Goal: Task Accomplishment & Management: Manage account settings

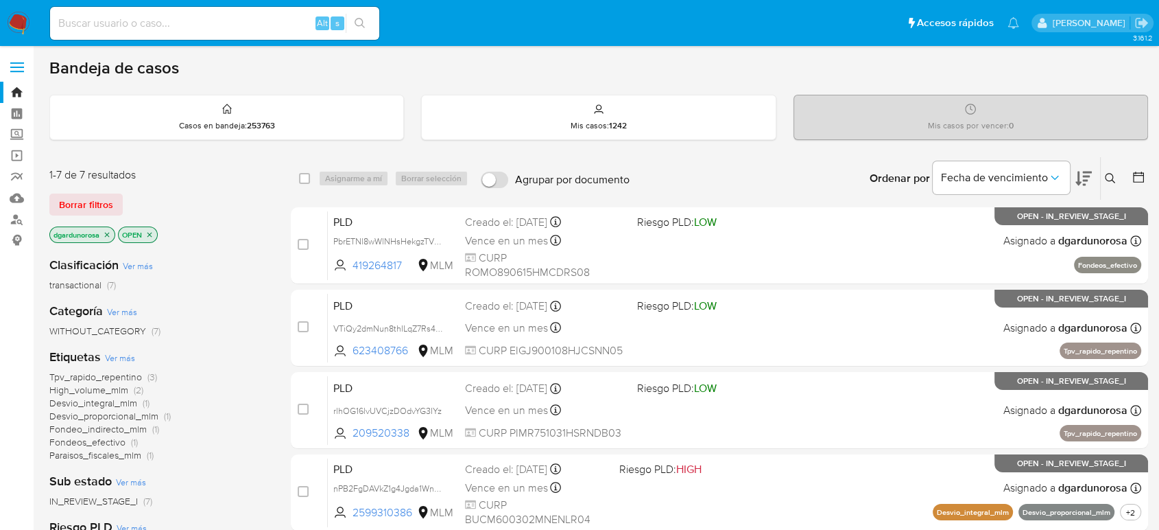
click at [104, 195] on span "Borrar filtros" at bounding box center [86, 204] width 54 height 19
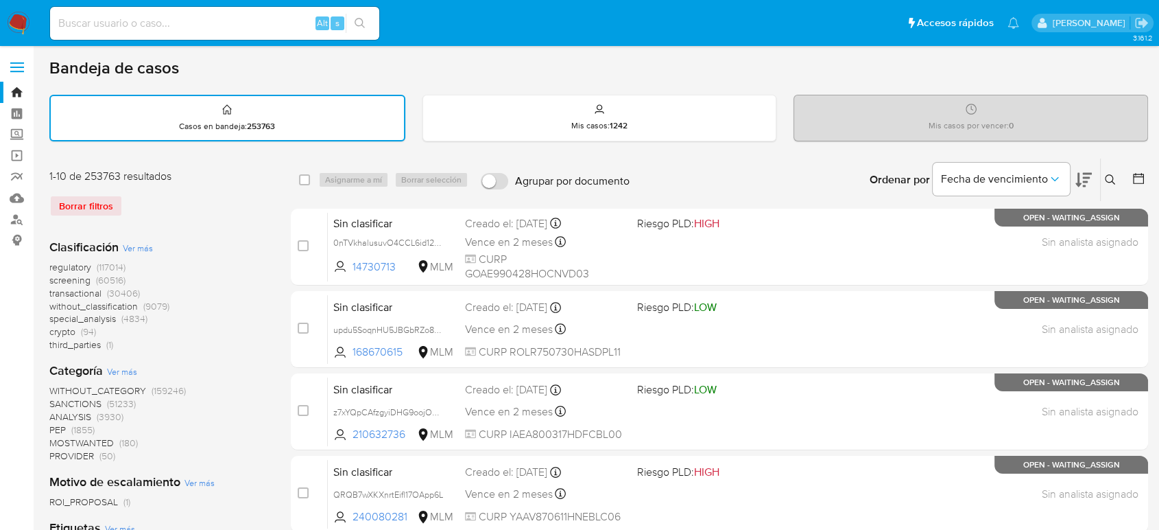
click at [1110, 174] on icon at bounding box center [1110, 179] width 10 height 10
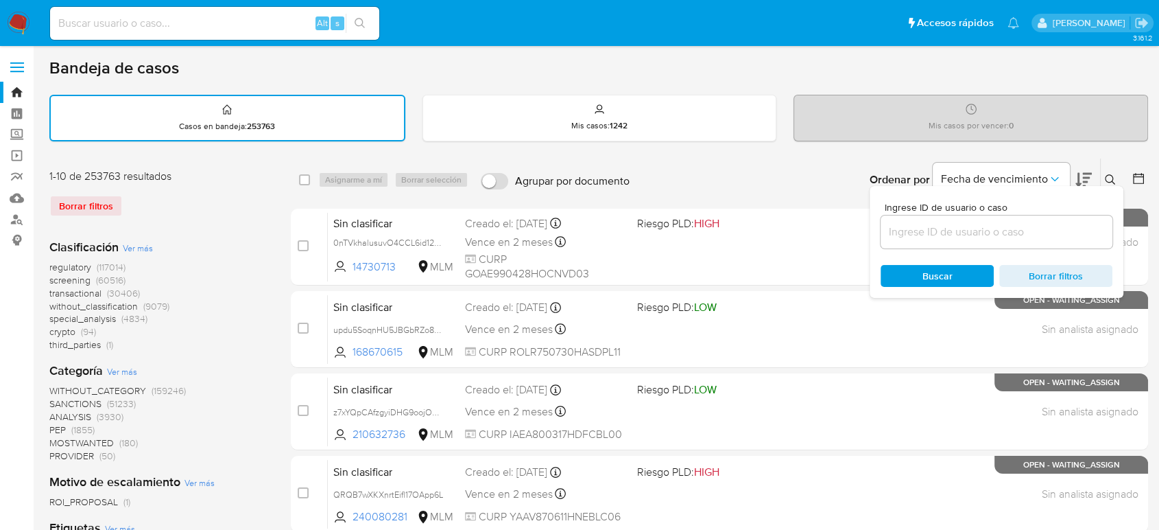
click at [1053, 224] on input at bounding box center [997, 232] width 232 height 18
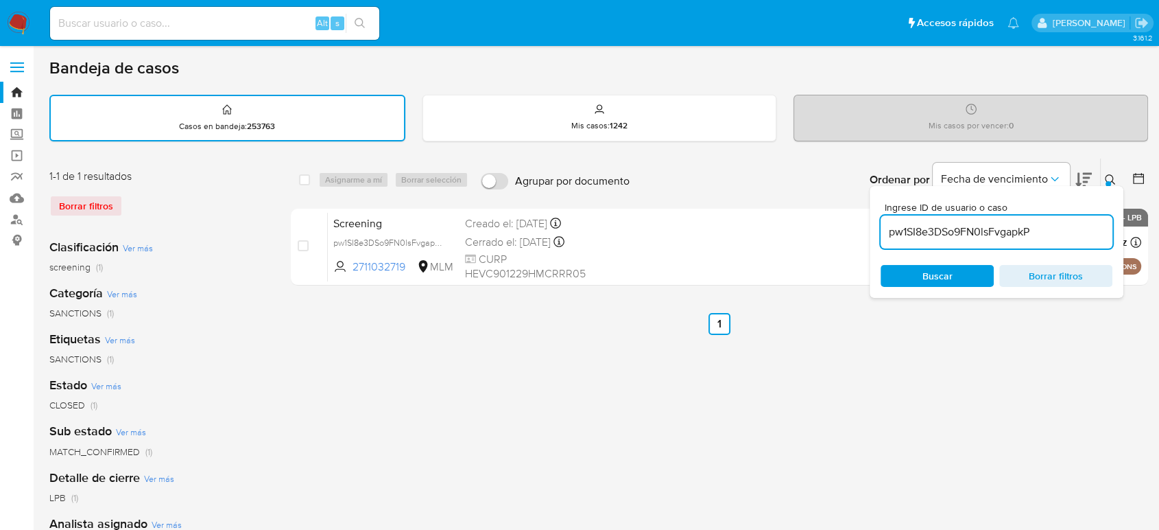
click at [1115, 176] on icon at bounding box center [1110, 179] width 11 height 11
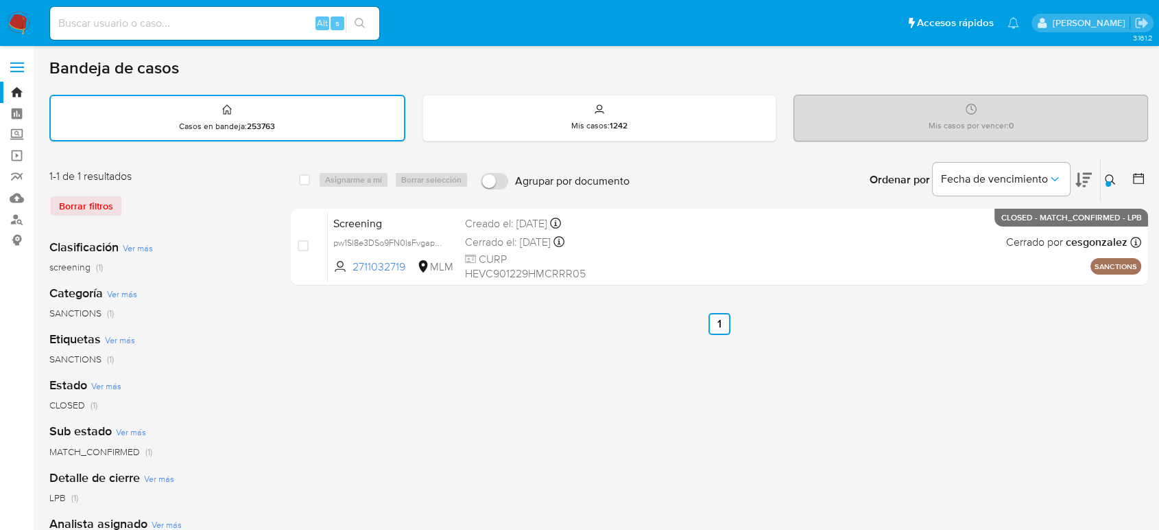
click at [1108, 182] on div at bounding box center [1108, 183] width 5 height 5
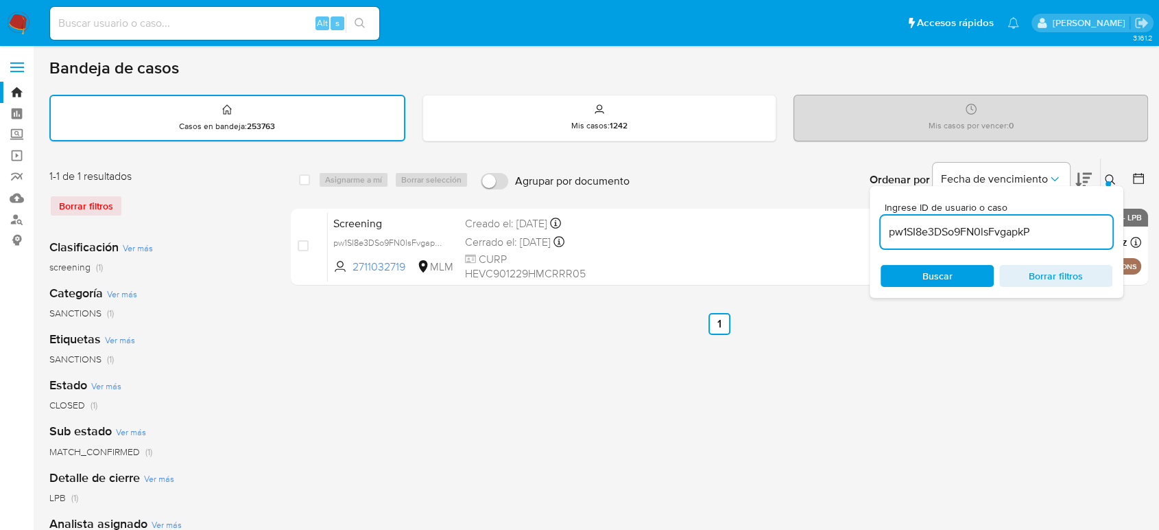
click at [1060, 235] on input "pw1SI8e3DSo9FN0lsFvgapkP" at bounding box center [997, 232] width 232 height 18
click at [1039, 231] on input "pw1SI8e3DSo9FN0lsFvgapkP" at bounding box center [997, 232] width 232 height 18
type input "259758570"
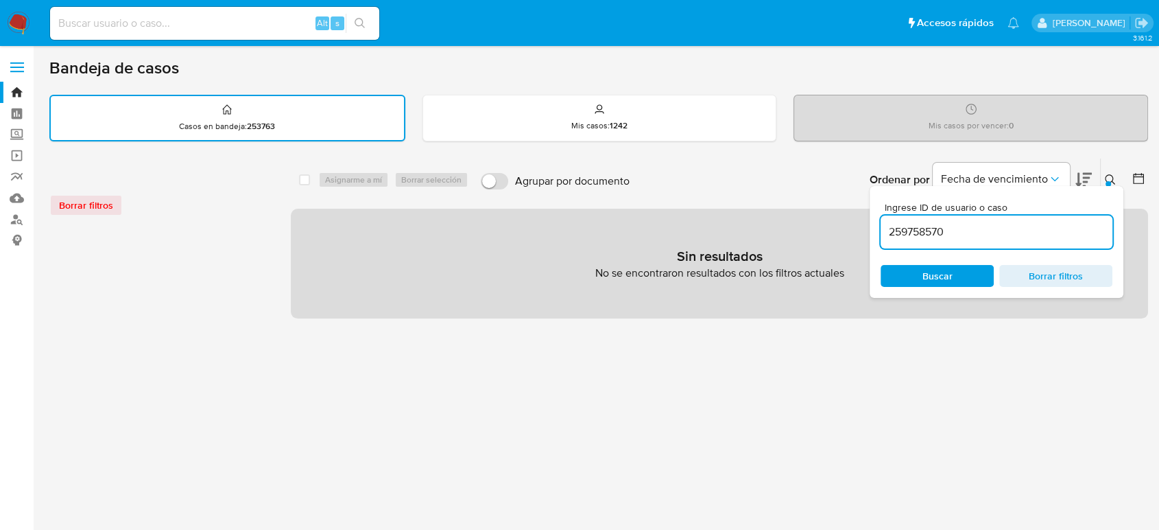
click at [1108, 181] on div at bounding box center [1108, 183] width 5 height 5
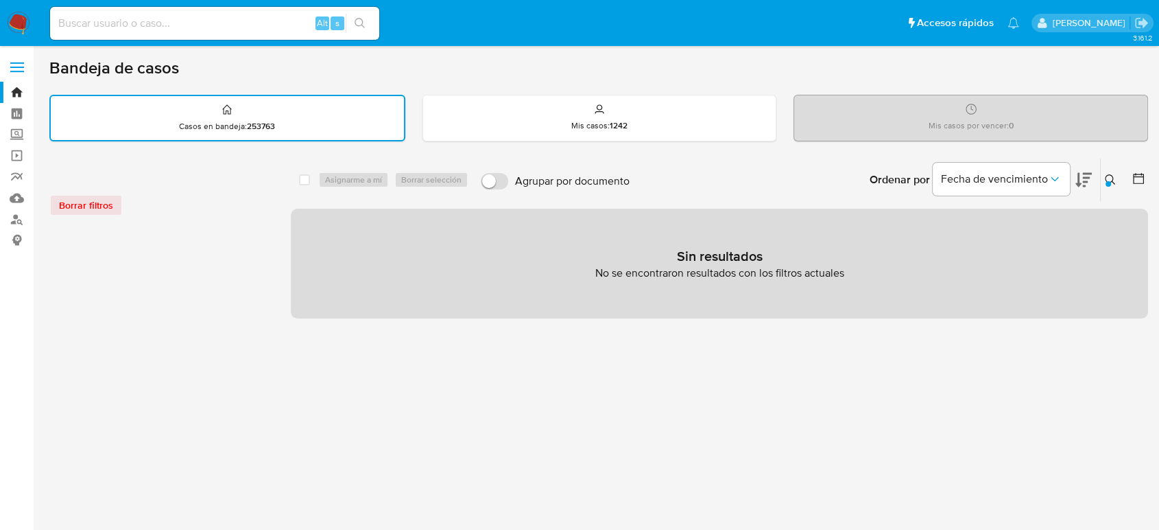
click at [108, 213] on div "Borrar filtros" at bounding box center [159, 205] width 220 height 22
click at [105, 206] on div "Borrar filtros" at bounding box center [159, 205] width 220 height 22
click at [1112, 183] on icon at bounding box center [1110, 179] width 11 height 11
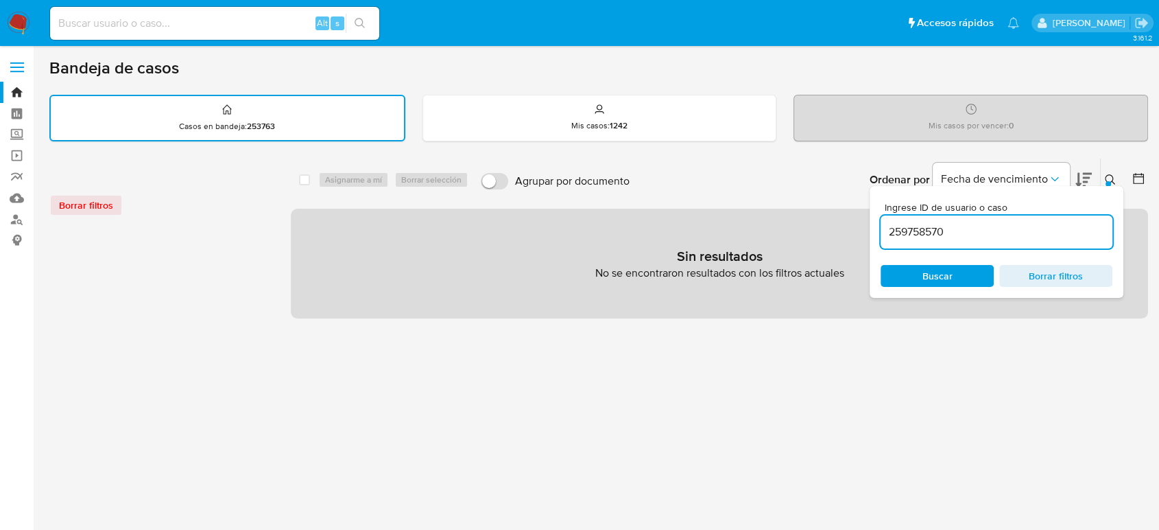
click at [941, 235] on input "259758570" at bounding box center [997, 232] width 232 height 18
click at [1011, 259] on div "Ingrese ID de usuario o caso 259758570 Buscar Borrar filtros" at bounding box center [997, 242] width 254 height 112
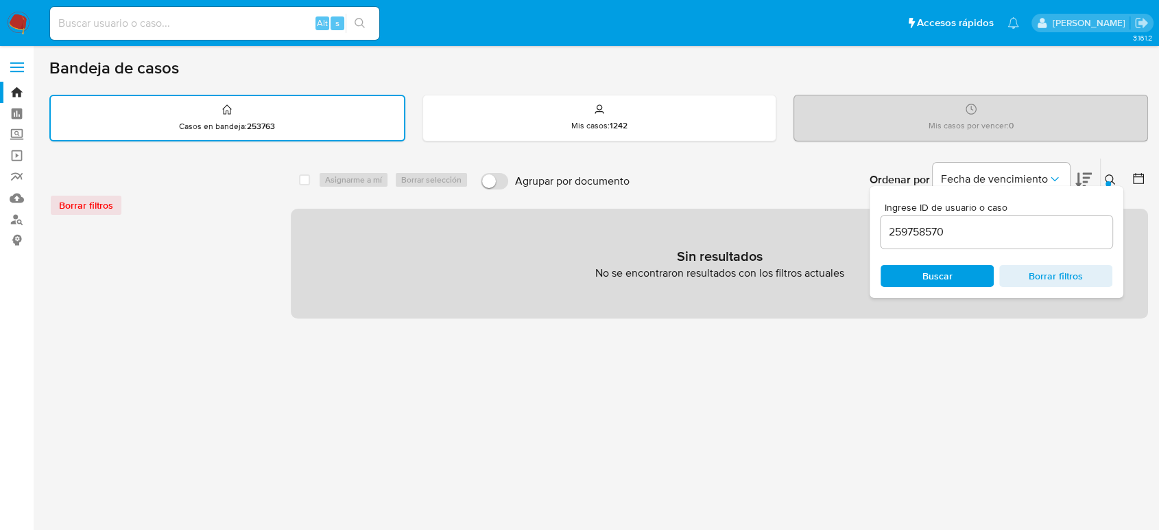
click at [1019, 272] on span "Borrar filtros" at bounding box center [1056, 275] width 94 height 19
click at [22, 23] on img at bounding box center [18, 23] width 23 height 23
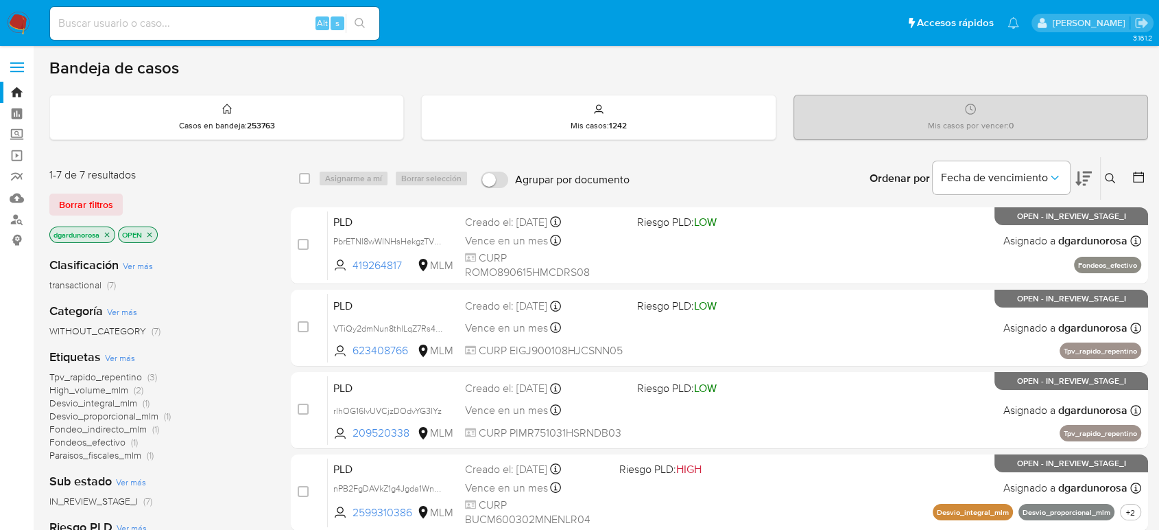
drag, startPoint x: 55, startPoint y: 206, endPoint x: 63, endPoint y: 205, distance: 8.3
click at [55, 206] on button "Borrar filtros" at bounding box center [85, 204] width 73 height 22
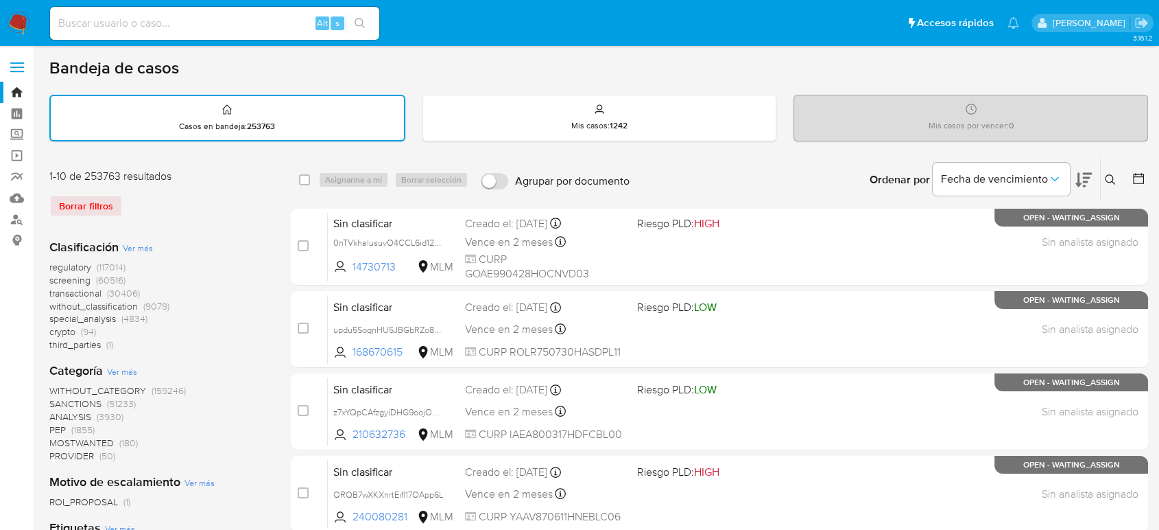
click at [1112, 174] on icon at bounding box center [1110, 179] width 11 height 11
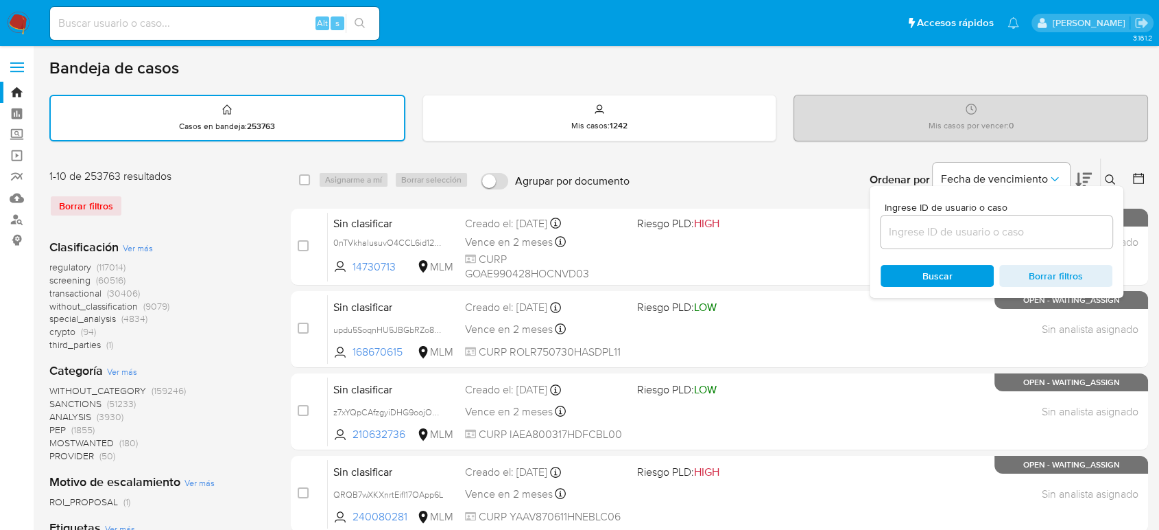
click at [1023, 230] on input at bounding box center [997, 232] width 232 height 18
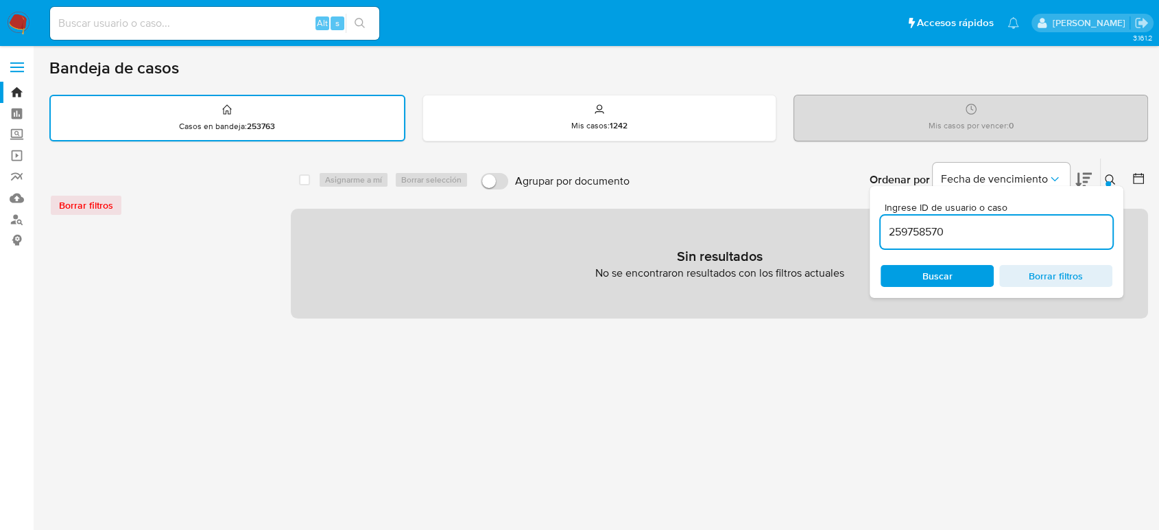
click at [911, 226] on input "259758570" at bounding box center [997, 232] width 232 height 18
paste input "rNkjEjPTe3BvcfcNsCgSOrSu"
type input "rNkjEjPTe3BvcfcNsCgSOrSu"
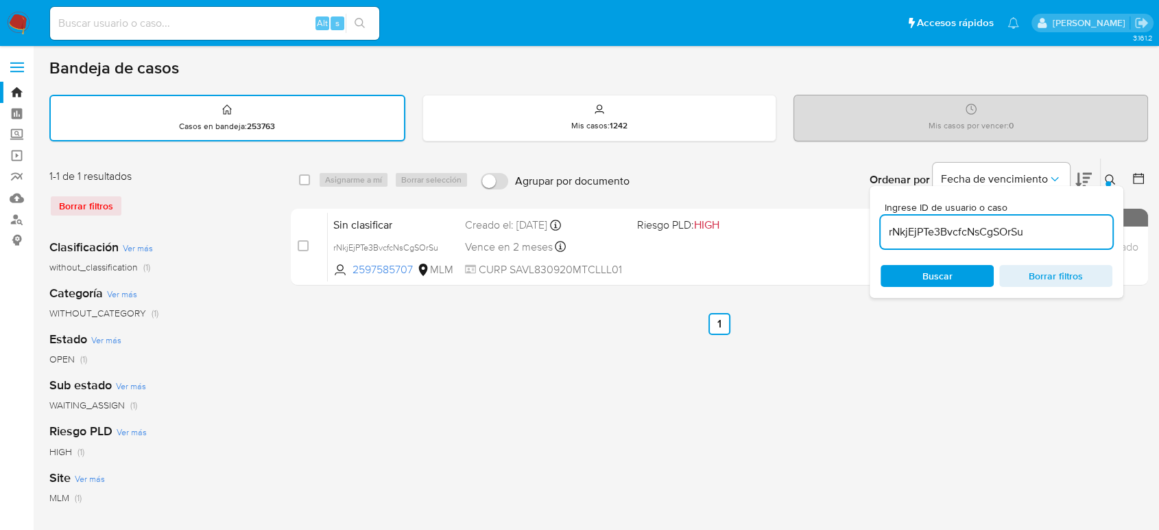
click at [1114, 178] on icon at bounding box center [1110, 179] width 11 height 11
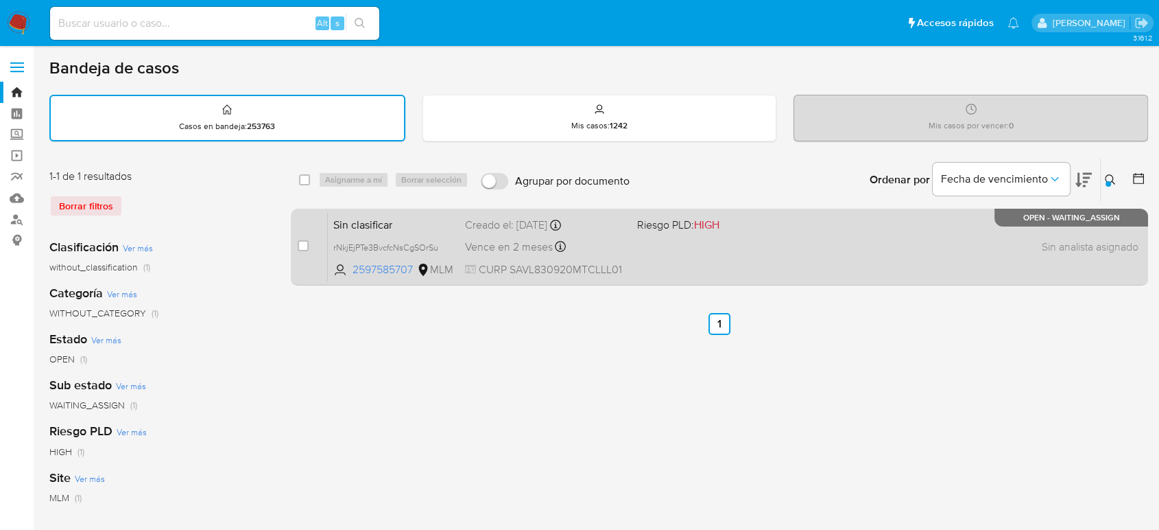
click at [855, 239] on div "Sin clasificar rNkjEjPTe3BvcfcNsCgSOrSu 2597585707 MLM Riesgo PLD: HIGH Creado …" at bounding box center [735, 246] width 814 height 69
click at [305, 245] on input "checkbox" at bounding box center [303, 245] width 11 height 11
checkbox input "true"
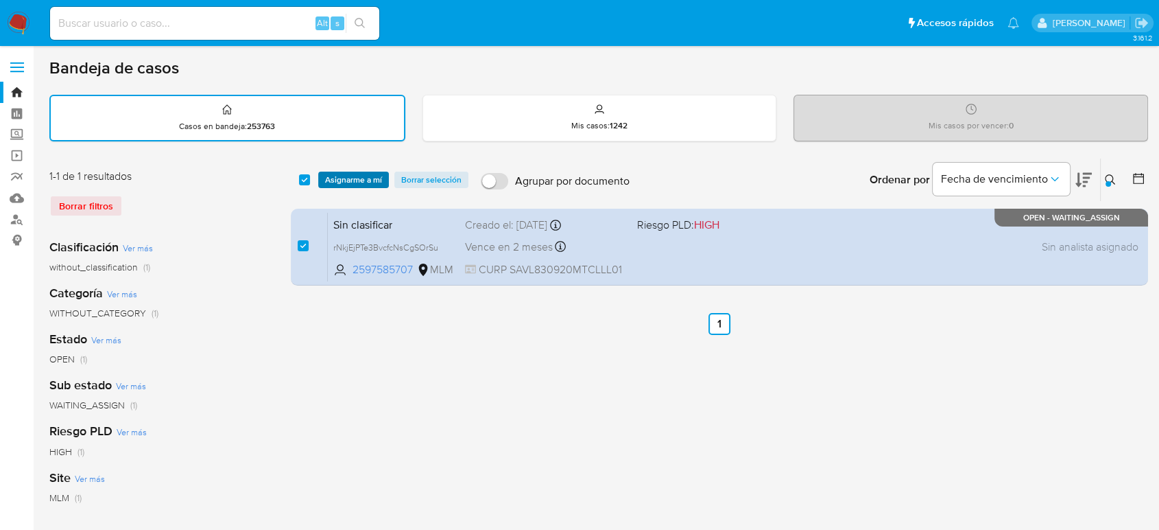
click at [334, 185] on span "Asignarme a mí" at bounding box center [353, 180] width 57 height 14
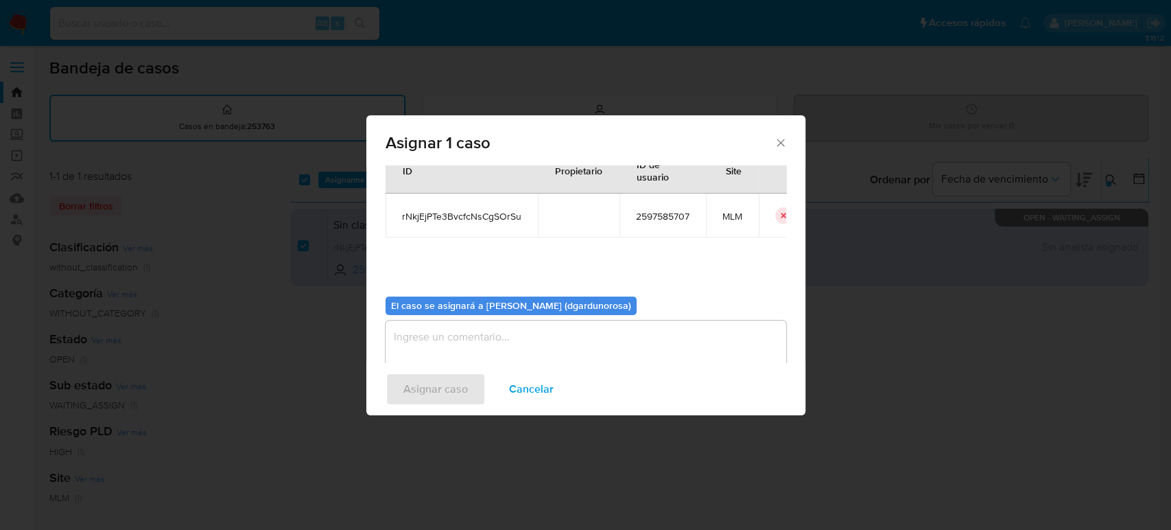
scroll to position [70, 0]
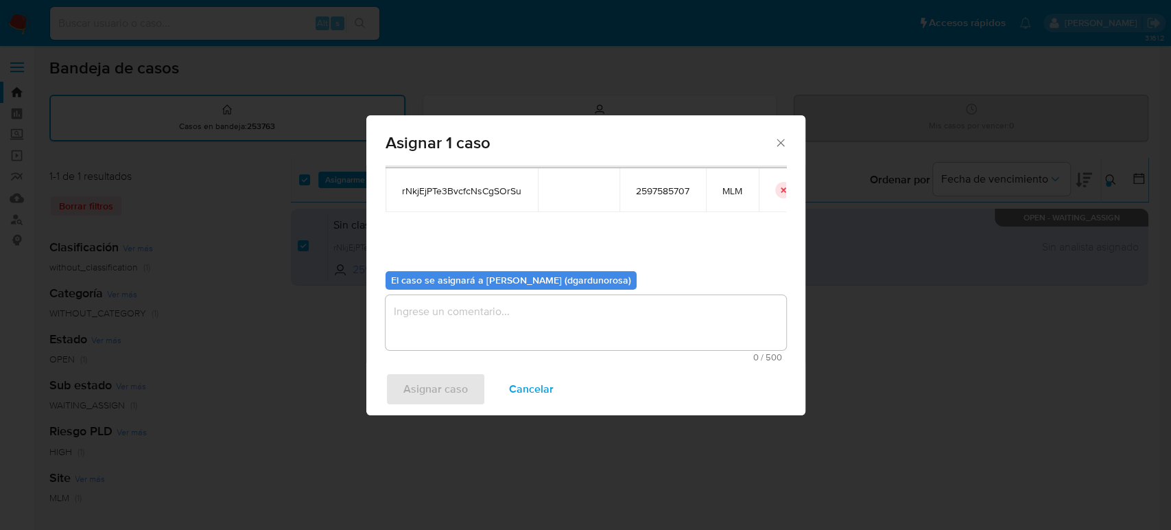
click at [641, 324] on textarea "assign-modal" at bounding box center [586, 322] width 401 height 55
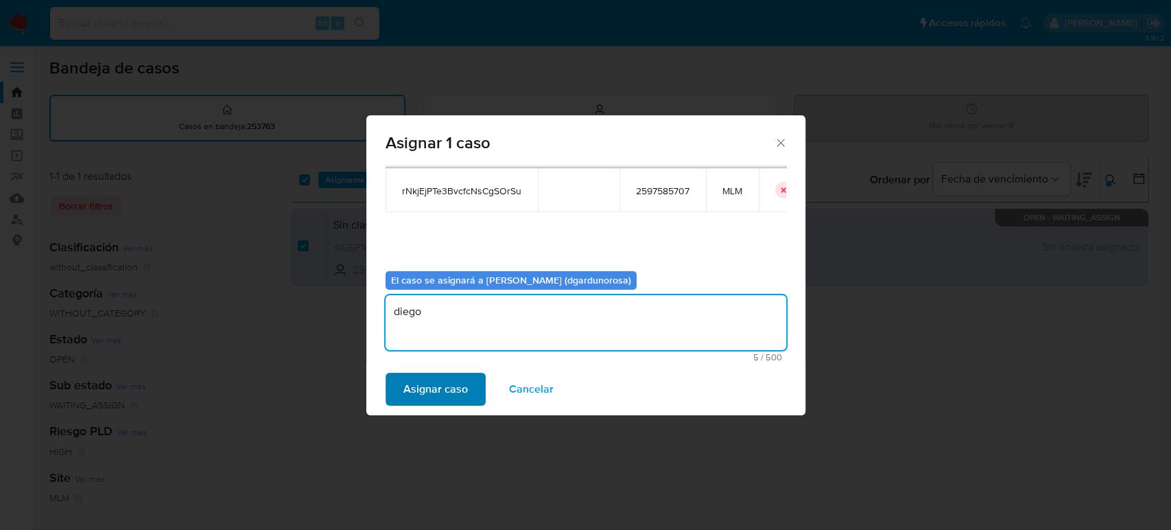
type textarea "diego"
click at [461, 389] on span "Asignar caso" at bounding box center [435, 389] width 64 height 30
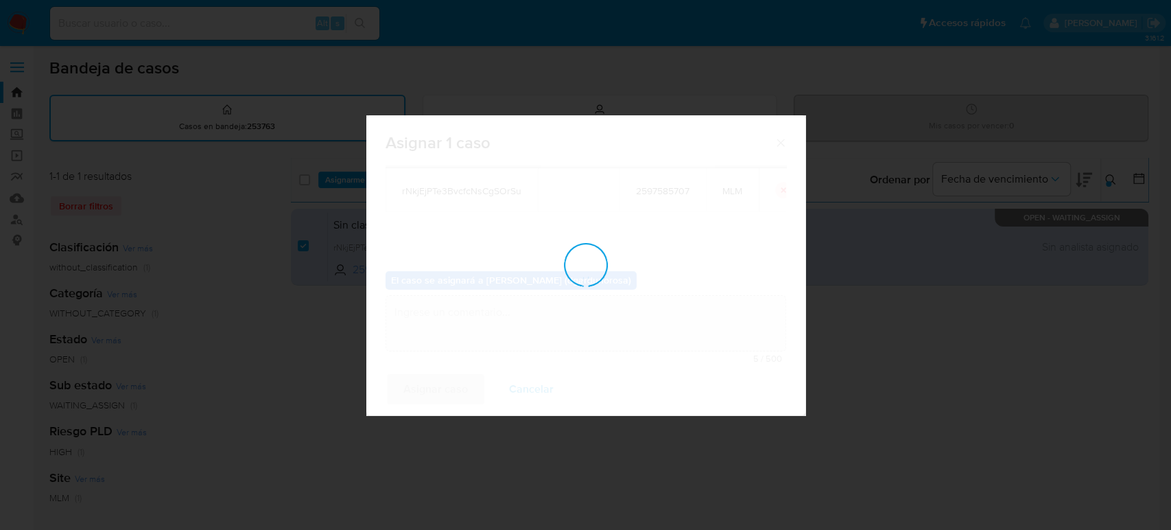
checkbox input "false"
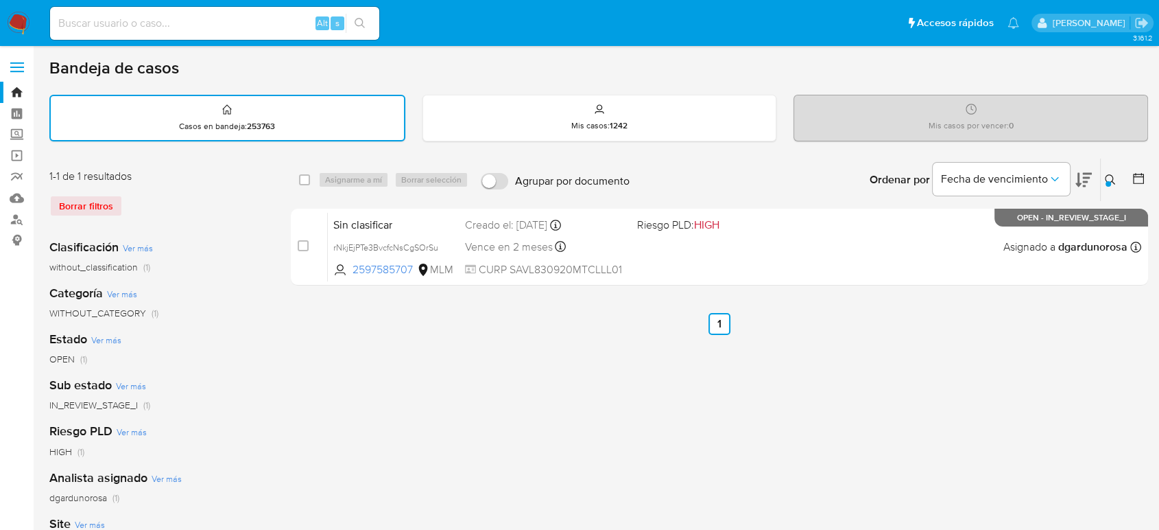
click at [1108, 181] on div at bounding box center [1108, 183] width 5 height 5
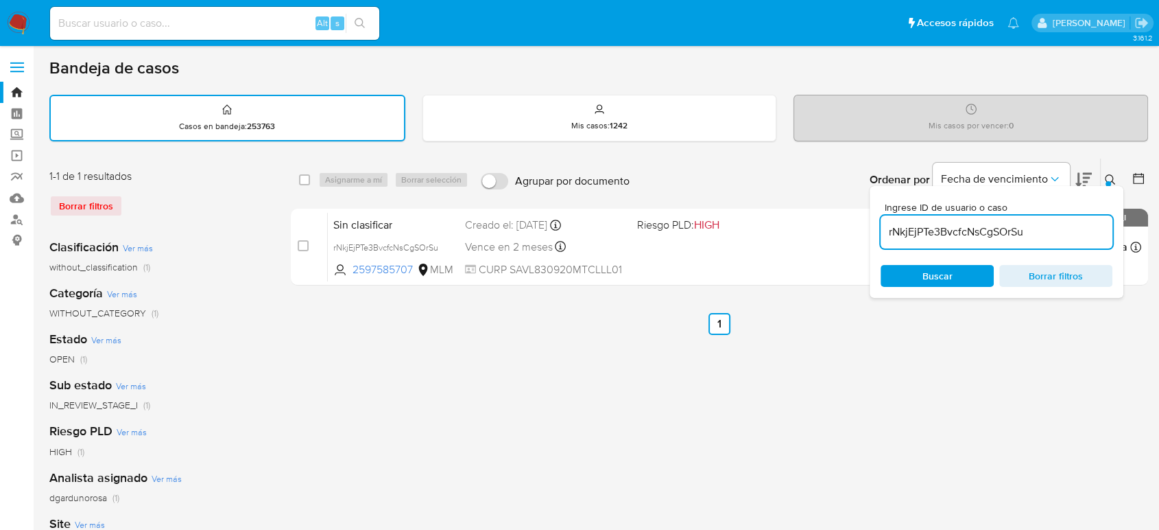
click at [951, 235] on input "rNkjEjPTe3BvcfcNsCgSOrSu" at bounding box center [997, 232] width 232 height 18
type input "519807870"
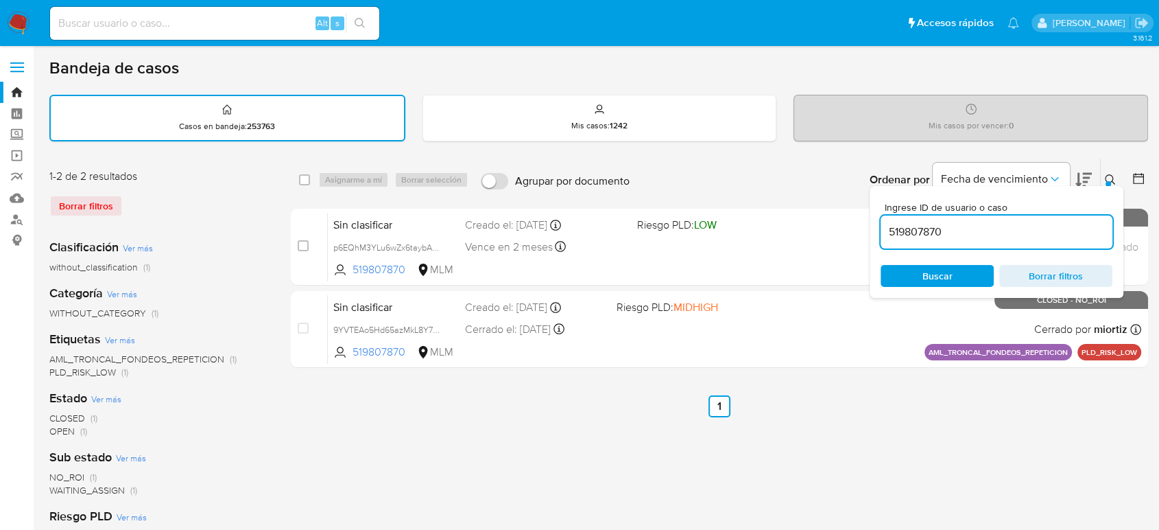
click at [1114, 178] on icon at bounding box center [1110, 179] width 11 height 11
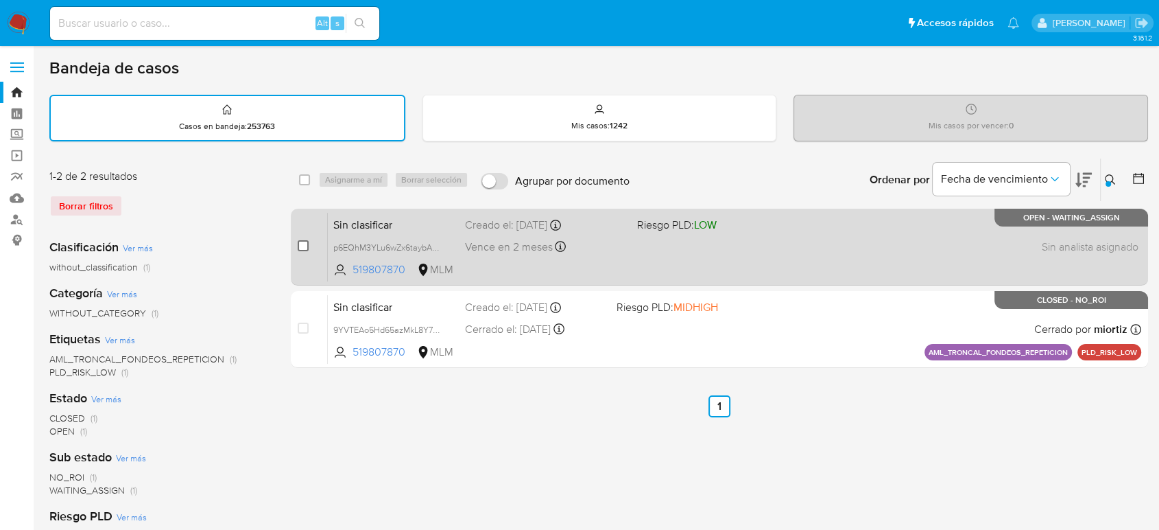
click at [303, 246] on input "checkbox" at bounding box center [303, 245] width 11 height 11
checkbox input "true"
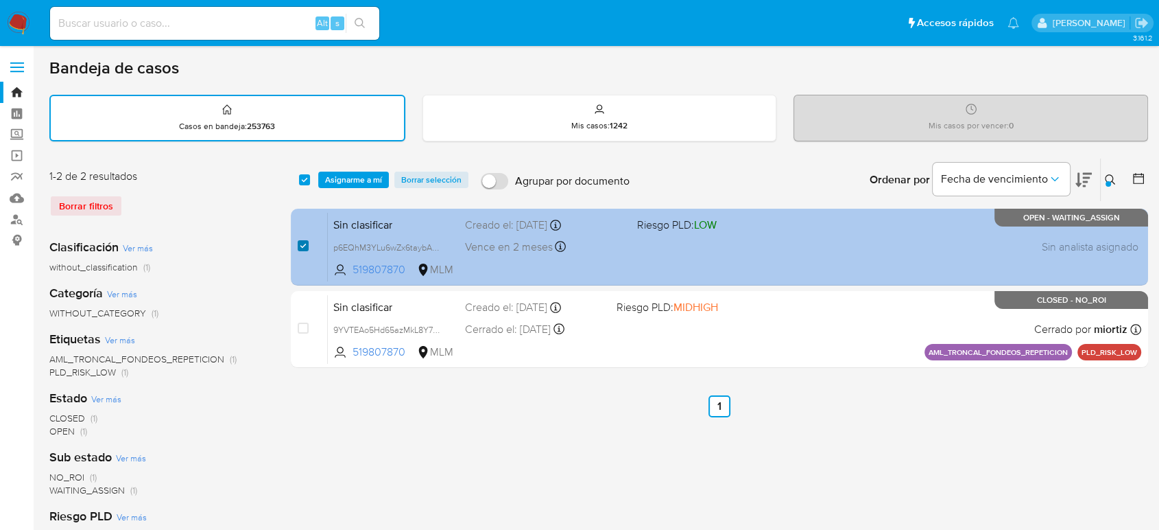
checkbox input "true"
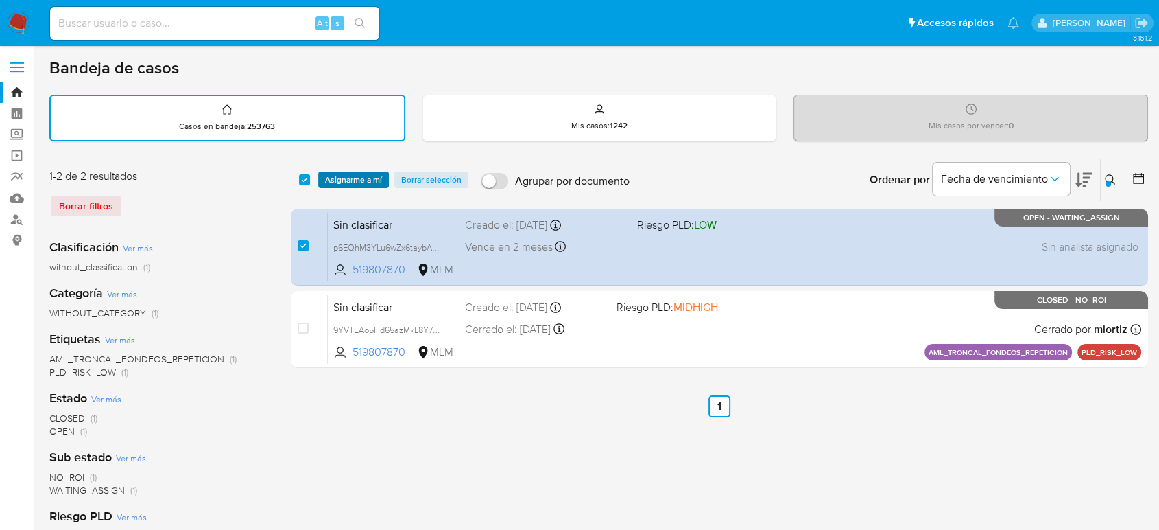
click at [336, 179] on span "Asignarme a mí" at bounding box center [353, 180] width 57 height 14
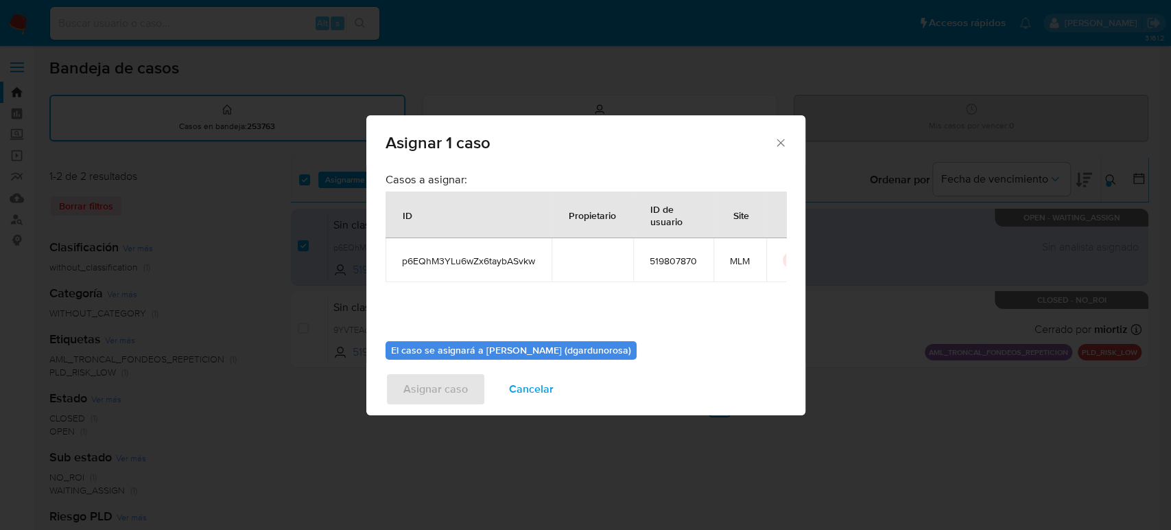
scroll to position [70, 0]
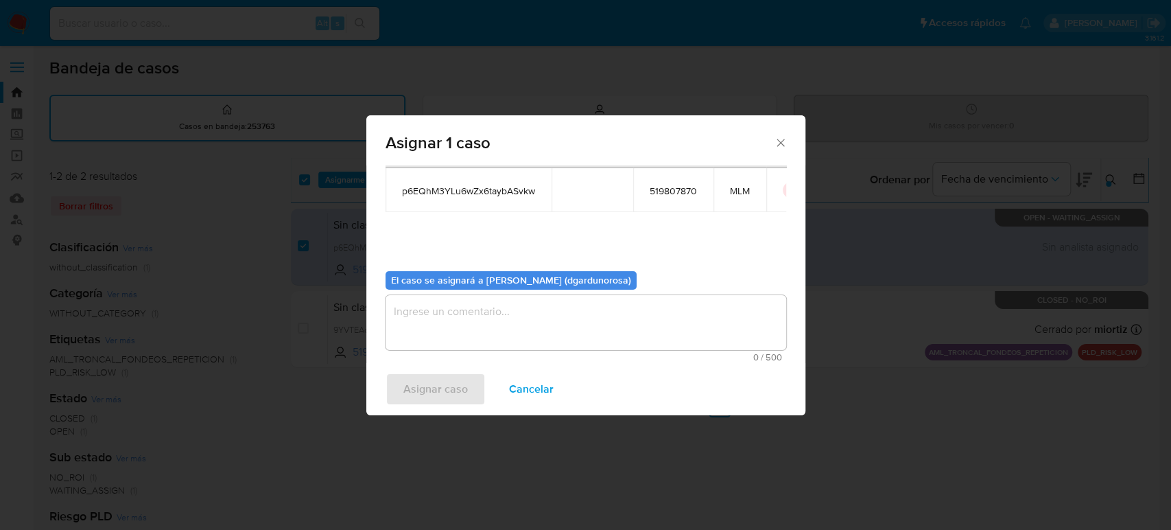
click at [592, 319] on textarea "assign-modal" at bounding box center [586, 322] width 401 height 55
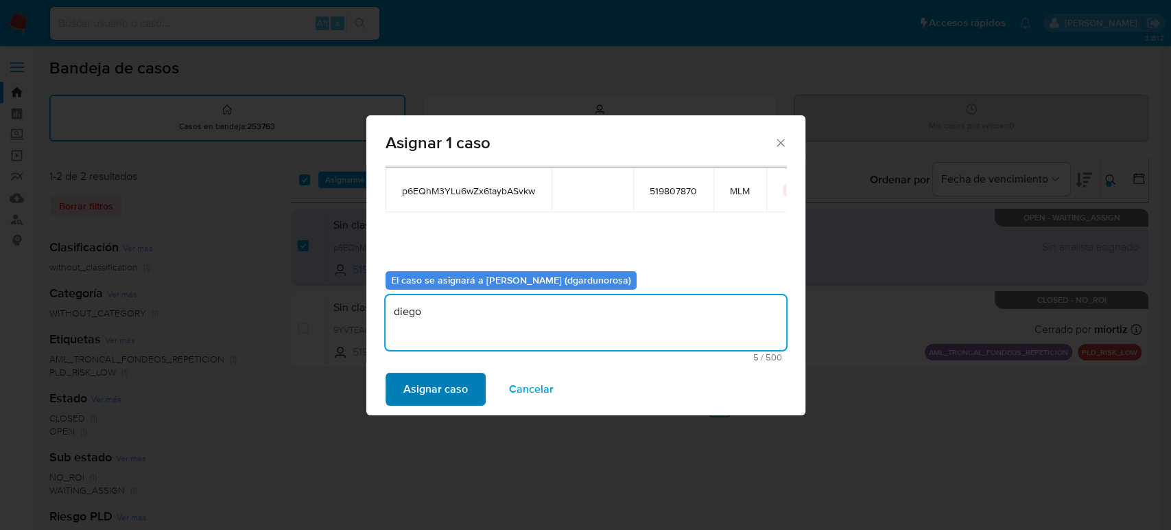
type textarea "diego"
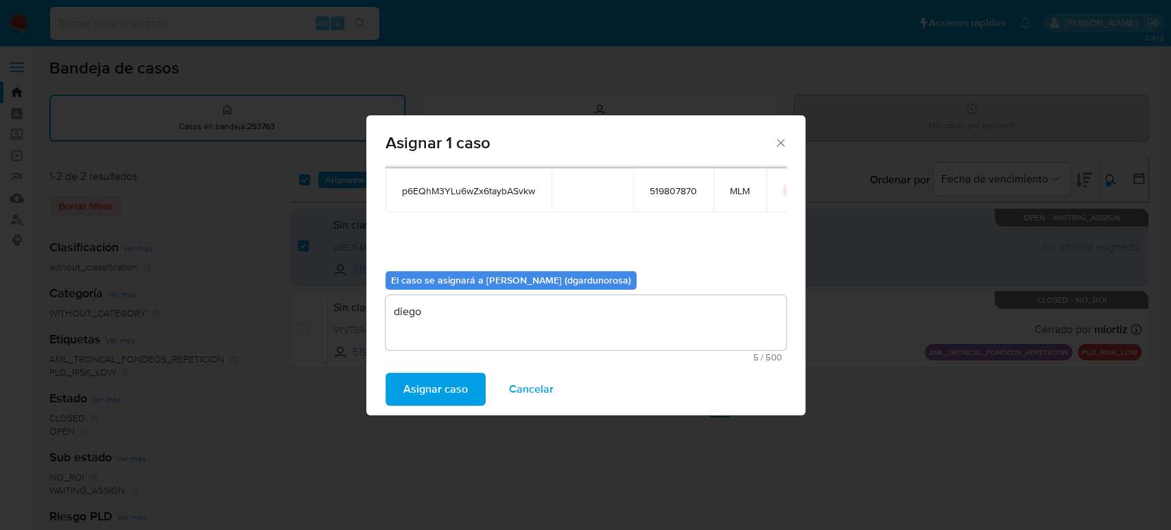
click at [447, 392] on span "Asignar caso" at bounding box center [435, 389] width 64 height 30
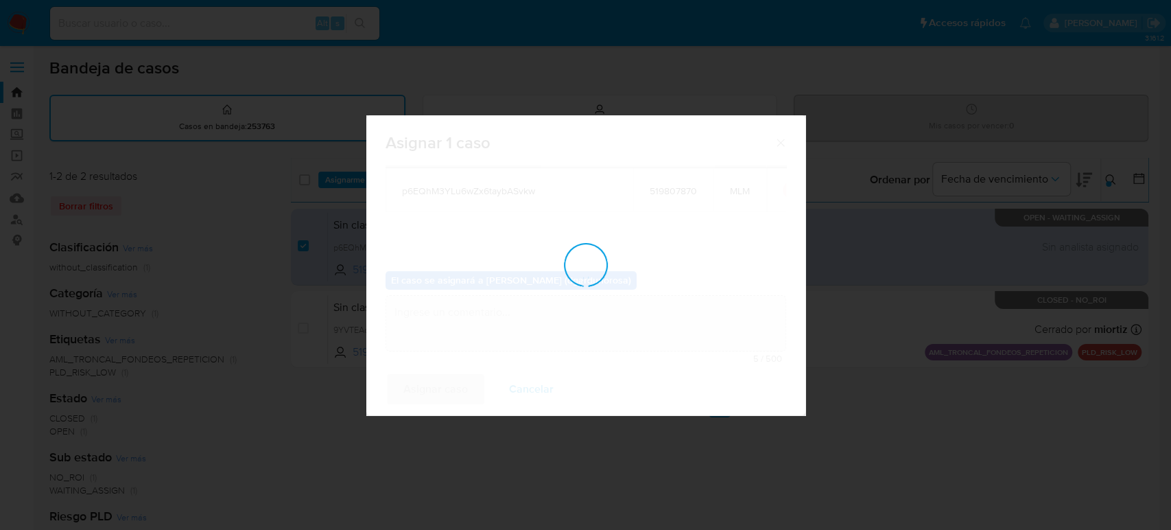
checkbox input "false"
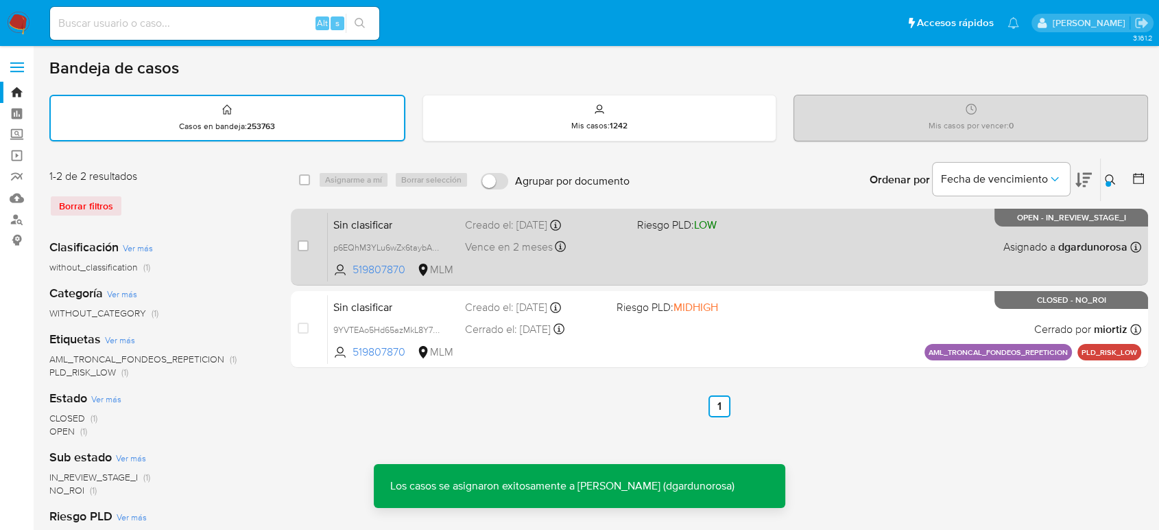
click at [643, 259] on div "Sin clasificar p6EQhM3YLu6wZx6taybASvkw 519807870 MLM Riesgo PLD: LOW Creado el…" at bounding box center [735, 246] width 814 height 69
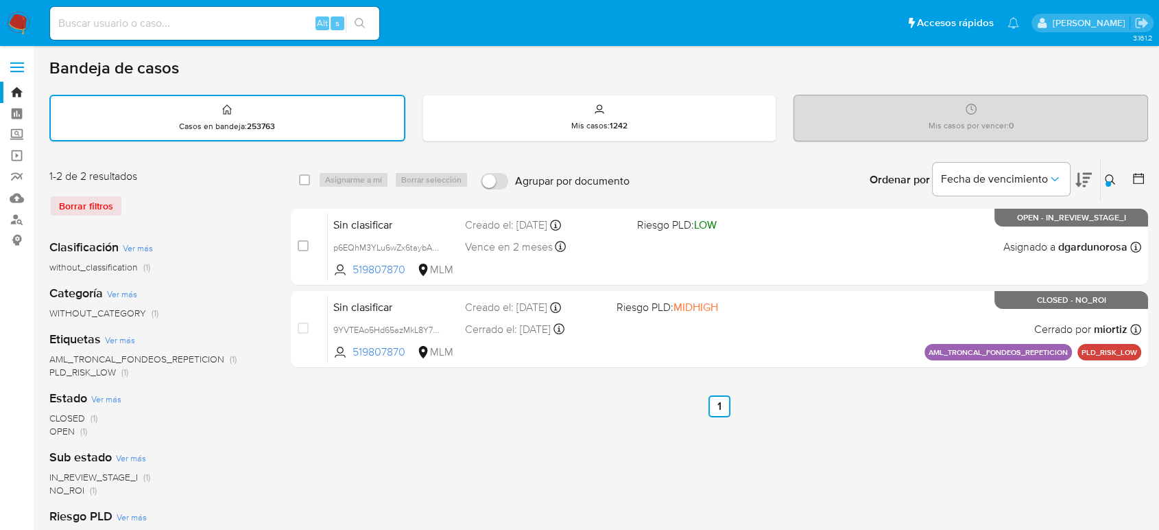
click at [1110, 174] on icon at bounding box center [1110, 179] width 10 height 10
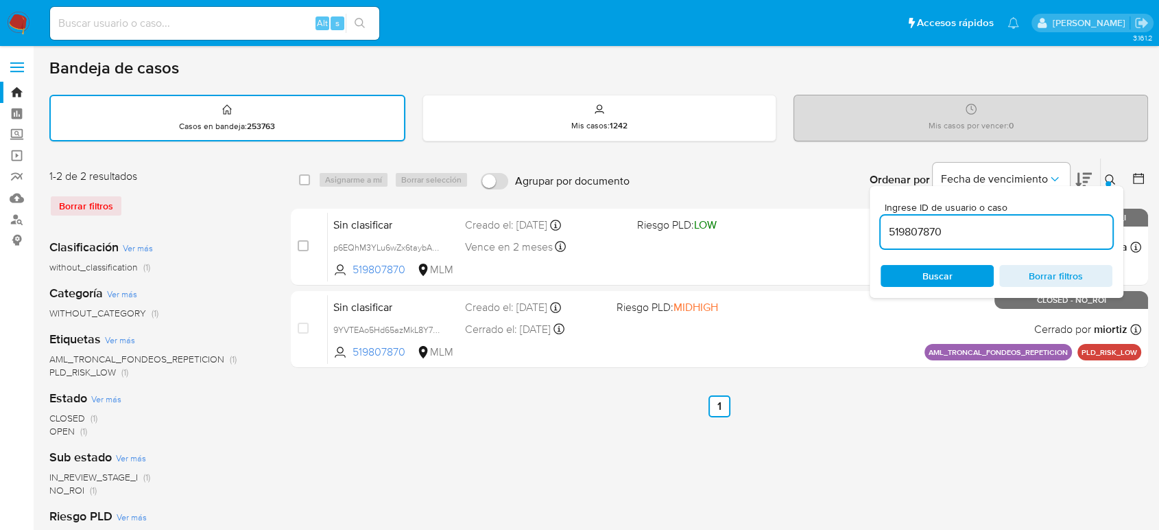
click at [936, 233] on input "519807870" at bounding box center [997, 232] width 232 height 18
type input "A6OqO6dS2WAoI9MYsc5ewIHA"
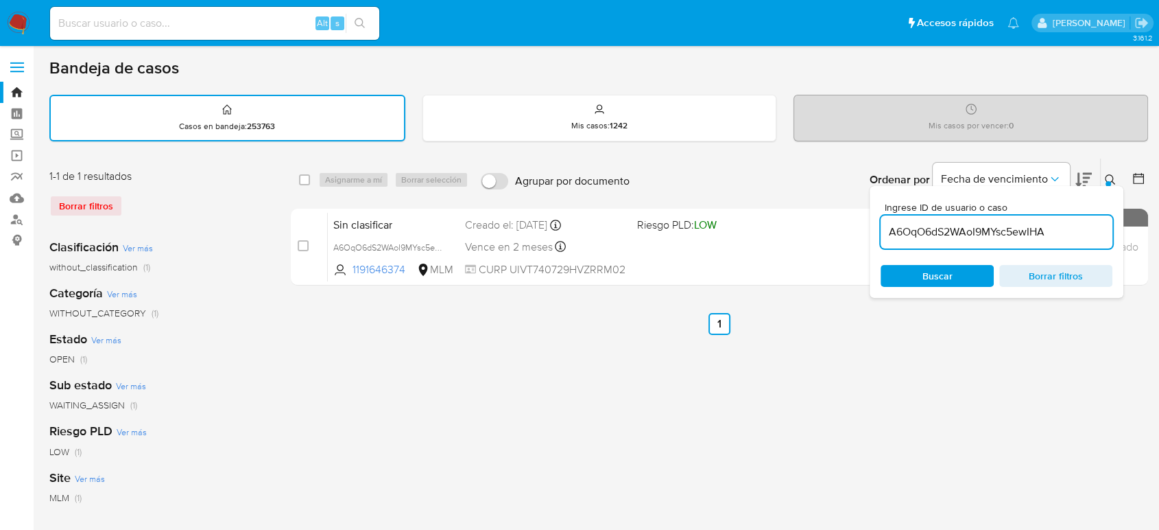
click at [1108, 181] on div at bounding box center [1108, 183] width 5 height 5
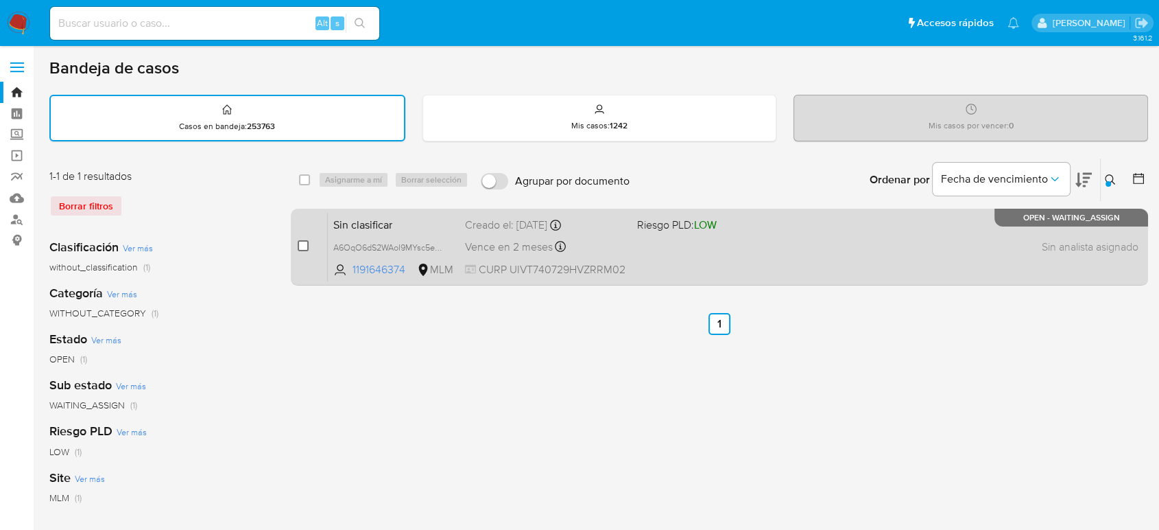
click at [305, 245] on input "checkbox" at bounding box center [303, 245] width 11 height 11
checkbox input "true"
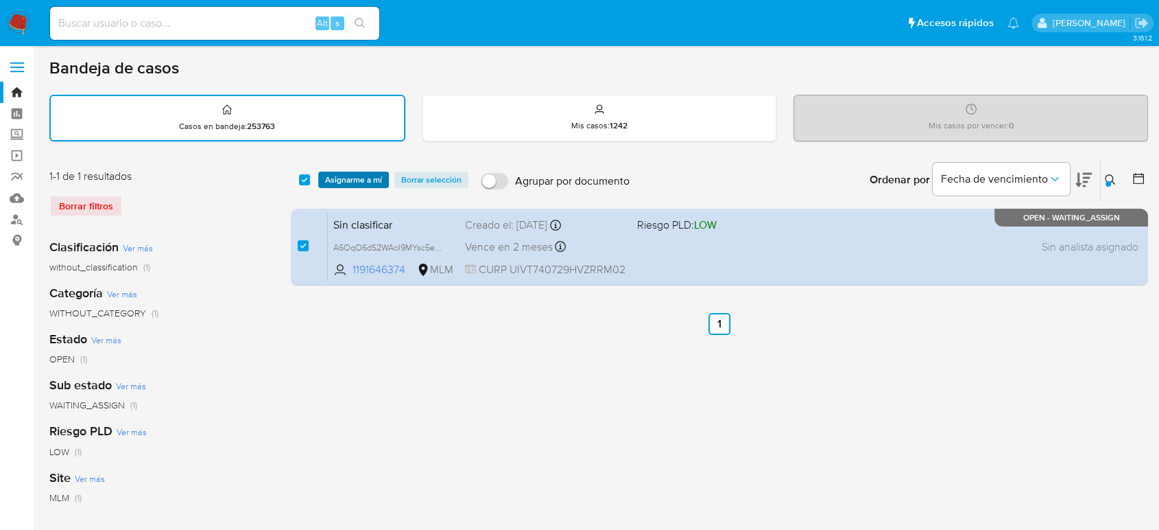
click at [335, 183] on span "Asignarme a mí" at bounding box center [353, 180] width 57 height 14
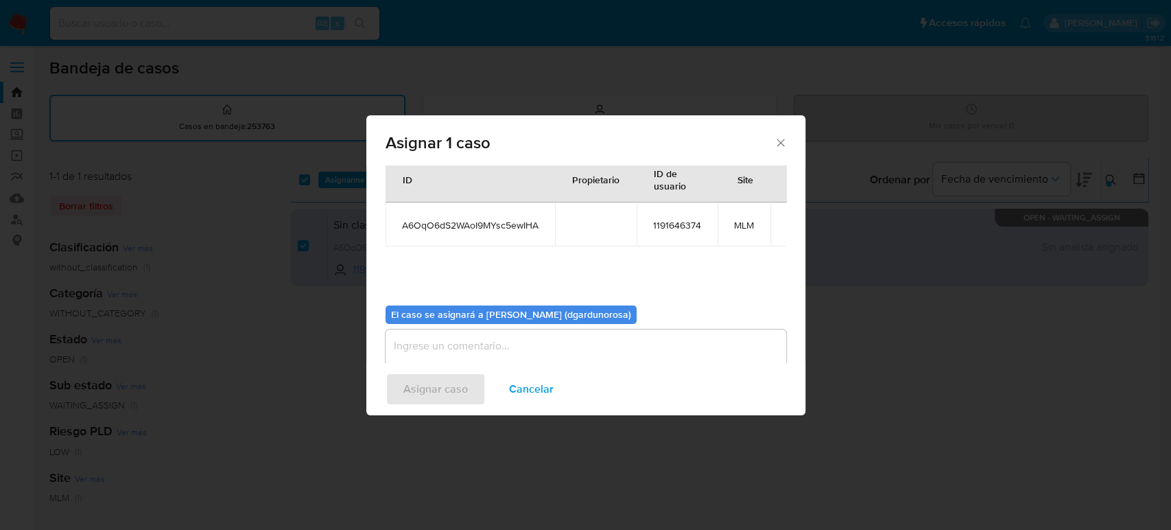
scroll to position [70, 0]
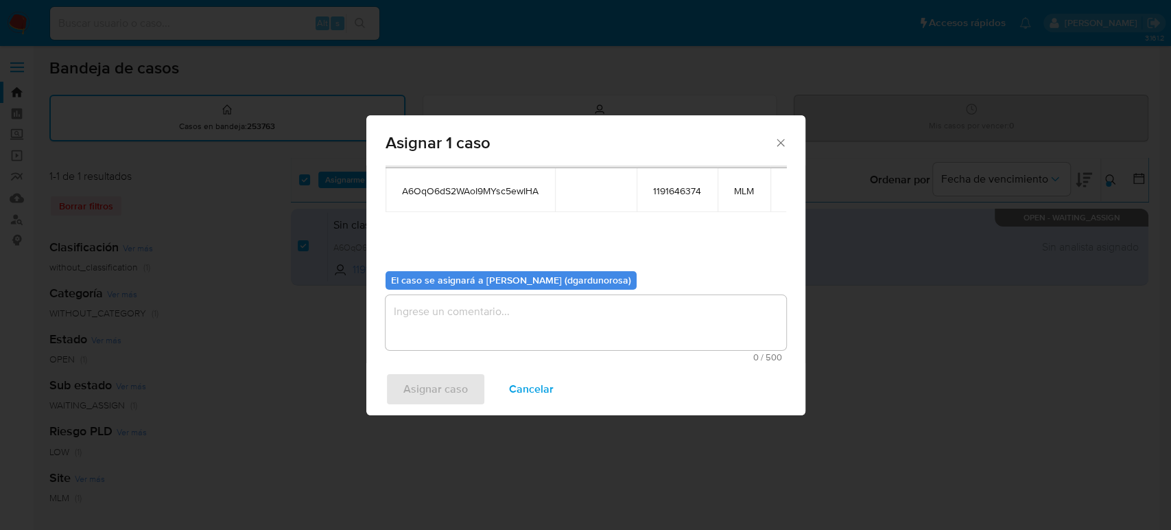
click at [519, 310] on textarea "assign-modal" at bounding box center [586, 322] width 401 height 55
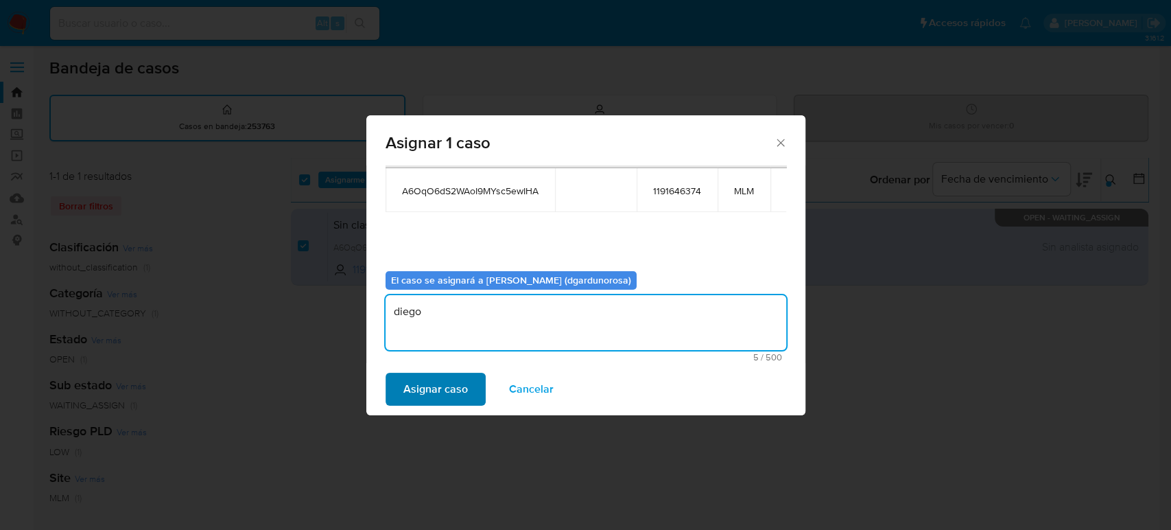
type textarea "diego"
click at [468, 383] on button "Asignar caso" at bounding box center [436, 388] width 100 height 33
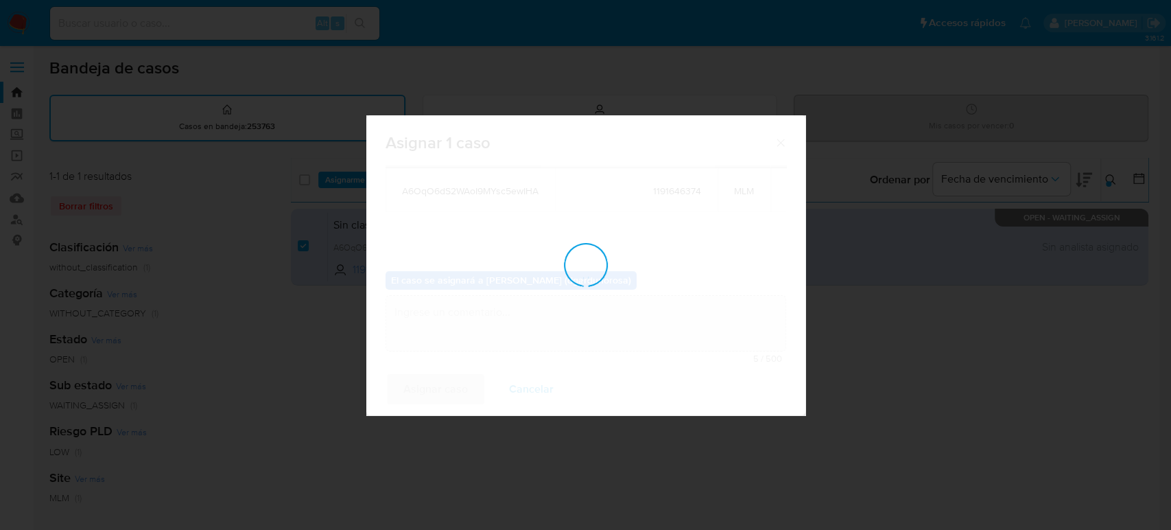
checkbox input "false"
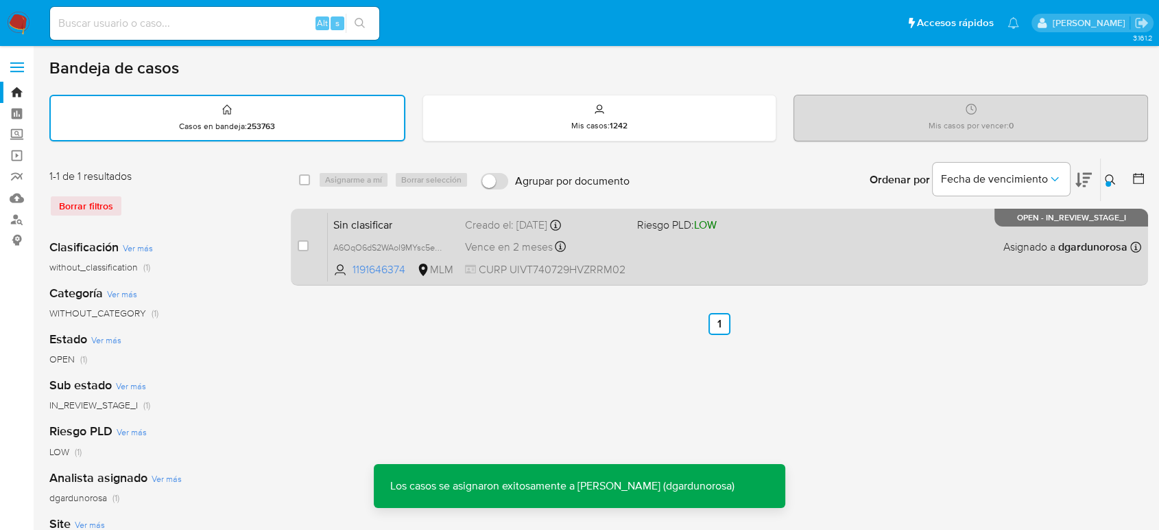
click at [601, 255] on div "Sin clasificar A6OqO6dS2WAoI9MYsc5ewIHA 1191646374 MLM Riesgo PLD: LOW Creado e…" at bounding box center [735, 246] width 814 height 69
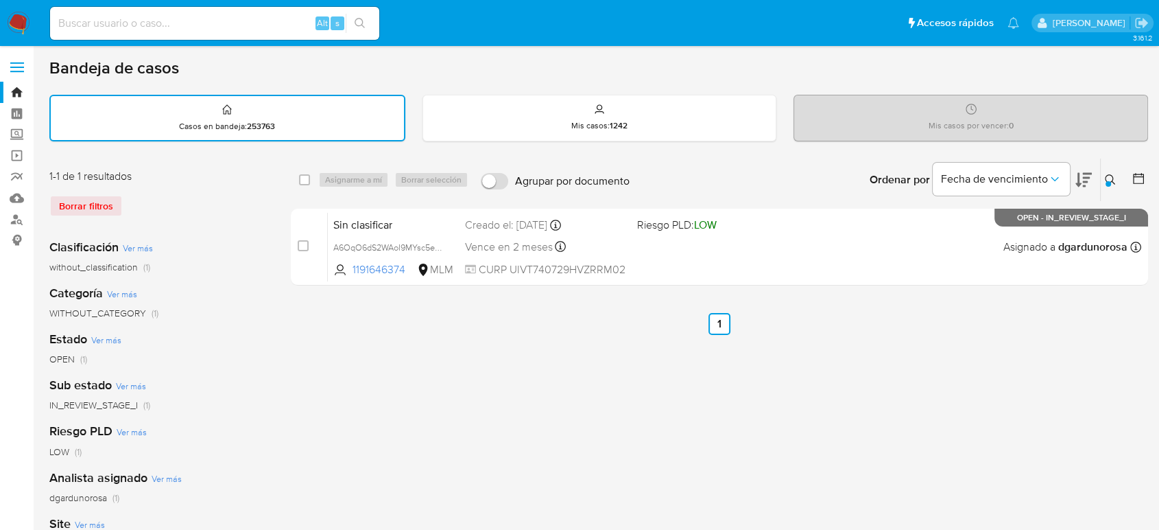
click at [1112, 185] on button at bounding box center [1112, 179] width 23 height 16
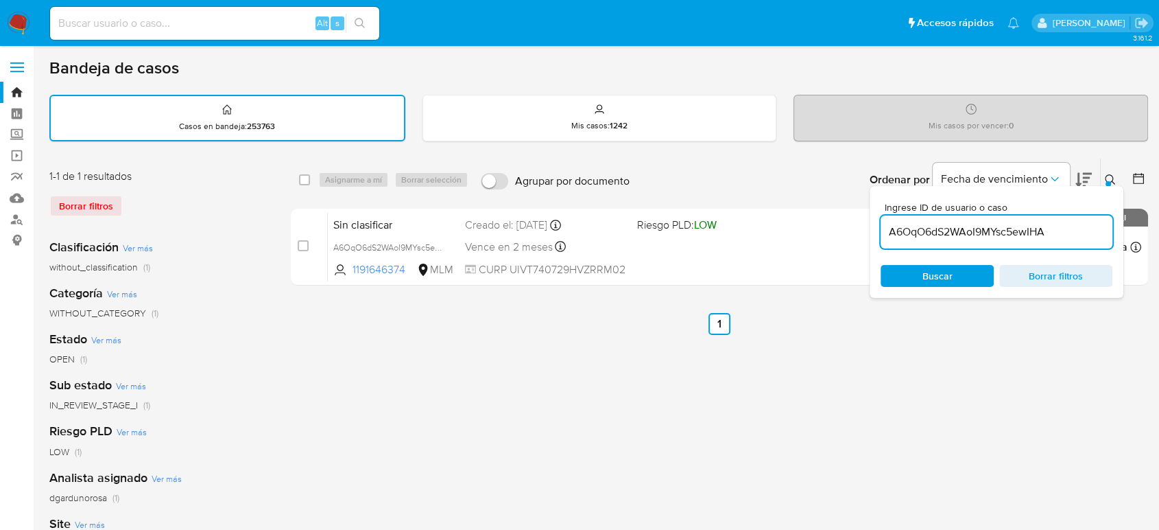
click at [934, 233] on input "A6OqO6dS2WAoI9MYsc5ewIHA" at bounding box center [997, 232] width 232 height 18
type input "2599310386"
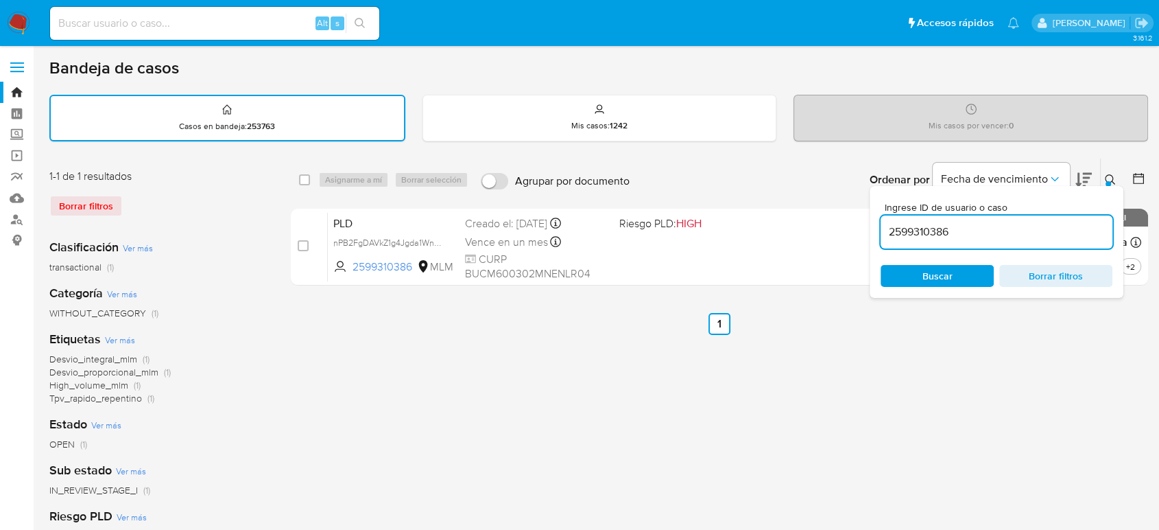
click at [1105, 178] on icon at bounding box center [1110, 179] width 11 height 11
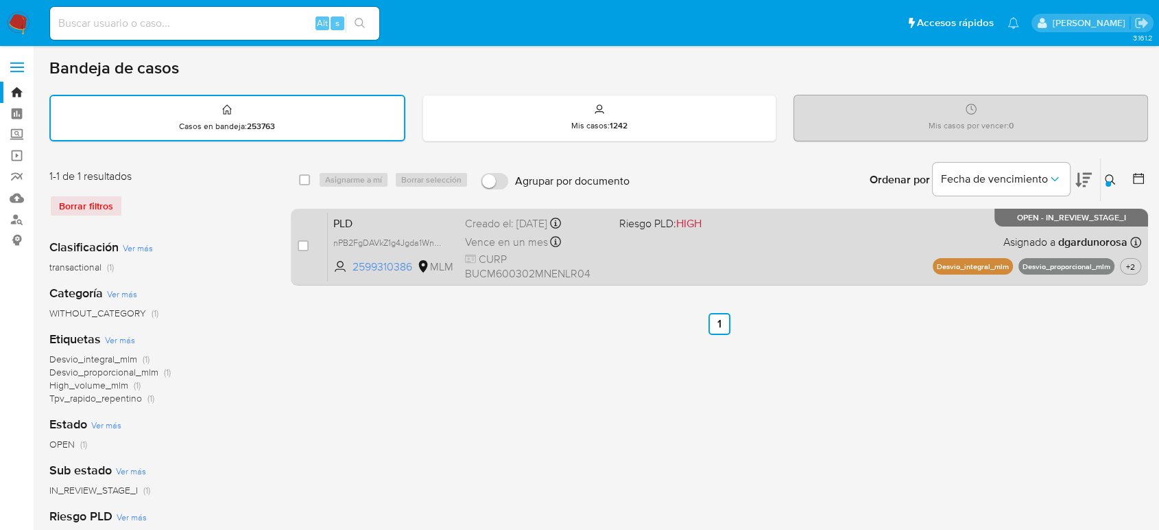
drag, startPoint x: 302, startPoint y: 244, endPoint x: 309, endPoint y: 231, distance: 14.7
click at [303, 244] on input "checkbox" at bounding box center [303, 245] width 11 height 11
checkbox input "true"
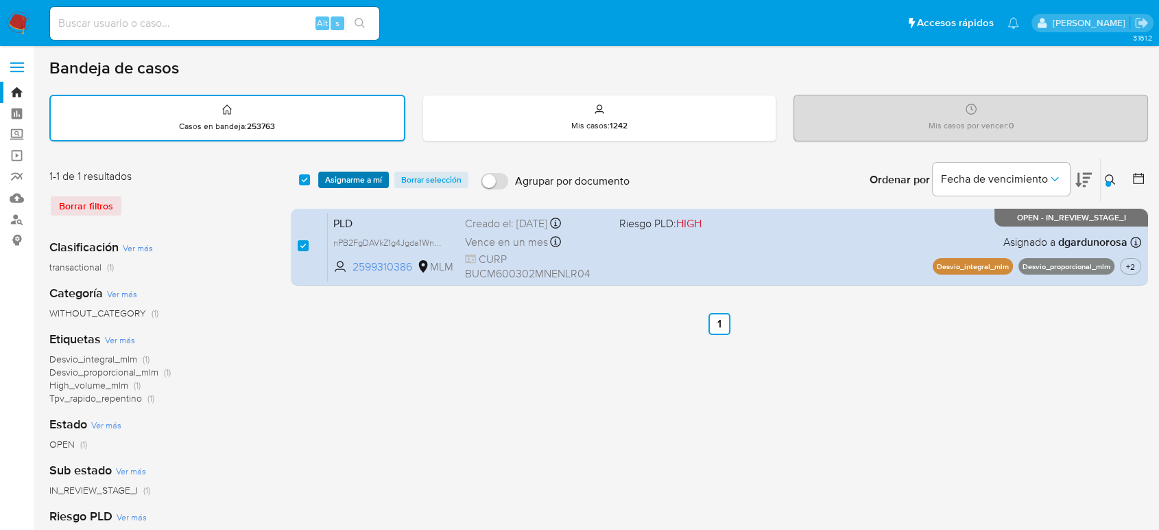
click at [357, 180] on span "Asignarme a mí" at bounding box center [353, 180] width 57 height 14
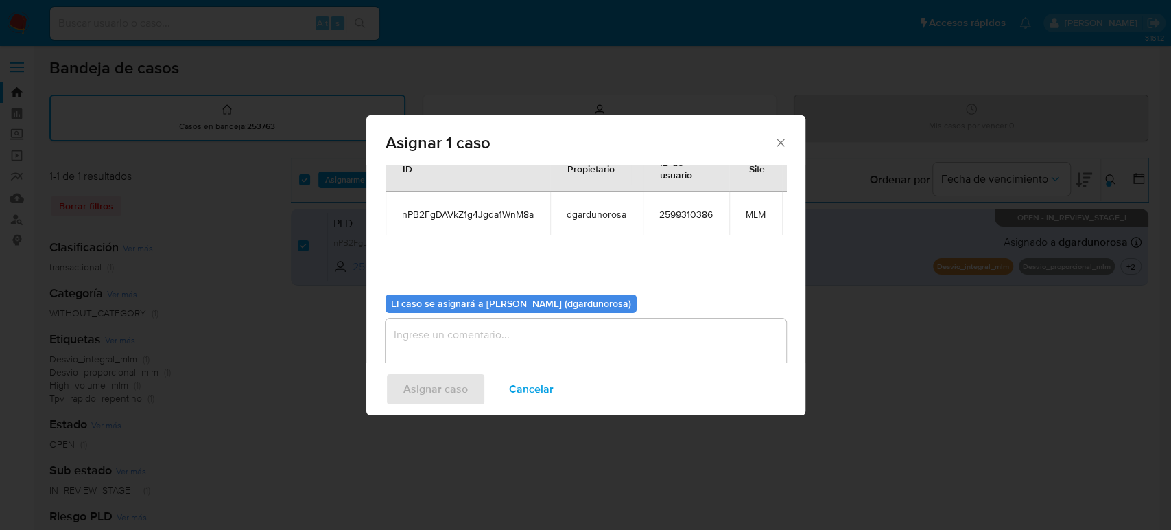
scroll to position [82, 0]
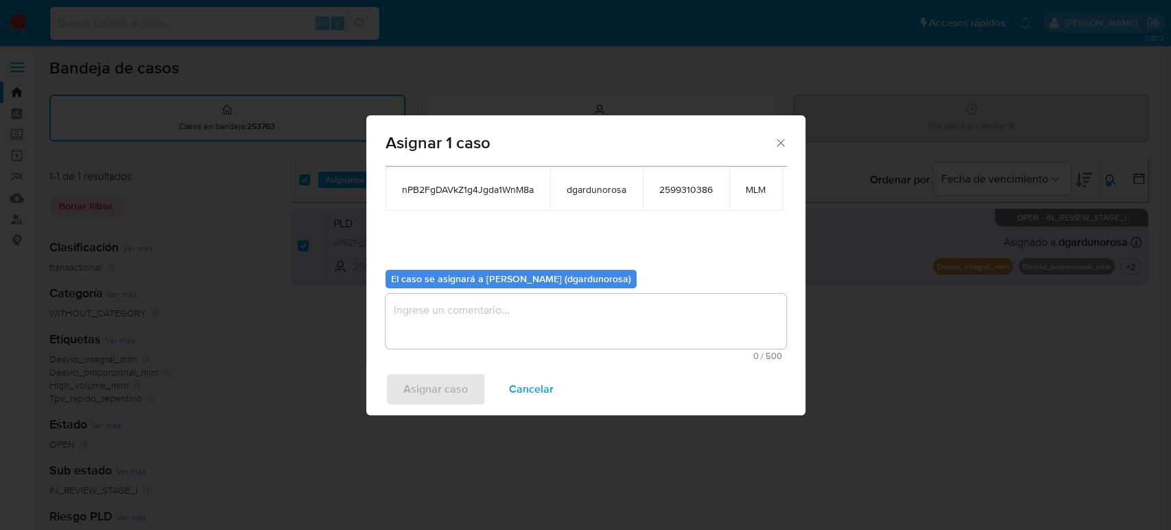
click at [665, 335] on textarea "assign-modal" at bounding box center [586, 321] width 401 height 55
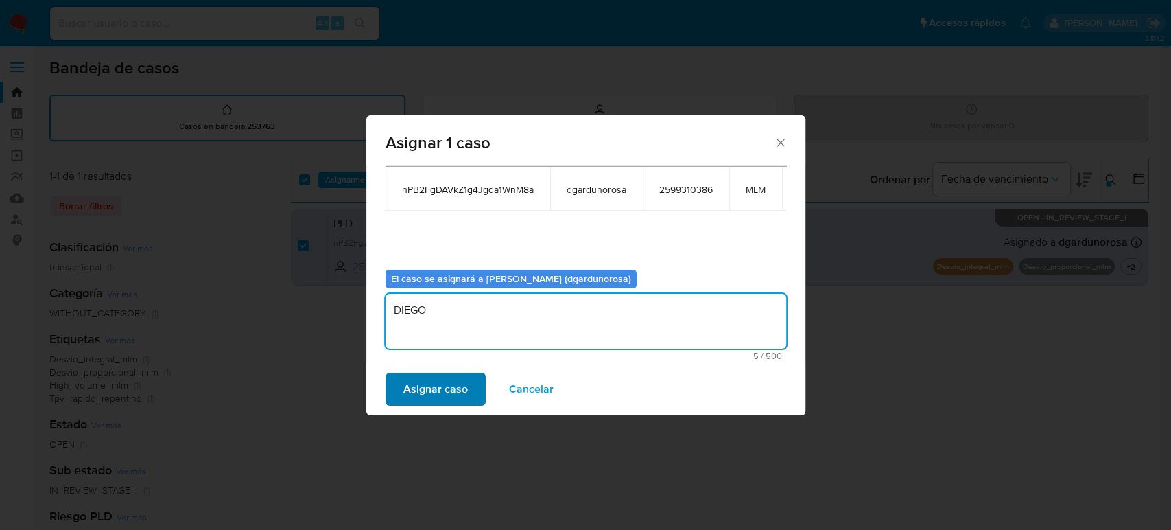
type textarea "DIEGO"
click at [453, 399] on span "Asignar caso" at bounding box center [435, 389] width 64 height 30
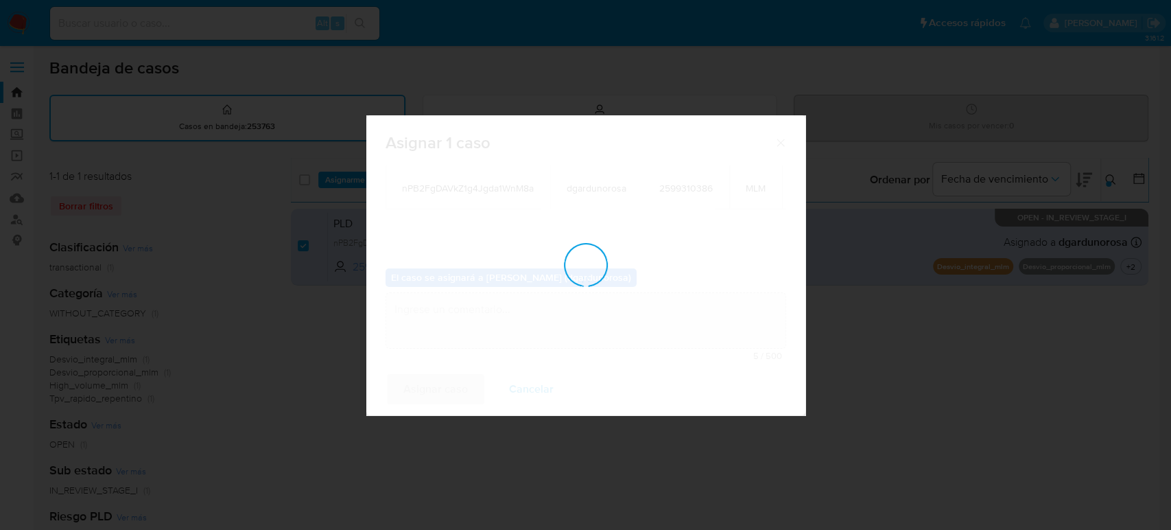
checkbox input "false"
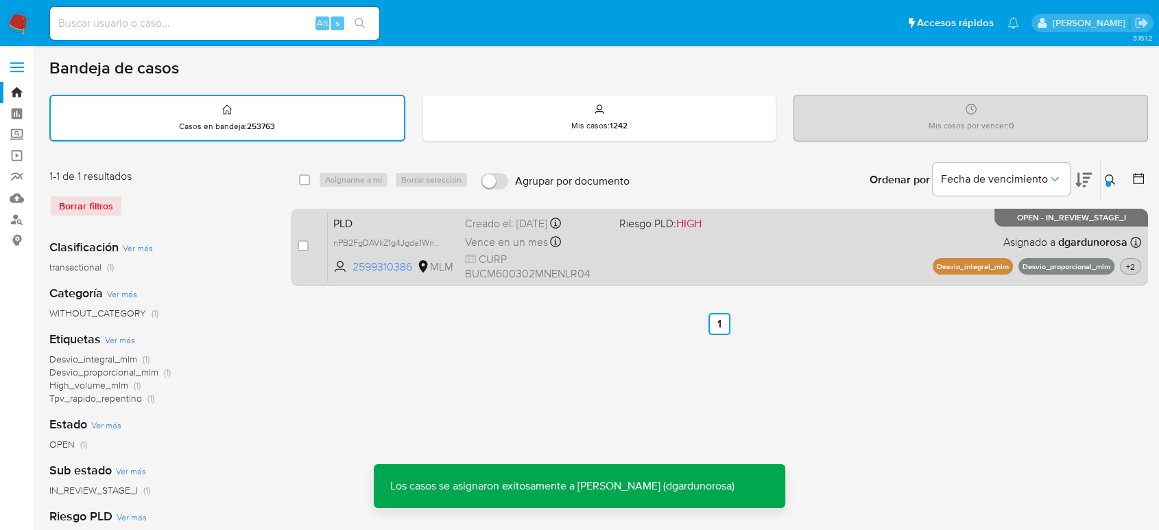
click at [1130, 265] on span "+2" at bounding box center [1131, 267] width 14 height 12
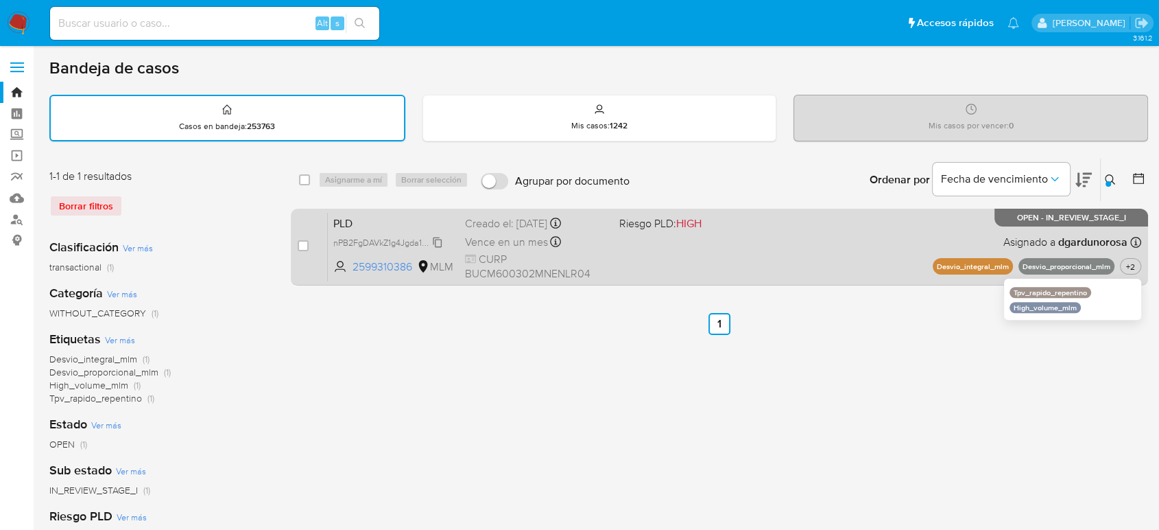
click at [434, 240] on span "nPB2FgDAVkZ1g4Jgda1WnM8a" at bounding box center [391, 241] width 117 height 15
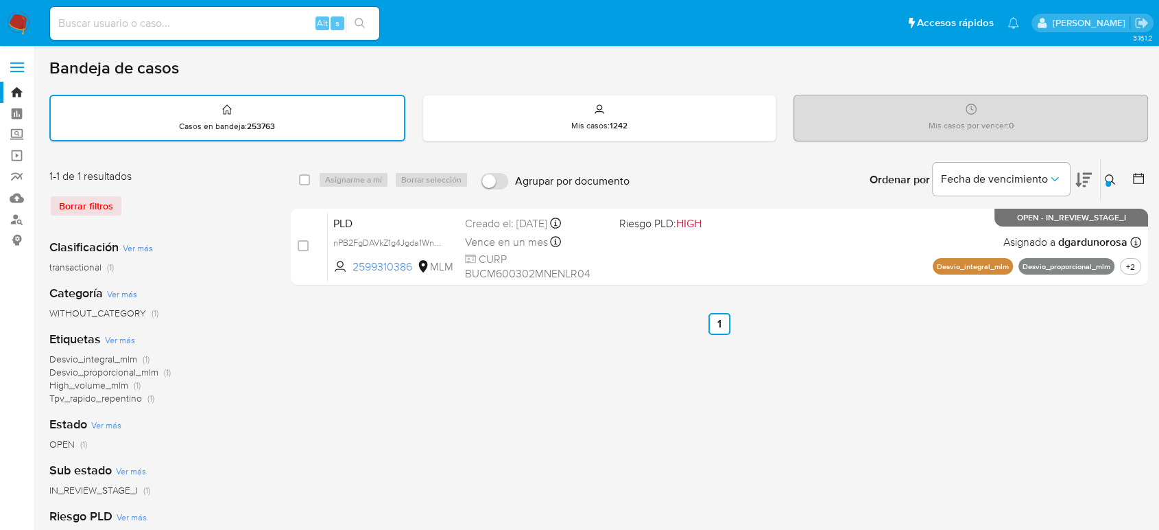
click at [1113, 178] on icon at bounding box center [1110, 179] width 11 height 11
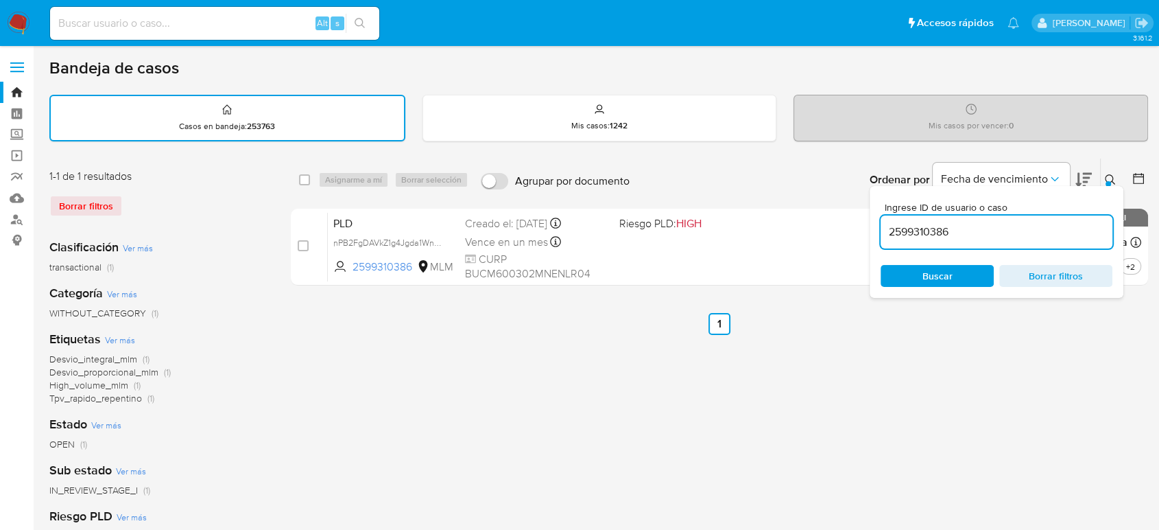
click at [920, 229] on input "2599310386" at bounding box center [997, 232] width 232 height 18
type input "98432689"
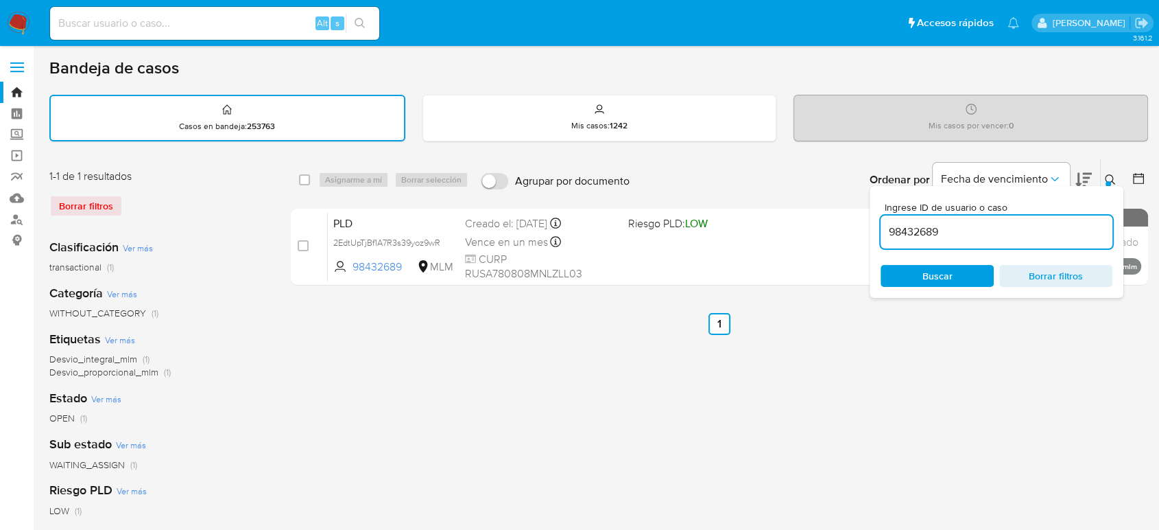
click at [1109, 171] on button at bounding box center [1112, 179] width 23 height 16
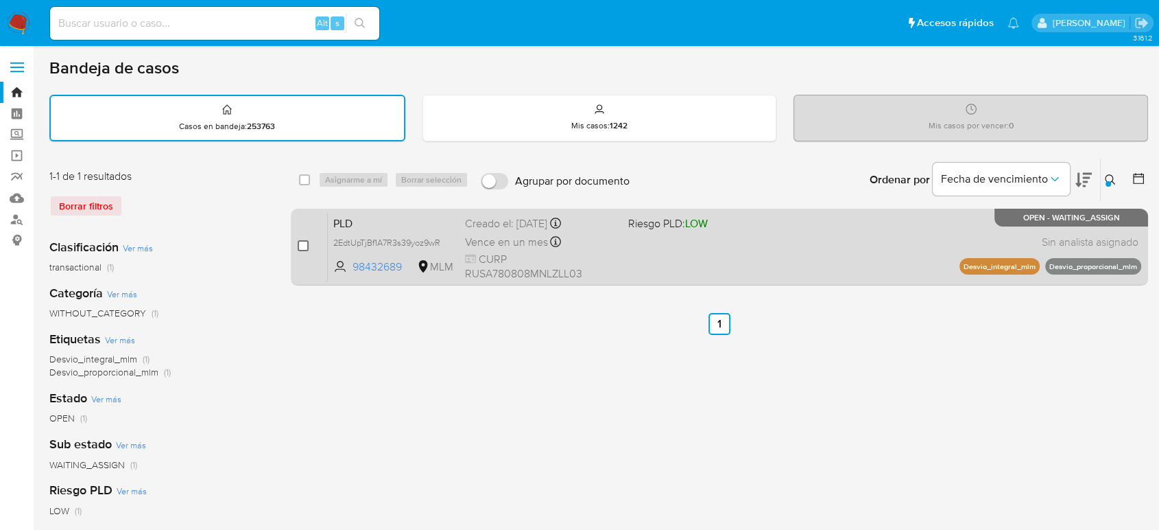
click at [299, 242] on input "checkbox" at bounding box center [303, 245] width 11 height 11
checkbox input "true"
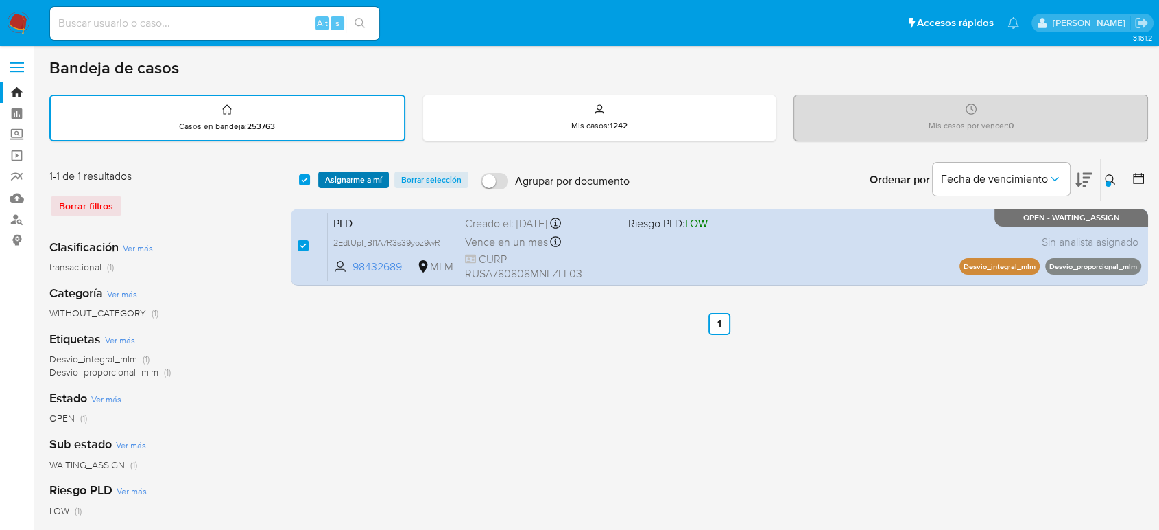
click at [370, 179] on span "Asignarme a mí" at bounding box center [353, 180] width 57 height 14
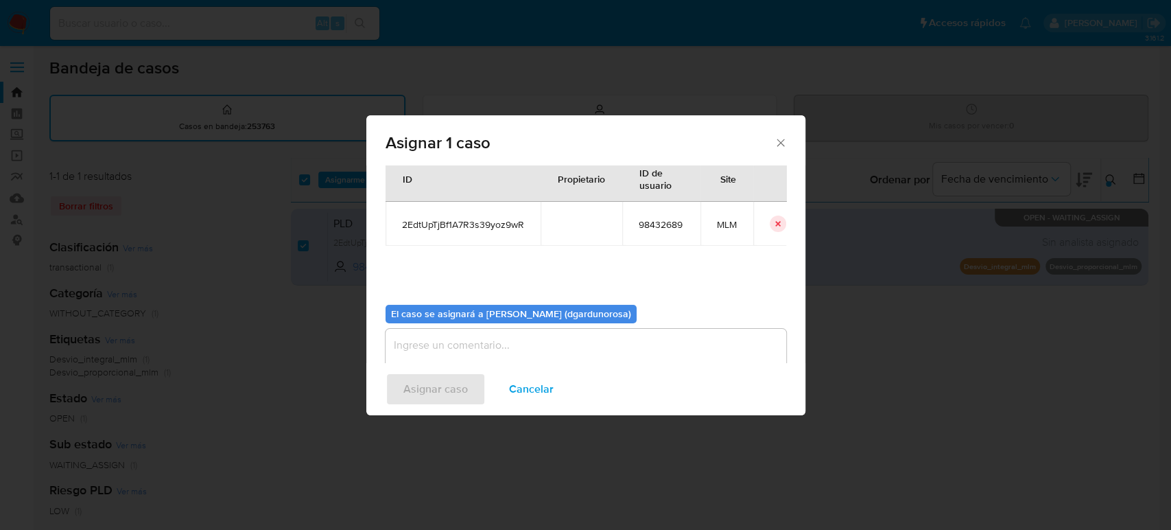
scroll to position [70, 0]
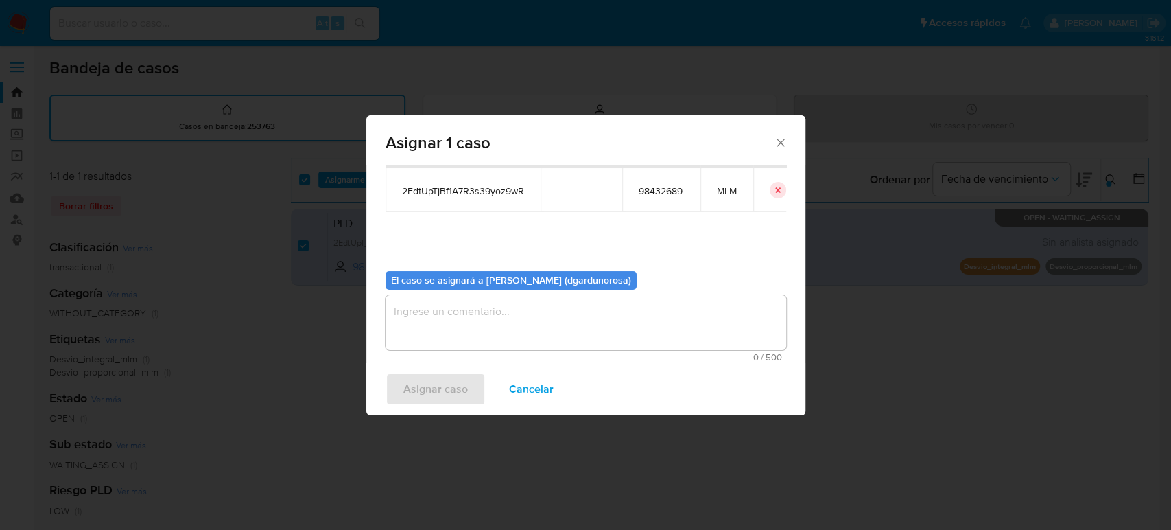
click at [556, 311] on textarea "assign-modal" at bounding box center [586, 322] width 401 height 55
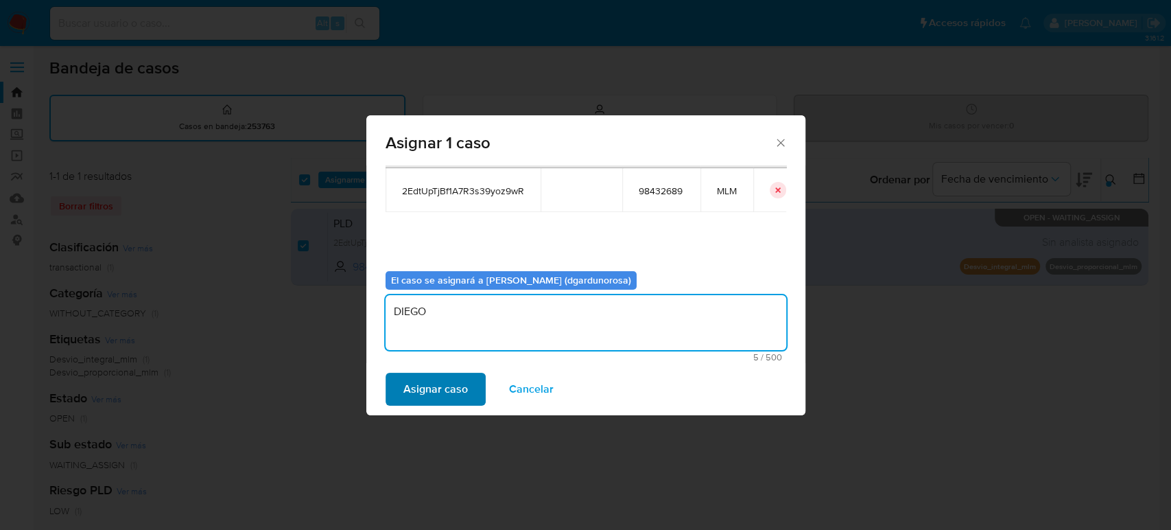
type textarea "DIEGO"
click at [450, 381] on span "Asignar caso" at bounding box center [435, 389] width 64 height 30
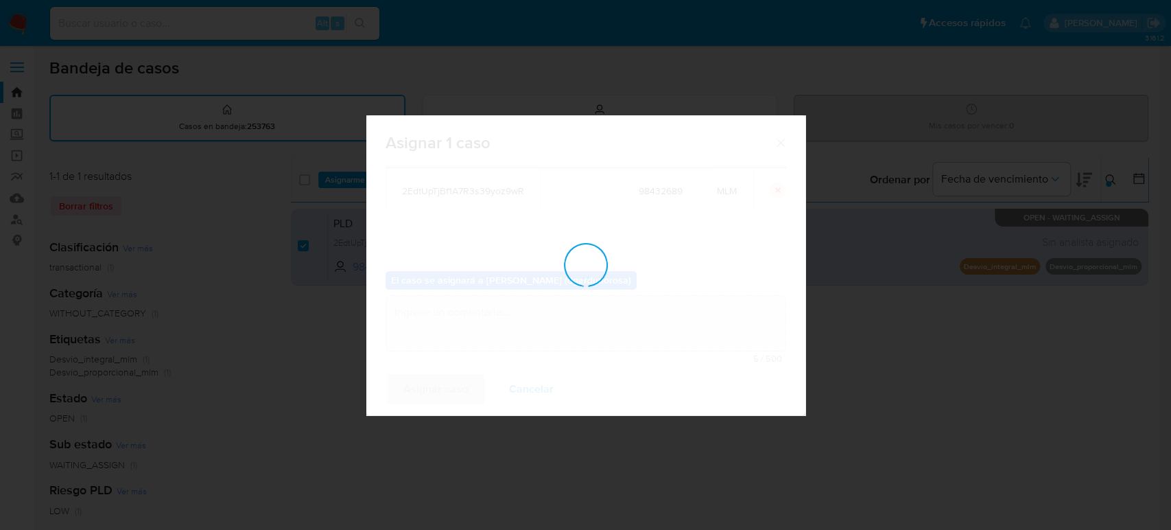
checkbox input "false"
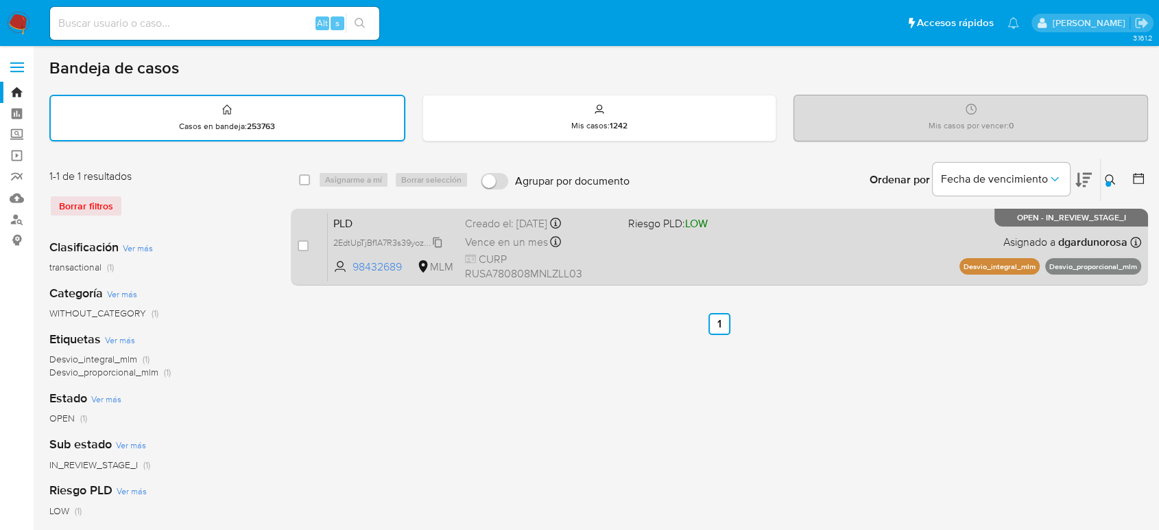
click at [440, 239] on span "2EdtUpTjBf1A7R3s39yoz9wR" at bounding box center [386, 241] width 107 height 15
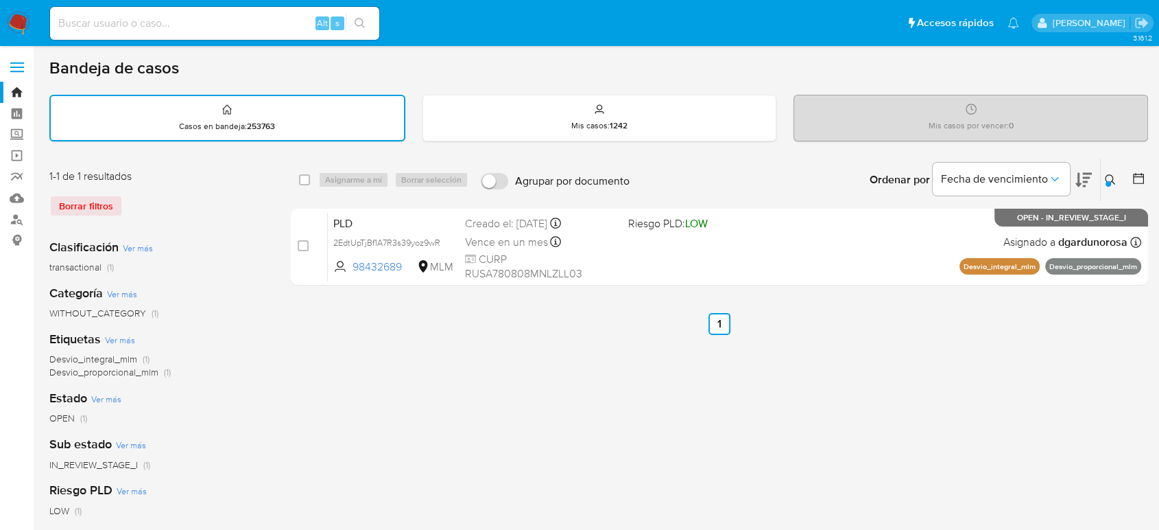
click at [1113, 177] on icon at bounding box center [1110, 179] width 11 height 11
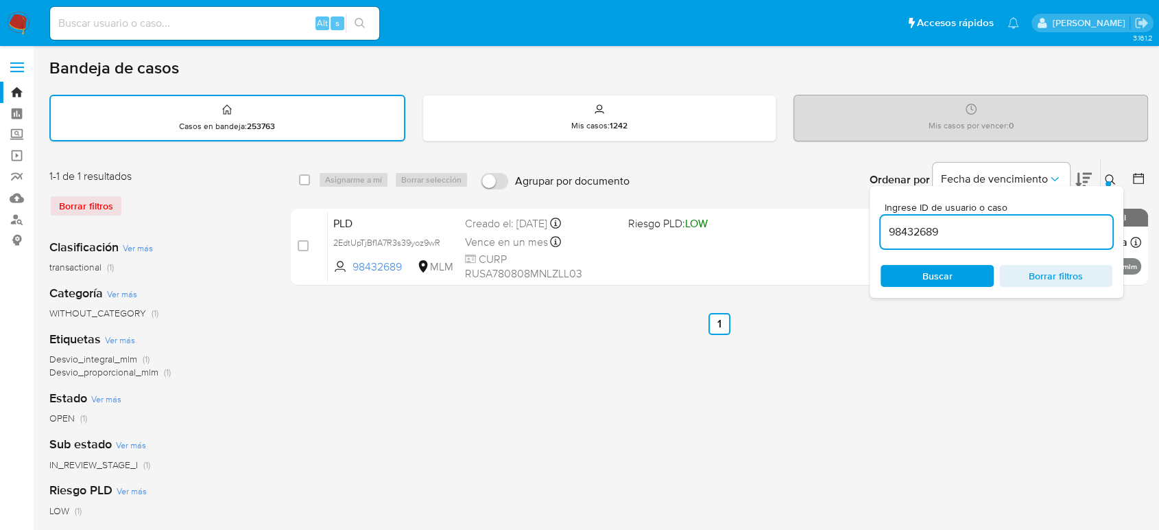
click at [925, 228] on input "98432689" at bounding box center [997, 232] width 232 height 18
click at [1114, 180] on icon at bounding box center [1110, 179] width 11 height 11
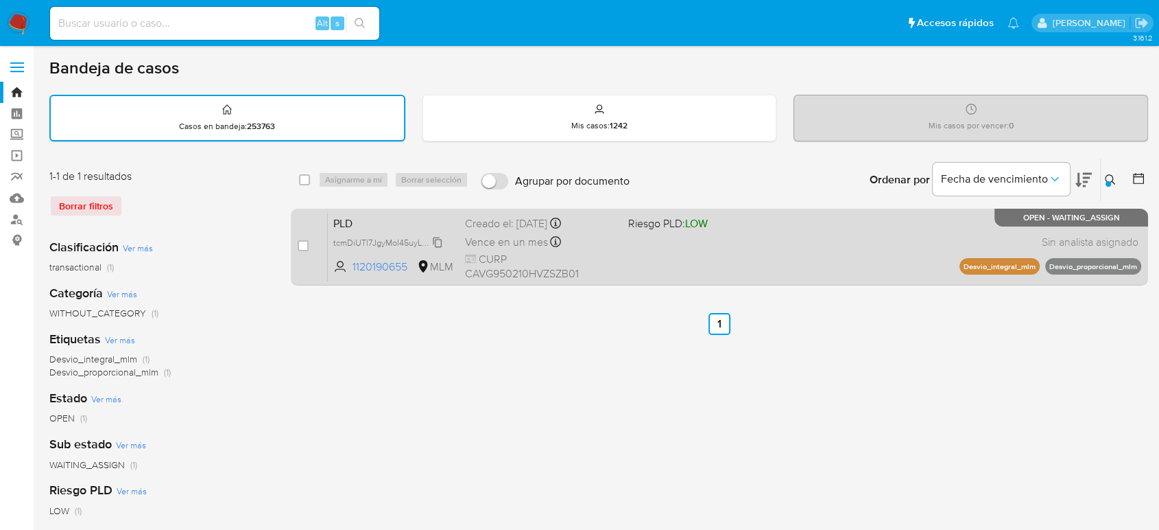
click at [437, 244] on span "tcmDiUTl7JgyMol45uyLREr9" at bounding box center [386, 241] width 106 height 15
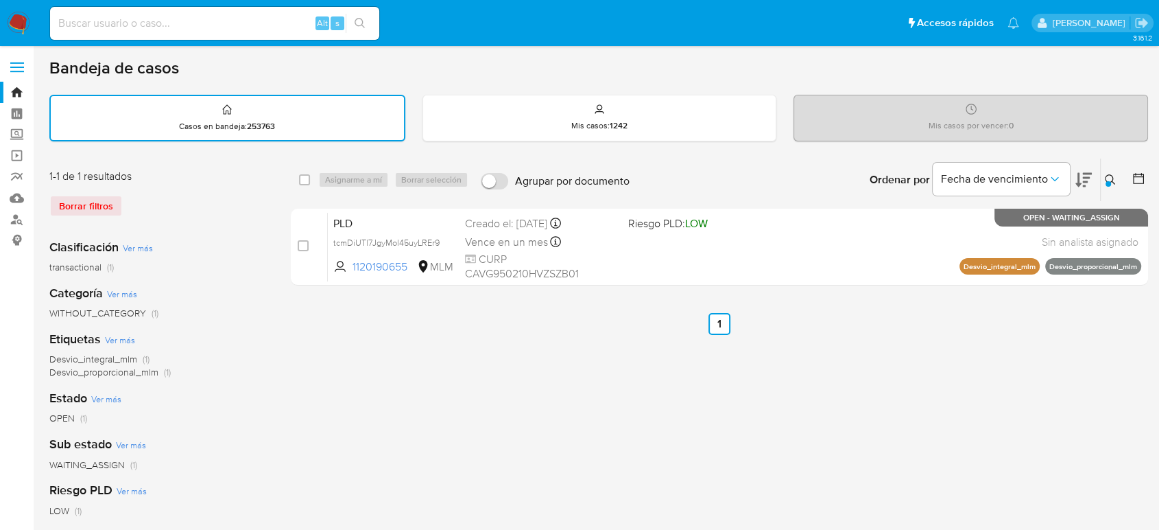
click at [1108, 181] on div at bounding box center [1108, 183] width 5 height 5
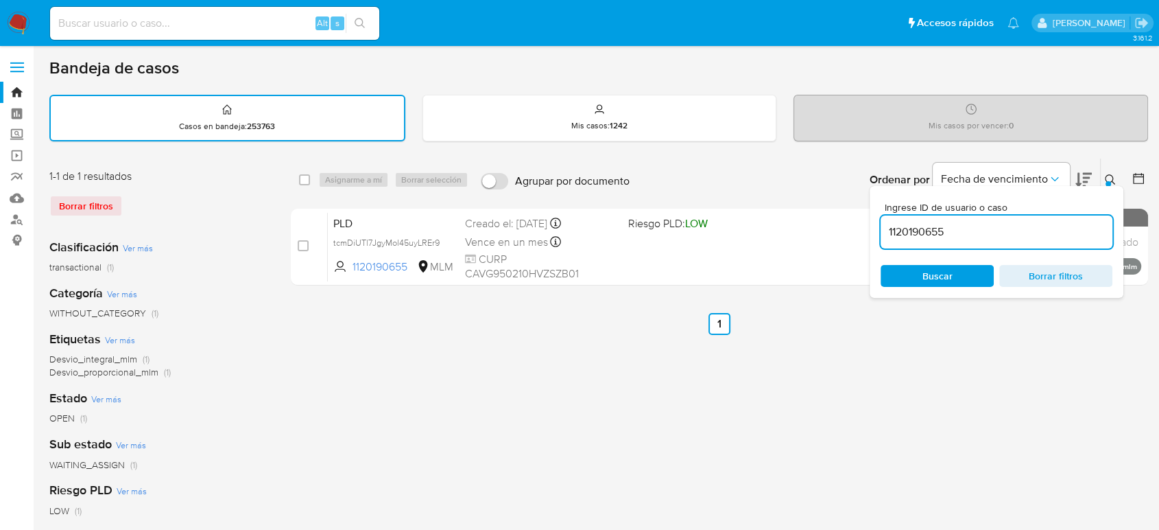
click at [940, 229] on input "1120190655" at bounding box center [997, 232] width 232 height 18
click at [940, 230] on input "1120190655" at bounding box center [997, 232] width 232 height 18
type input "798844717"
click at [1119, 171] on button at bounding box center [1112, 179] width 23 height 16
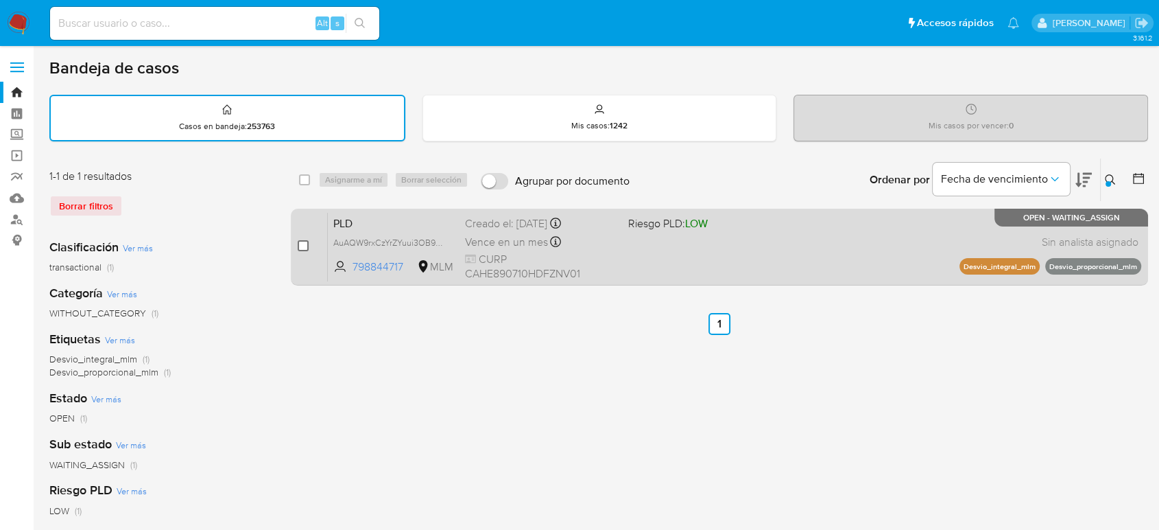
click at [302, 247] on input "checkbox" at bounding box center [303, 245] width 11 height 11
checkbox input "true"
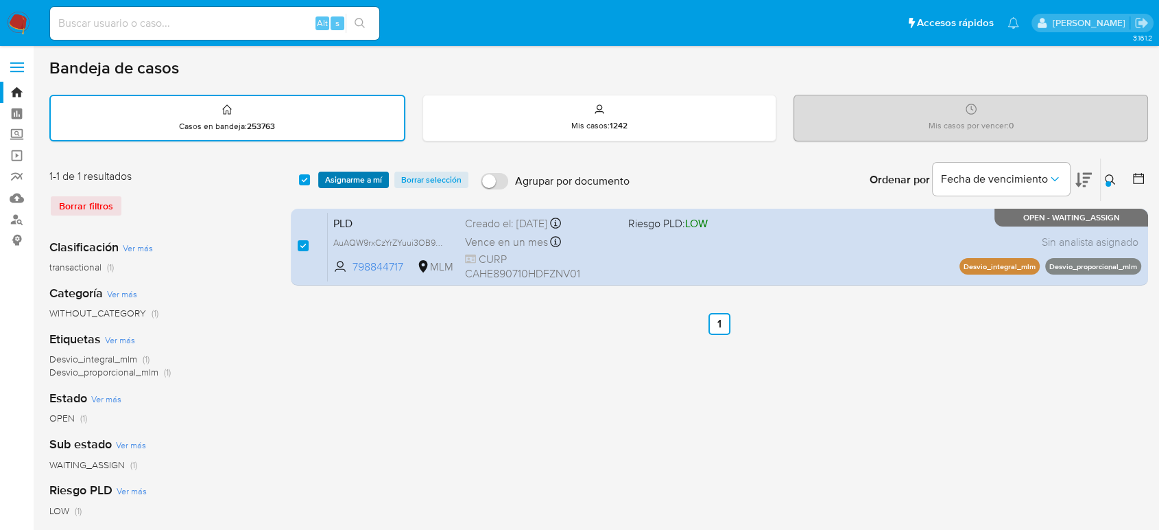
click at [357, 184] on span "Asignarme a mí" at bounding box center [353, 180] width 57 height 14
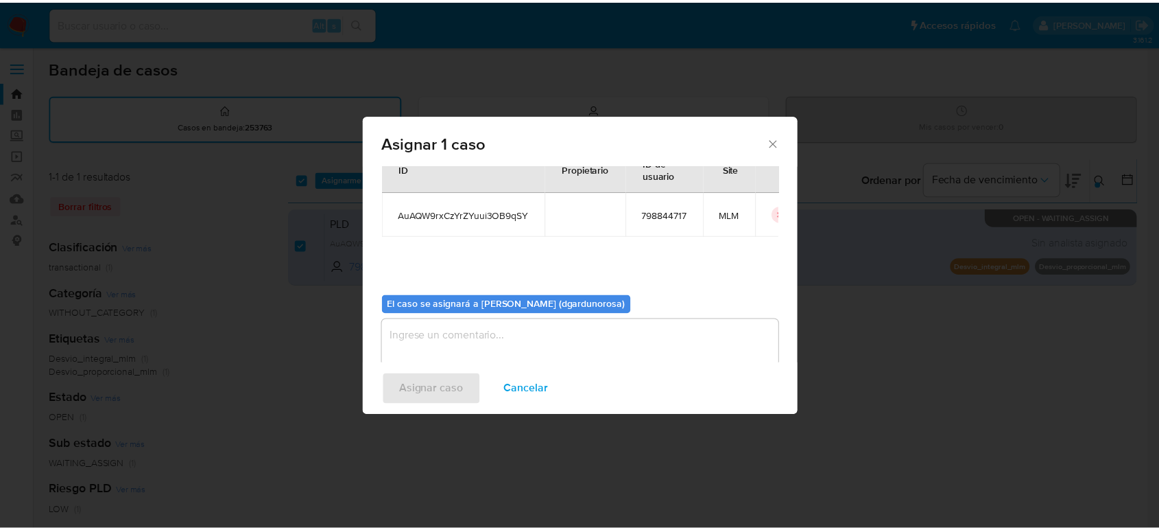
scroll to position [70, 0]
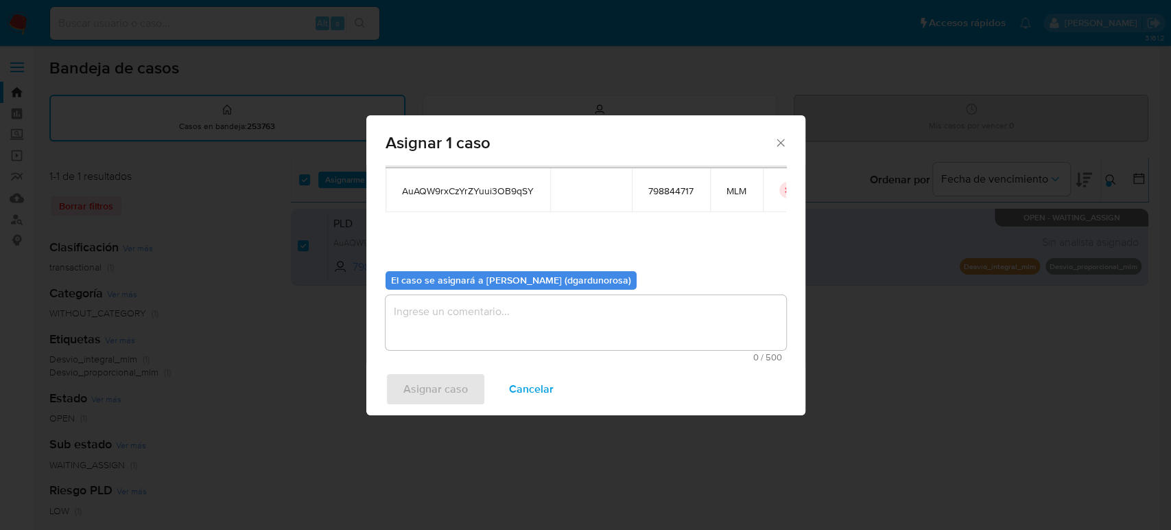
click at [486, 323] on textarea "assign-modal" at bounding box center [586, 322] width 401 height 55
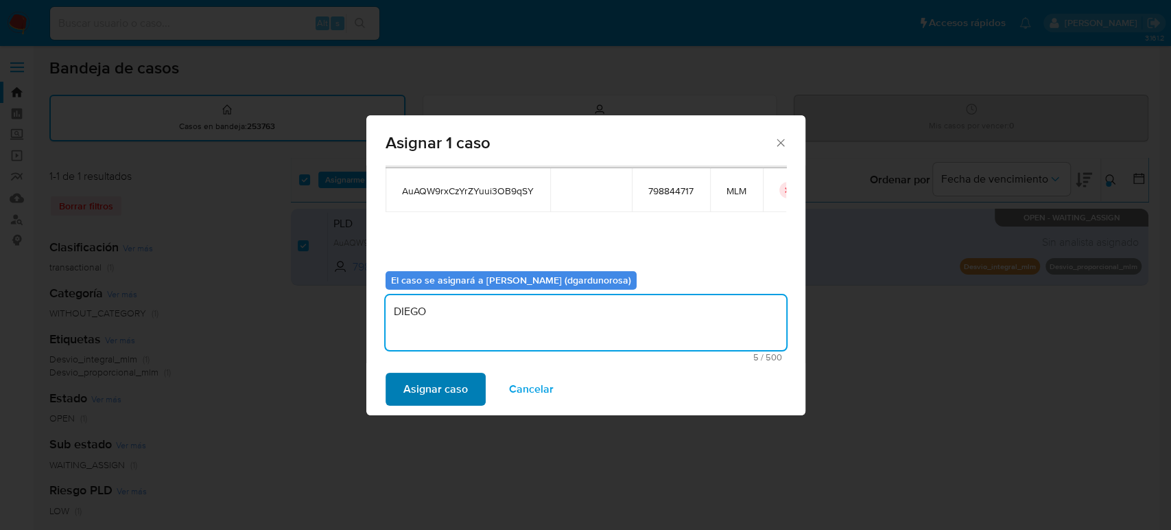
type textarea "DIEGO"
click at [467, 375] on button "Asignar caso" at bounding box center [436, 388] width 100 height 33
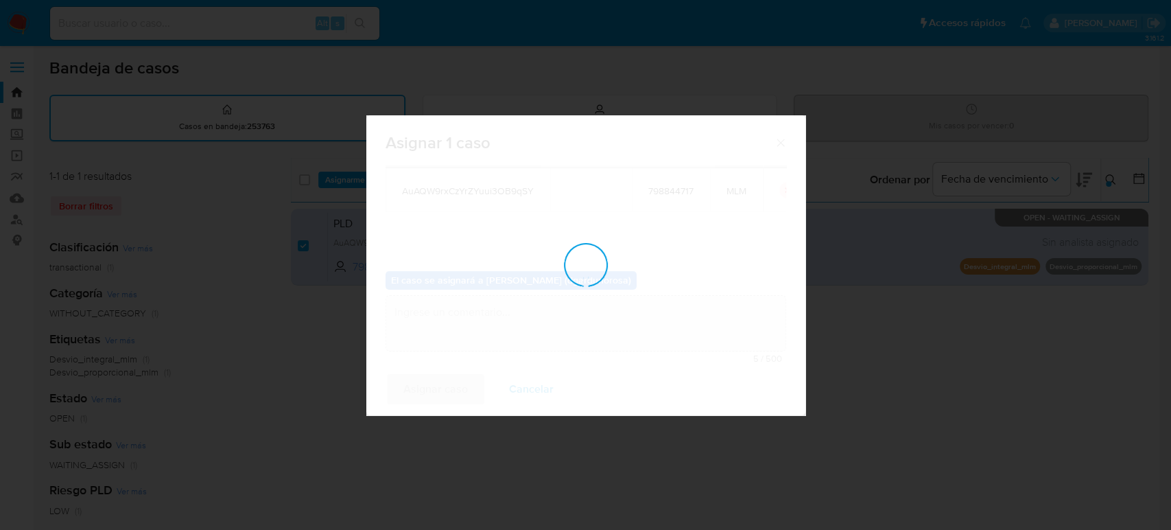
checkbox input "false"
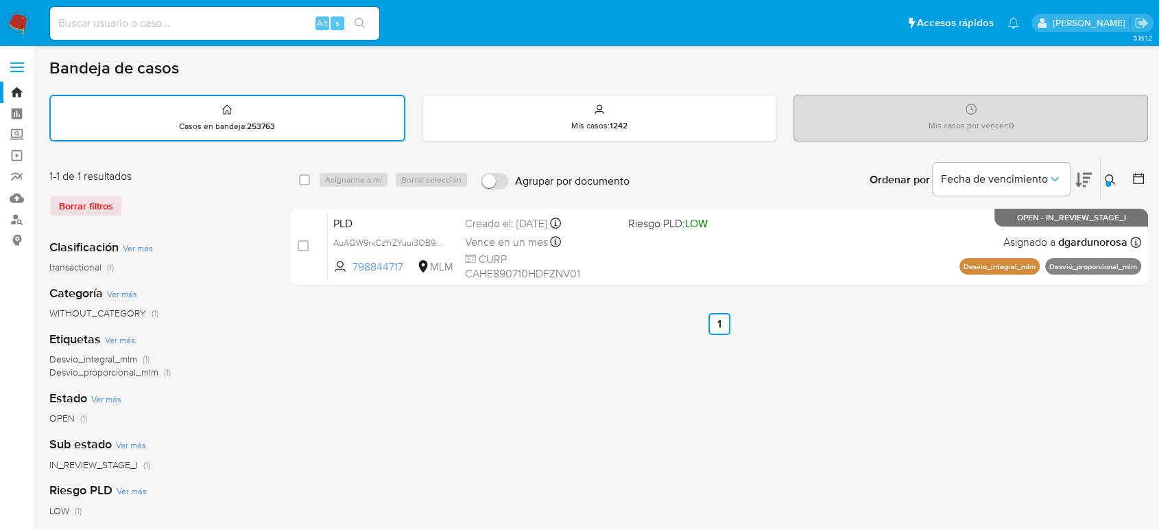
click at [326, 372] on div "select-all-cases-checkbox Asignarme a mí Borrar selección Agrupar por documento…" at bounding box center [719, 459] width 857 height 602
click at [1108, 181] on div at bounding box center [1108, 183] width 5 height 5
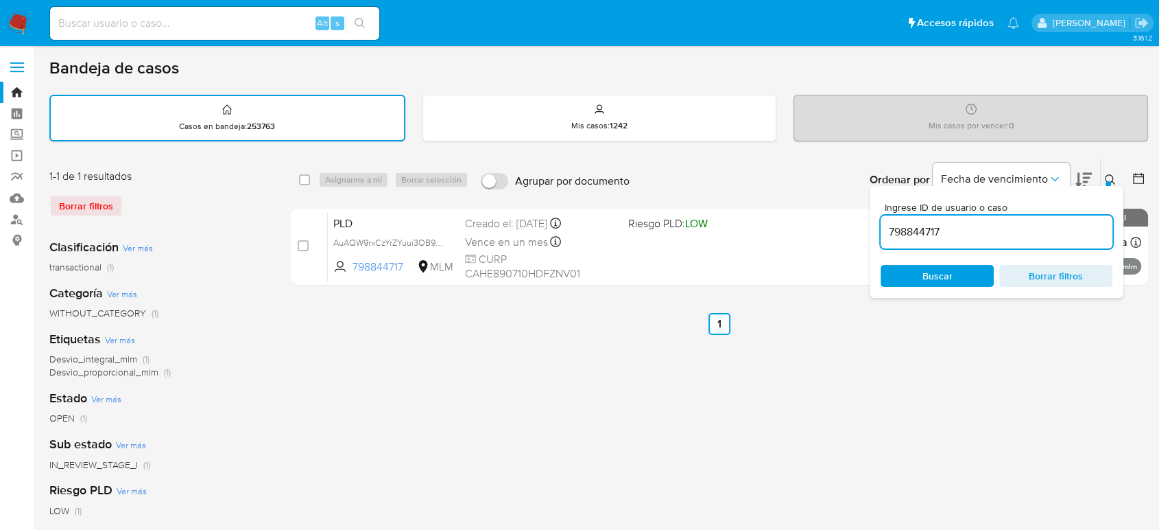
click at [929, 235] on input "798844717" at bounding box center [997, 232] width 232 height 18
click at [927, 235] on input "798844717" at bounding box center [997, 232] width 232 height 18
type input "2136195739"
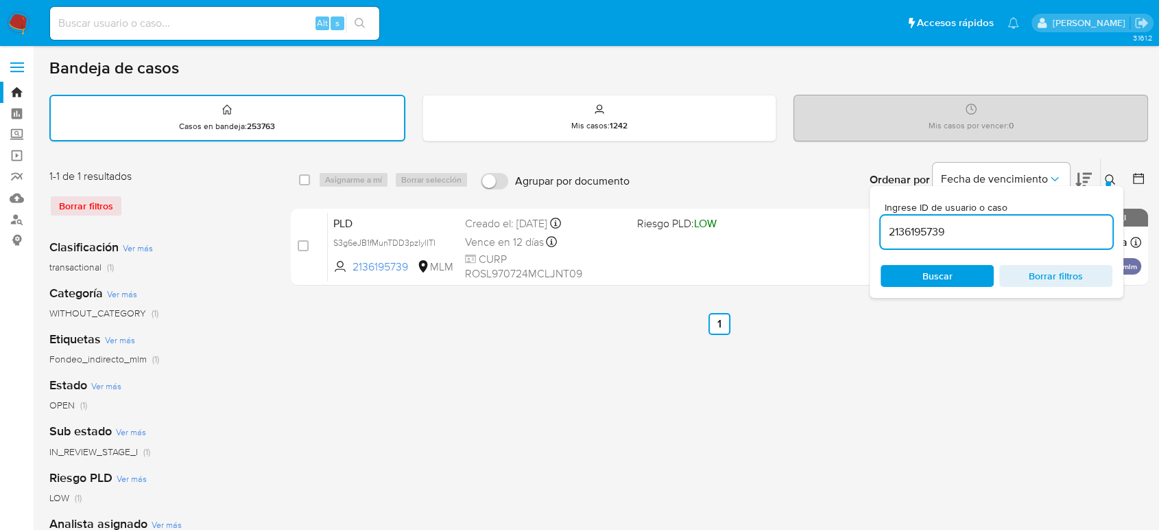
click at [1106, 181] on div at bounding box center [1108, 183] width 5 height 5
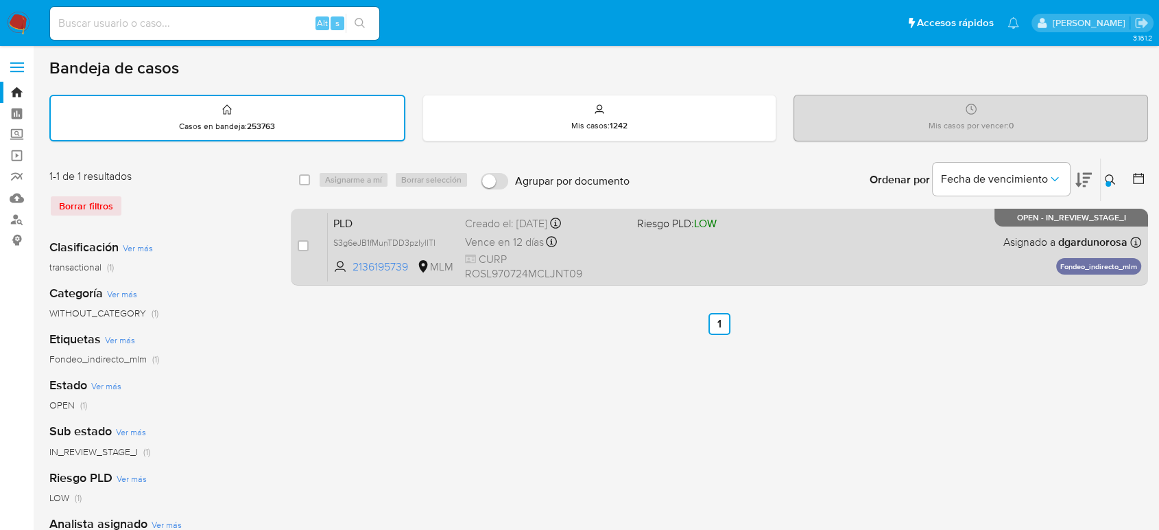
click at [759, 240] on span at bounding box center [717, 241] width 161 height 3
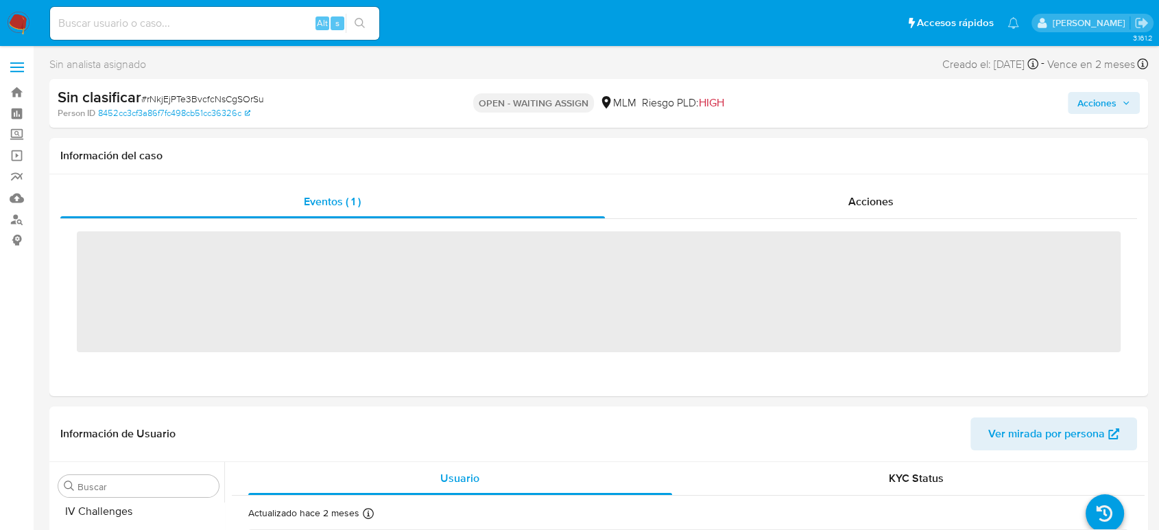
scroll to position [645, 0]
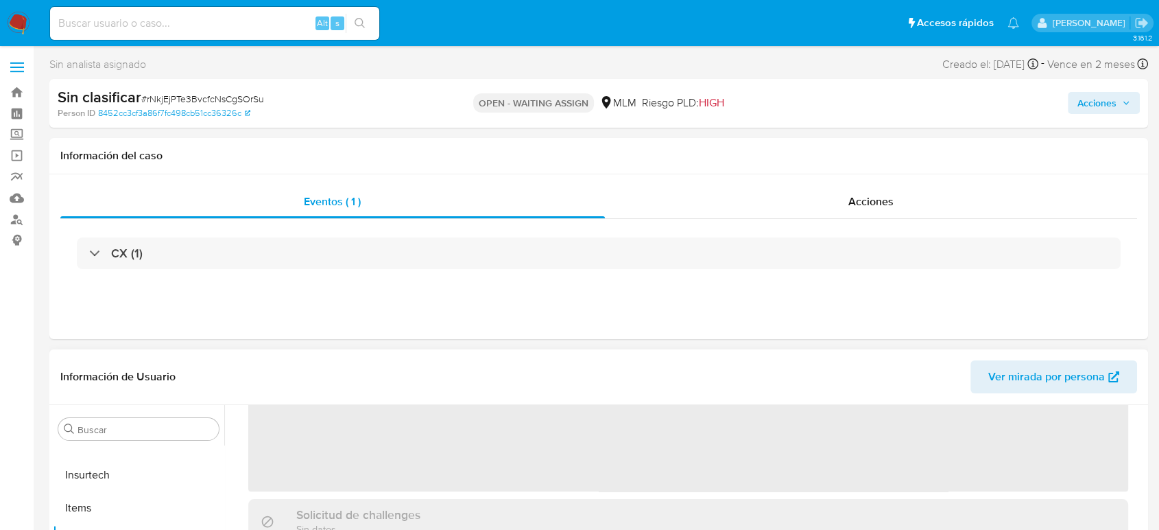
select select "10"
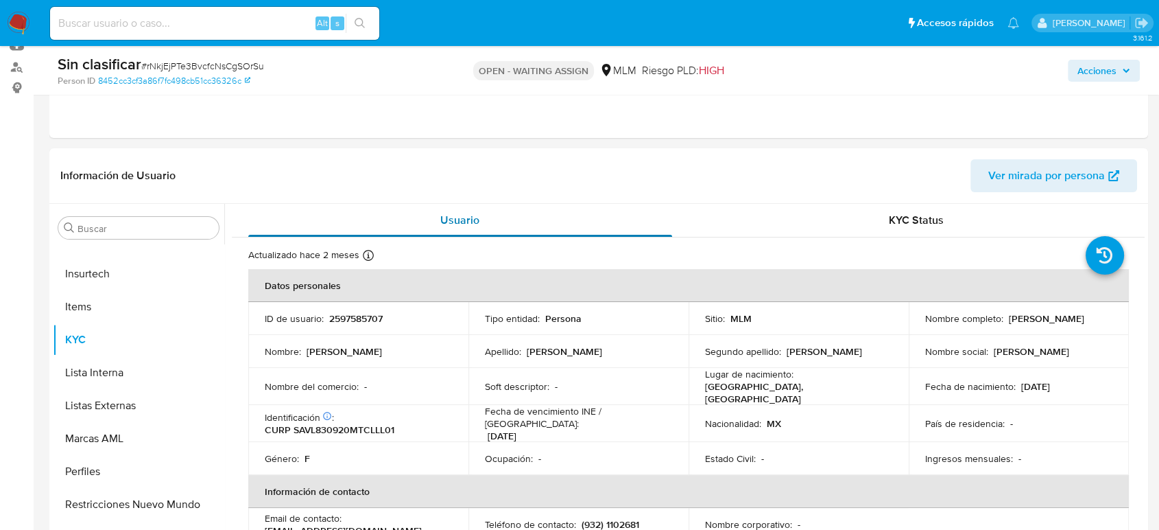
scroll to position [228, 0]
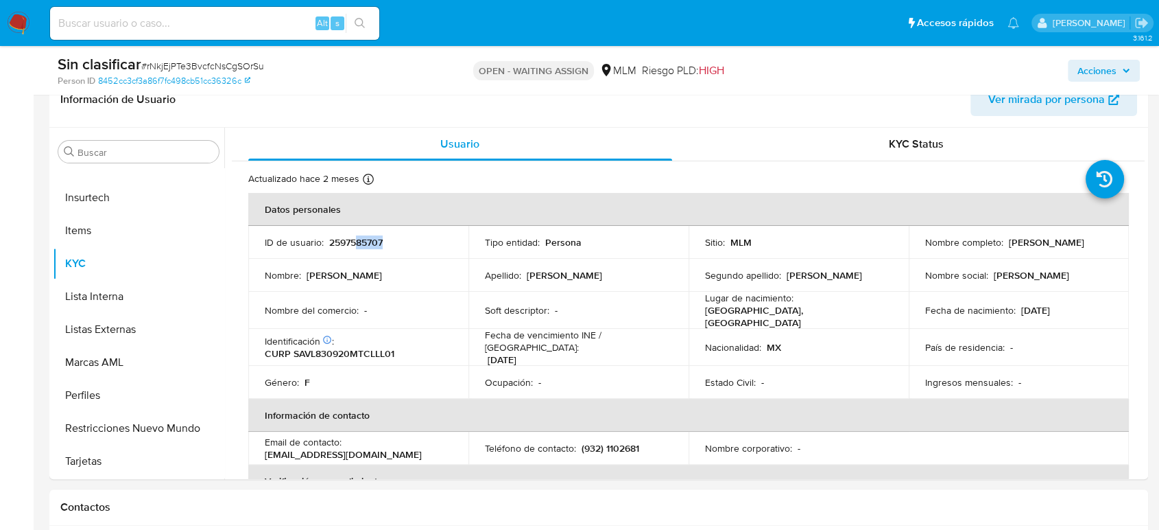
drag, startPoint x: 340, startPoint y: 252, endPoint x: 355, endPoint y: 248, distance: 15.8
click at [355, 248] on td "ID de usuario : 2597585707" at bounding box center [358, 242] width 220 height 33
click at [351, 246] on p "2597585707" at bounding box center [356, 242] width 54 height 12
copy p "2597585707"
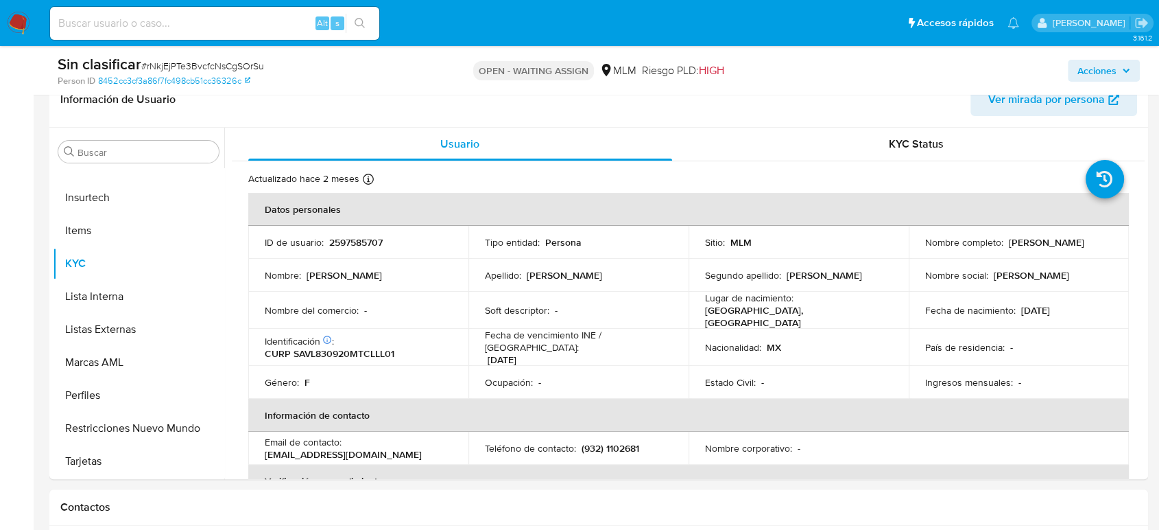
click at [515, 304] on p "Soft descriptor :" at bounding box center [517, 310] width 64 height 12
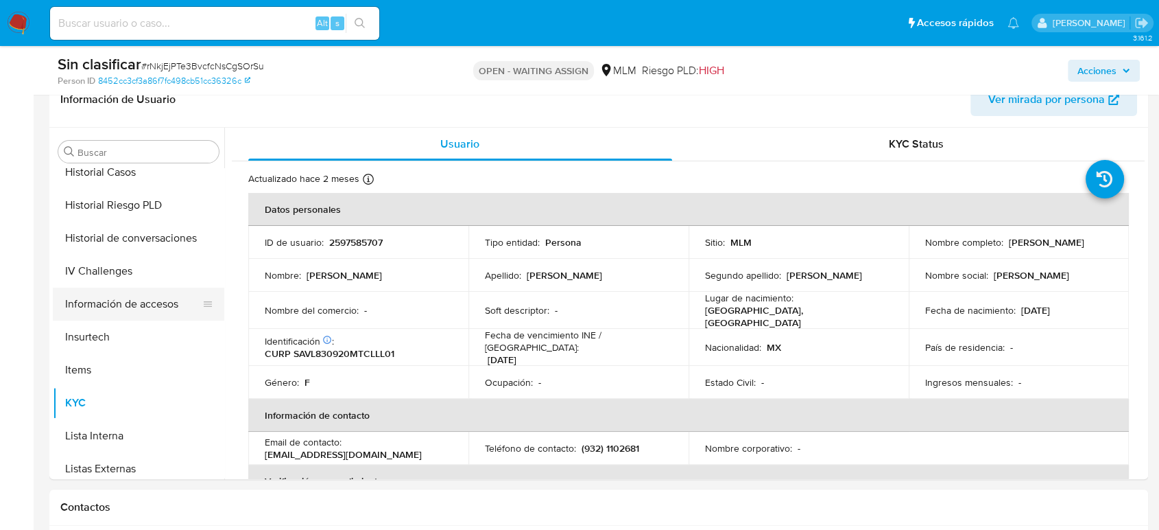
scroll to position [417, 0]
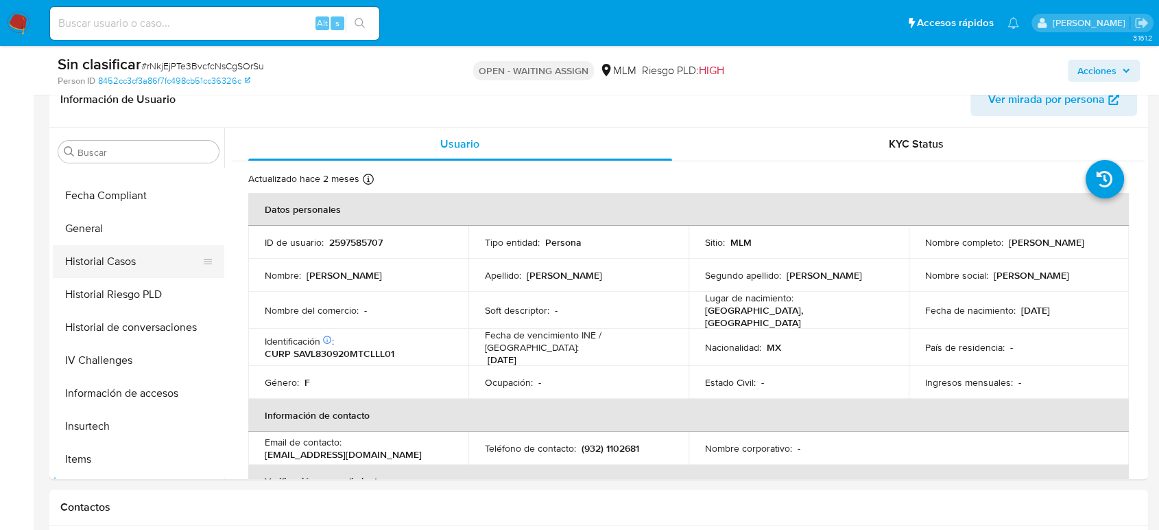
click at [98, 269] on button "Historial Casos" at bounding box center [133, 261] width 161 height 33
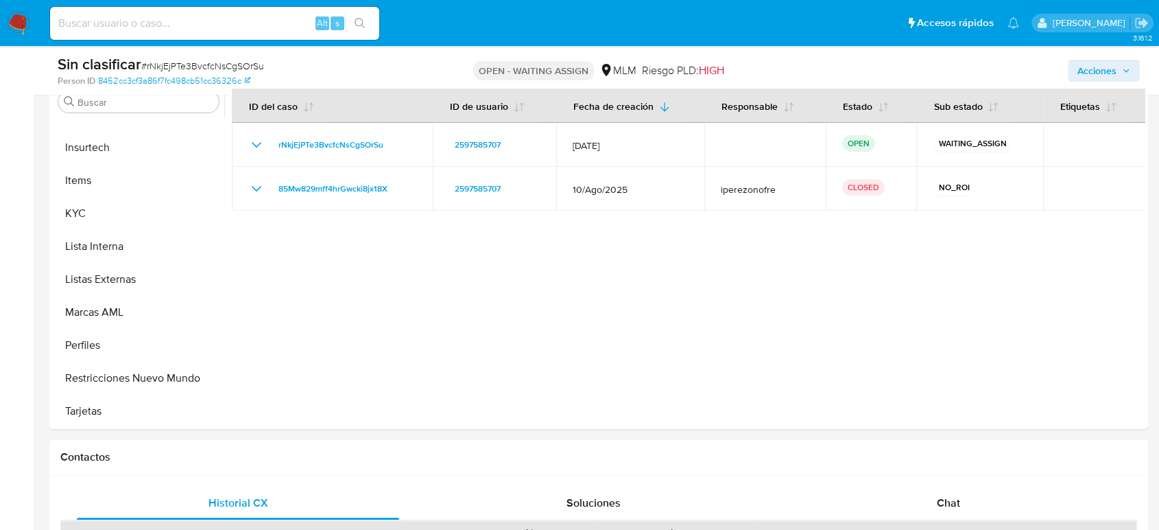
scroll to position [305, 0]
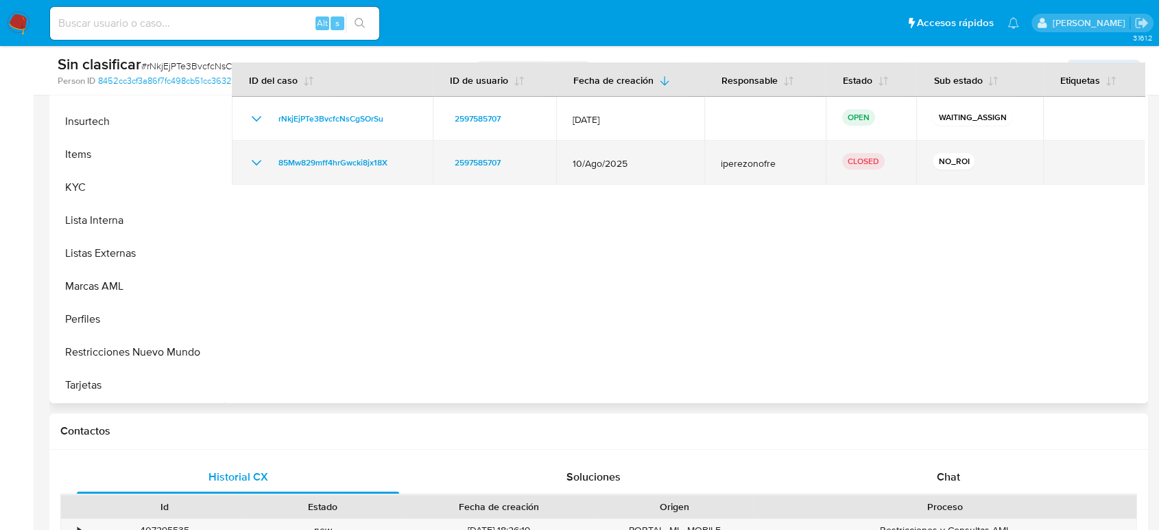
click at [250, 163] on icon "Mostrar/Ocultar" at bounding box center [256, 162] width 16 height 16
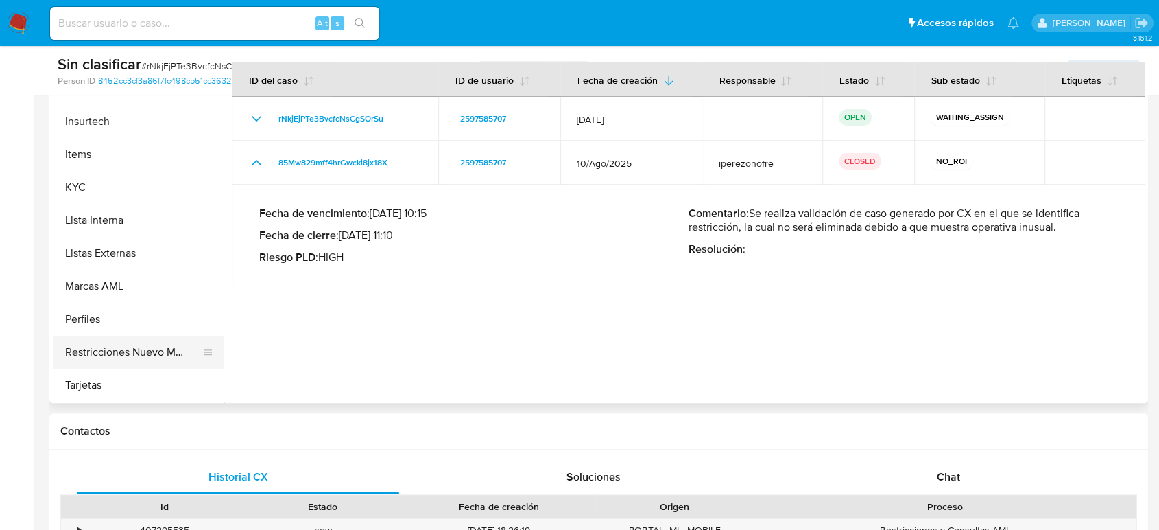
click at [143, 344] on button "Restricciones Nuevo Mundo" at bounding box center [133, 351] width 161 height 33
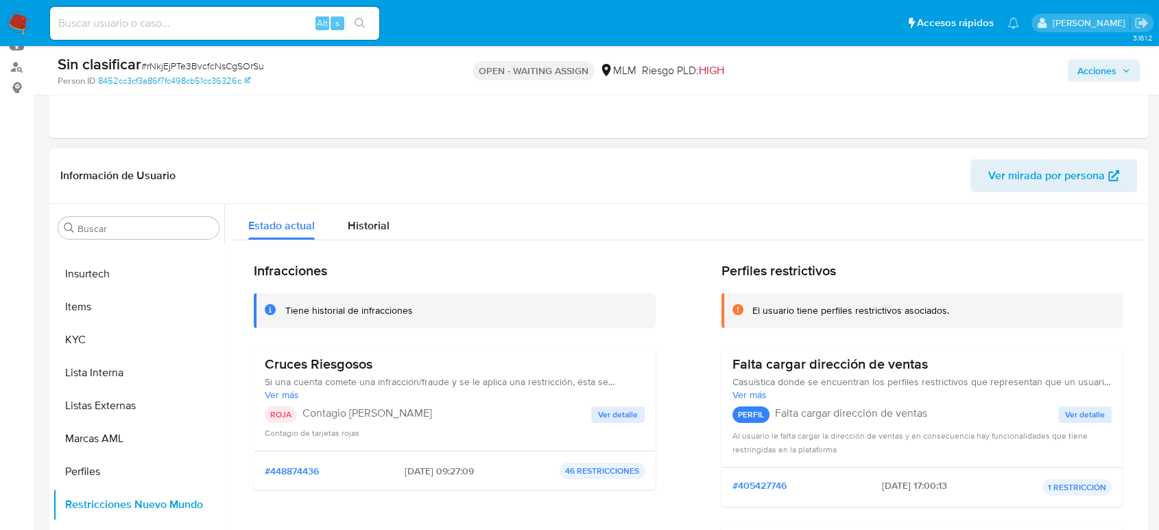
scroll to position [152, 0]
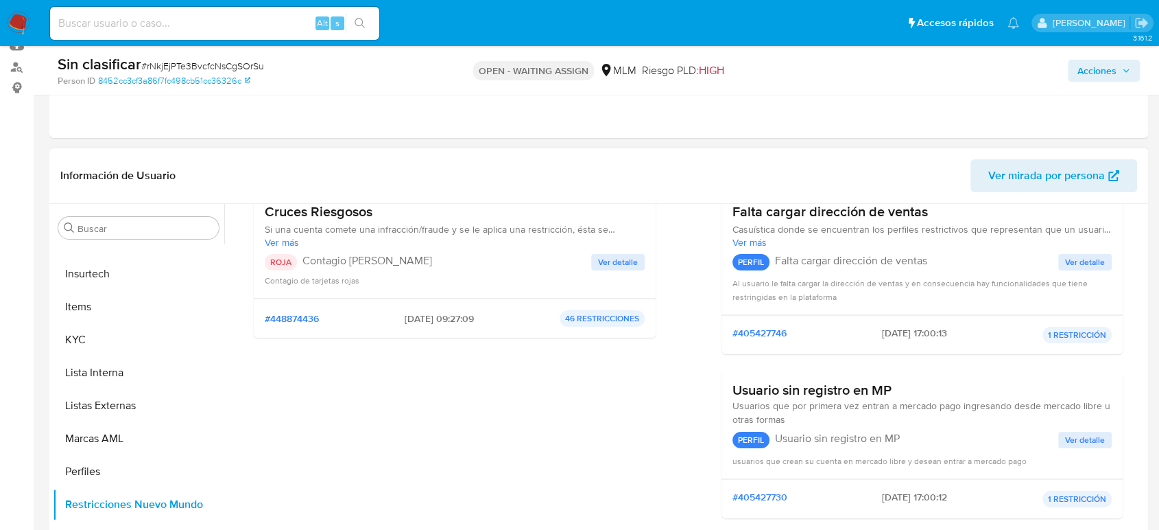
click at [609, 268] on span "Ver detalle" at bounding box center [618, 262] width 40 height 14
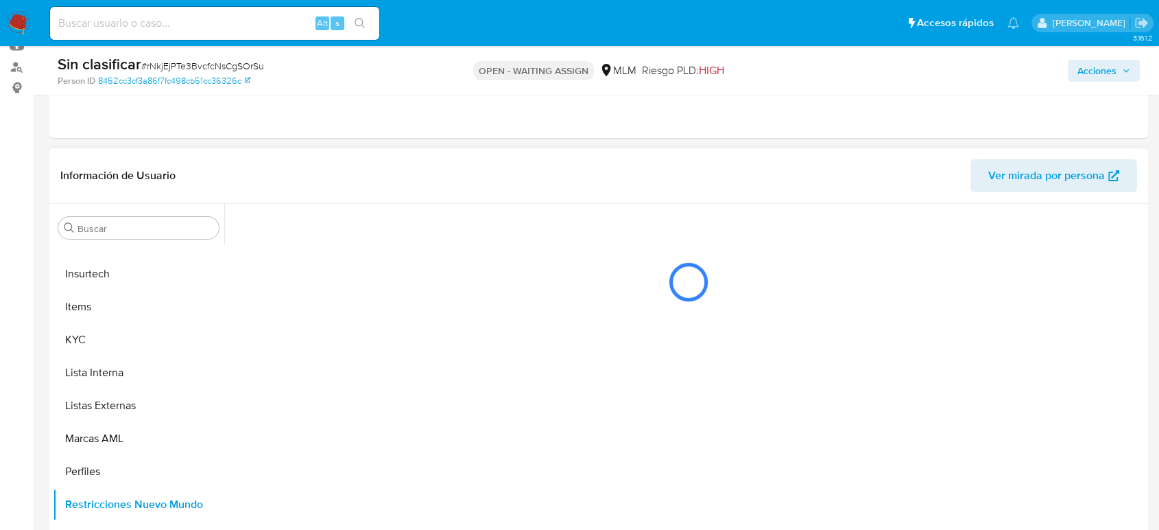
scroll to position [0, 0]
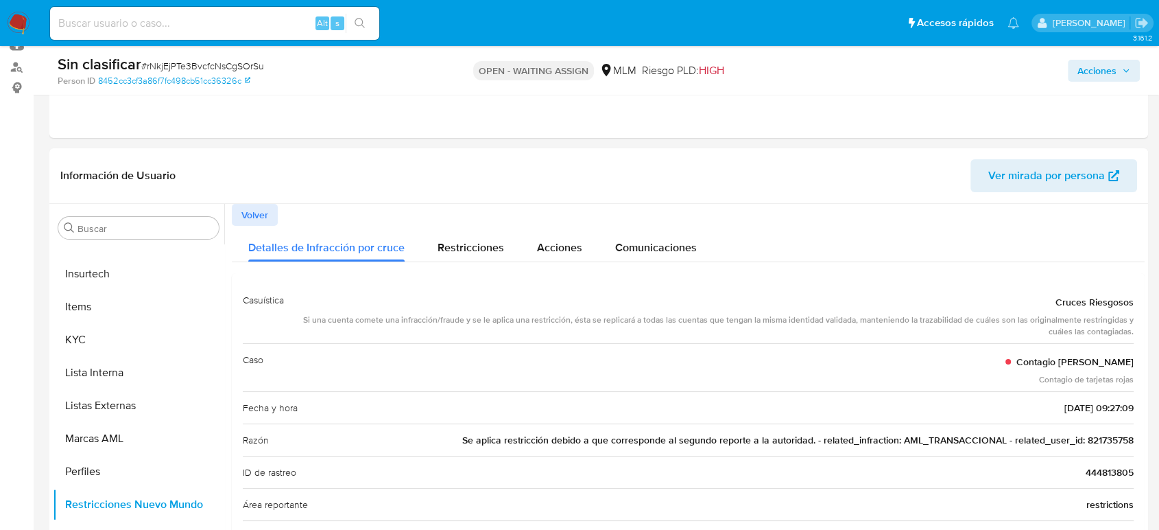
click at [1123, 60] on button "Acciones" at bounding box center [1104, 71] width 72 height 22
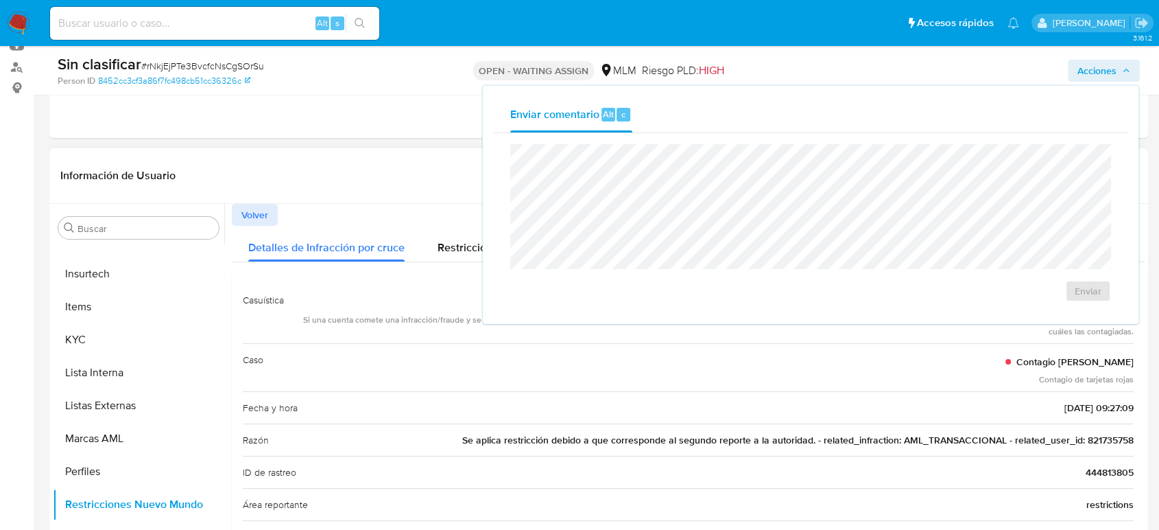
click at [318, 220] on div "Volver" at bounding box center [688, 215] width 913 height 22
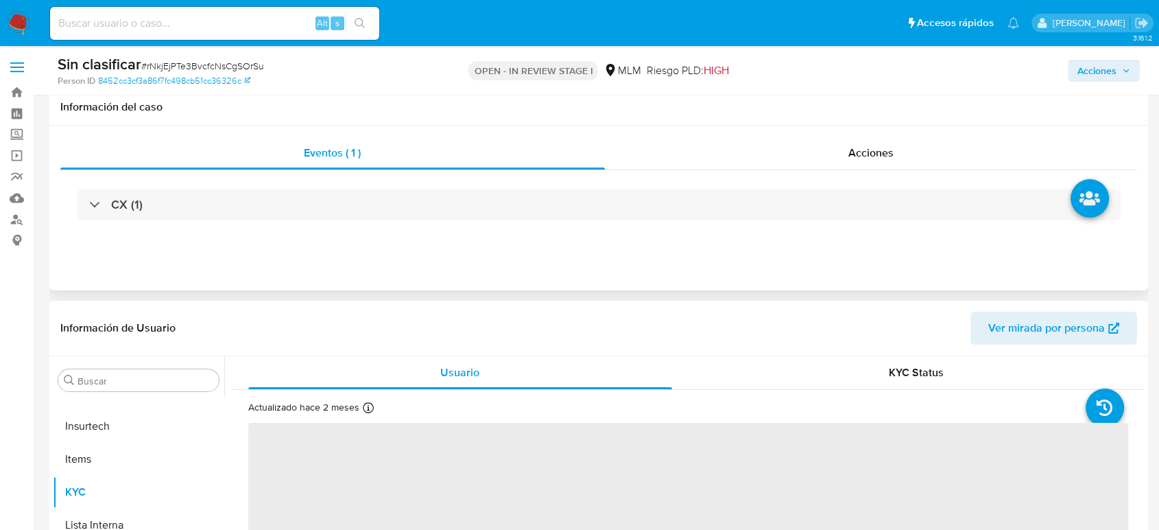
scroll to position [152, 0]
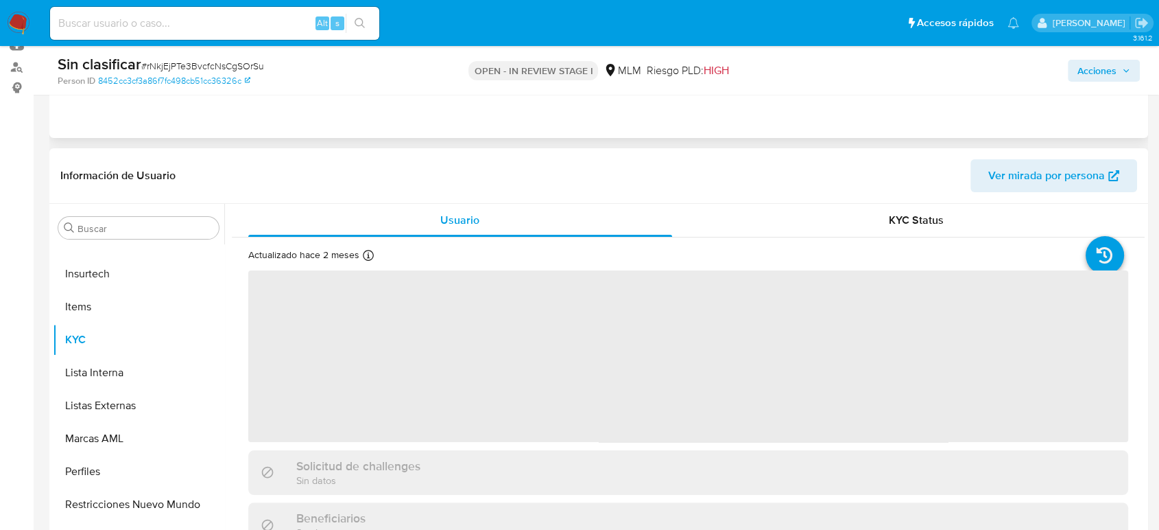
select select "10"
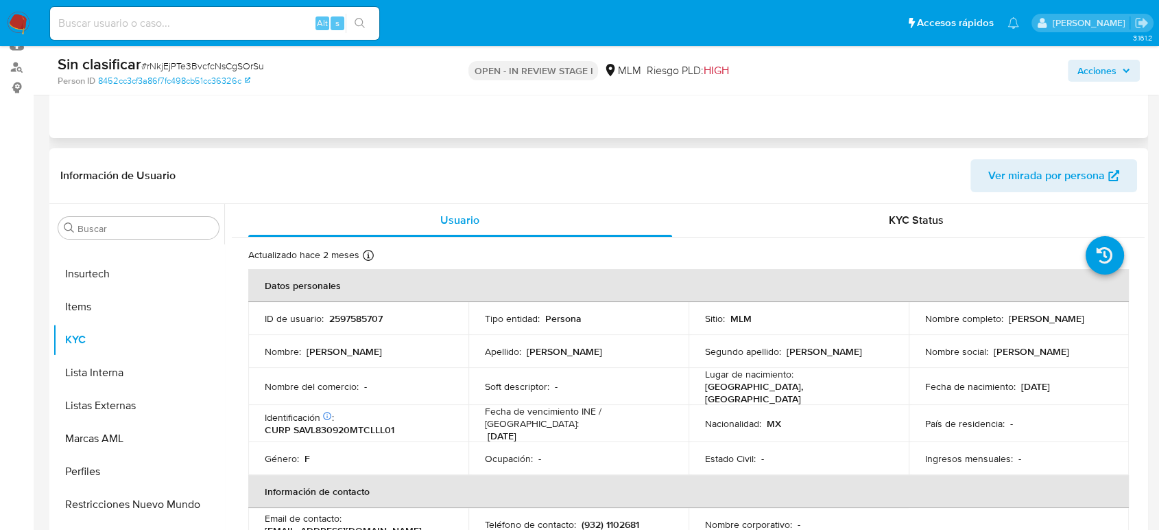
scroll to position [0, 0]
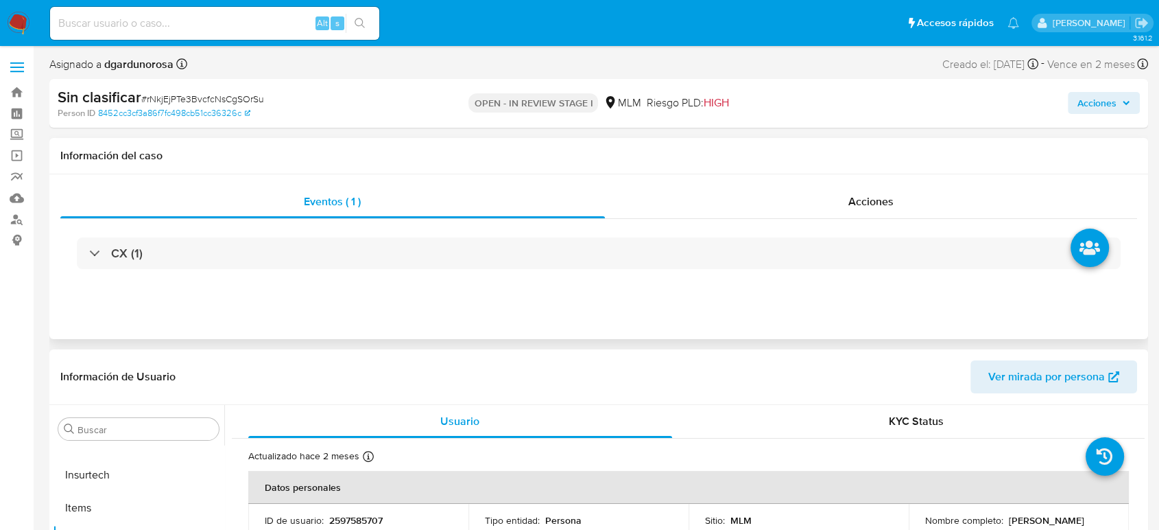
click at [1113, 87] on div "Acciones" at bounding box center [961, 103] width 357 height 32
click at [1113, 104] on span "Acciones" at bounding box center [1097, 103] width 39 height 22
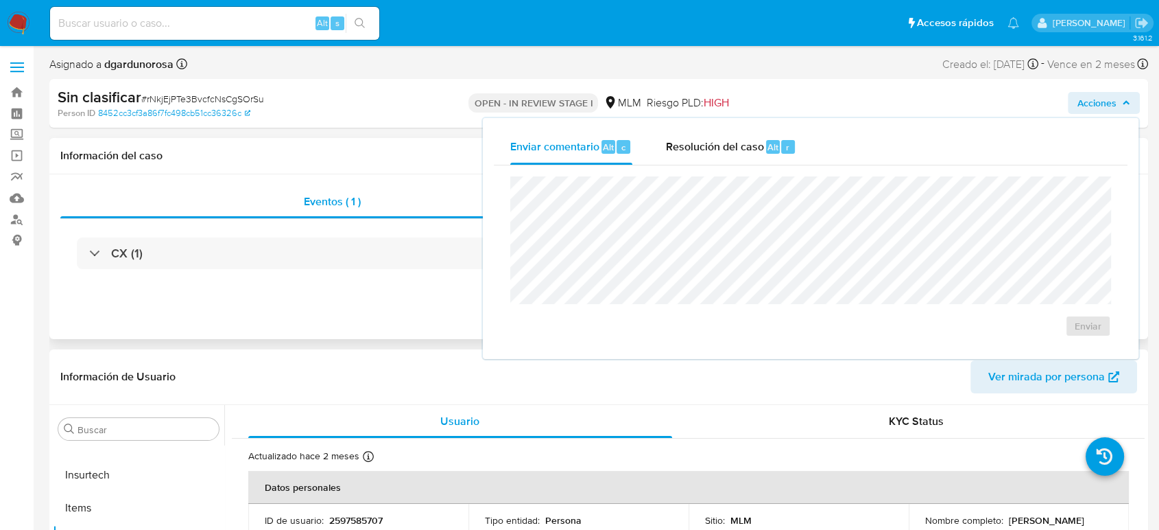
drag, startPoint x: 715, startPoint y: 156, endPoint x: 719, endPoint y: 169, distance: 13.7
click at [719, 156] on div "Resolución del caso Alt r" at bounding box center [730, 147] width 131 height 36
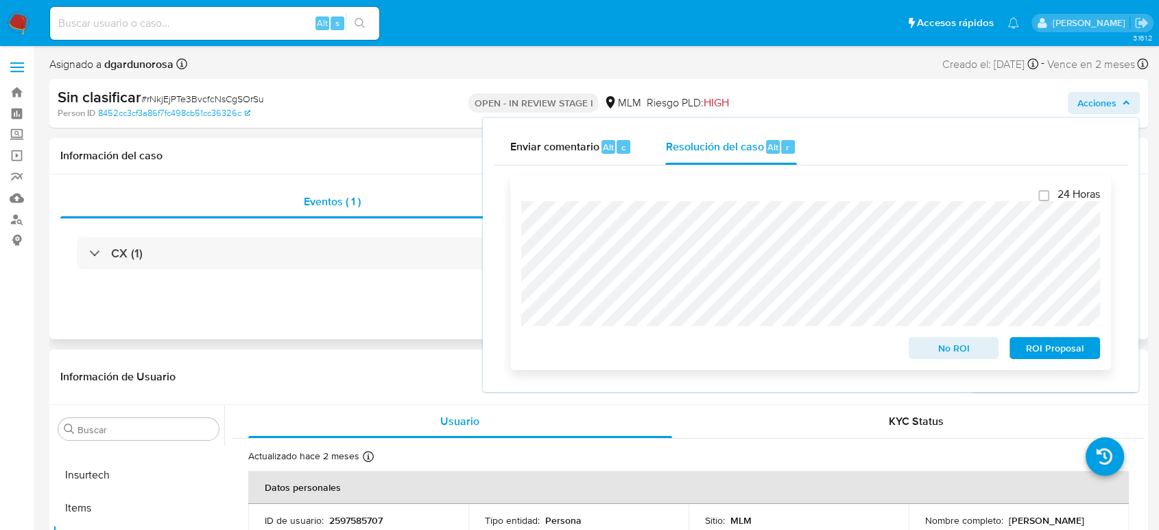
click at [960, 352] on span "No ROI" at bounding box center [953, 347] width 71 height 19
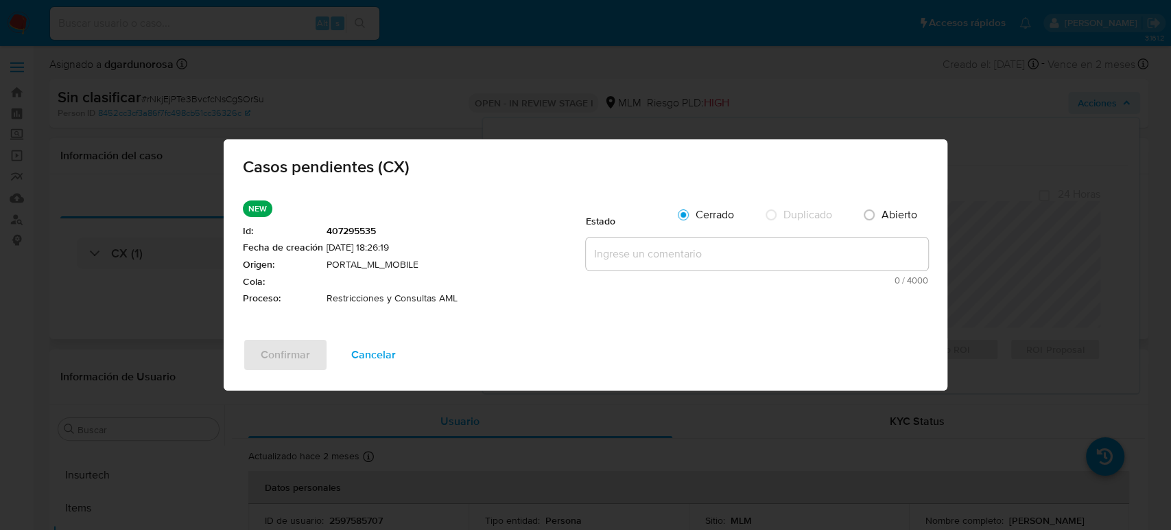
click at [674, 262] on textarea at bounding box center [757, 253] width 342 height 33
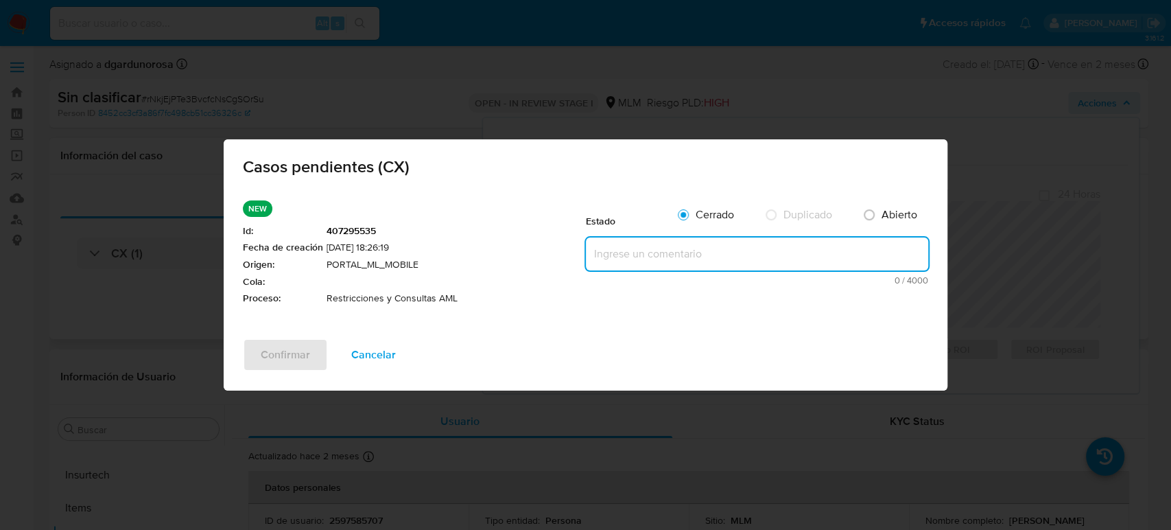
paste textarea "Se valida CX, se trata de cliente con bloqueo por 2 reportes a la autoridad. No…"
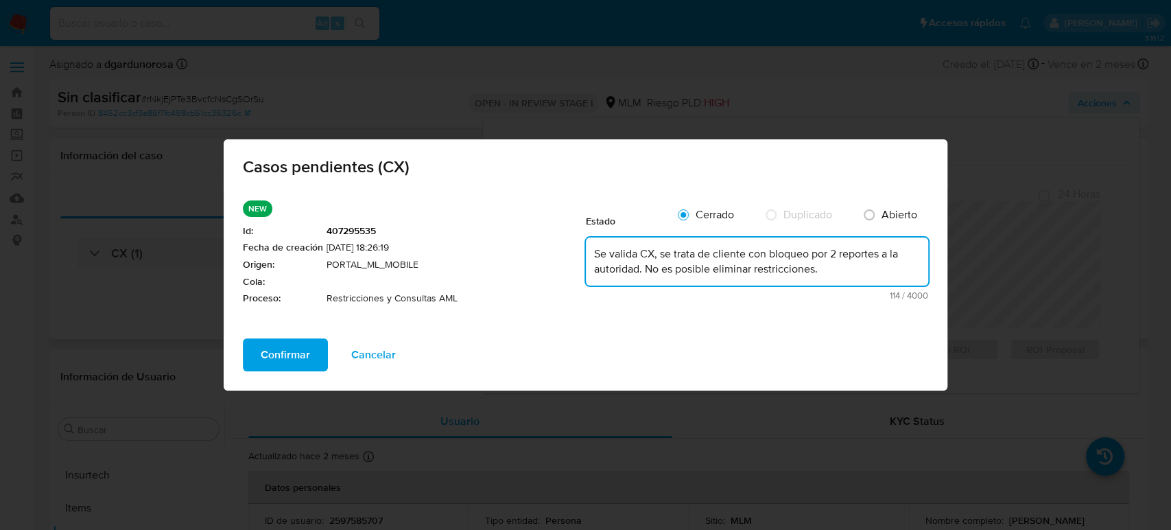
type textarea "Se valida CX, se trata de cliente con bloqueo por 2 reportes a la autoridad. No…"
click at [278, 346] on span "Confirmar" at bounding box center [285, 355] width 49 height 30
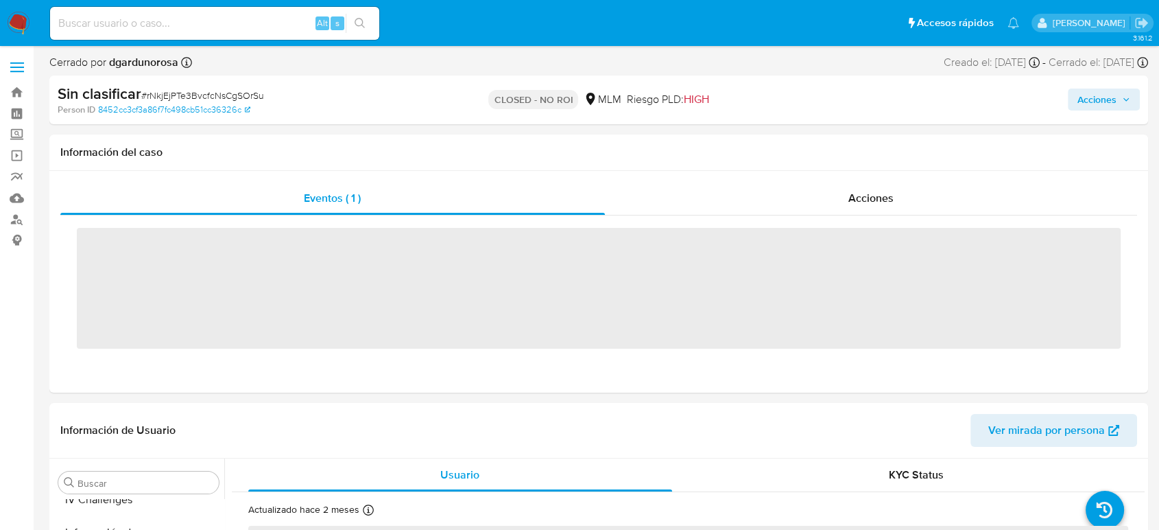
scroll to position [645, 0]
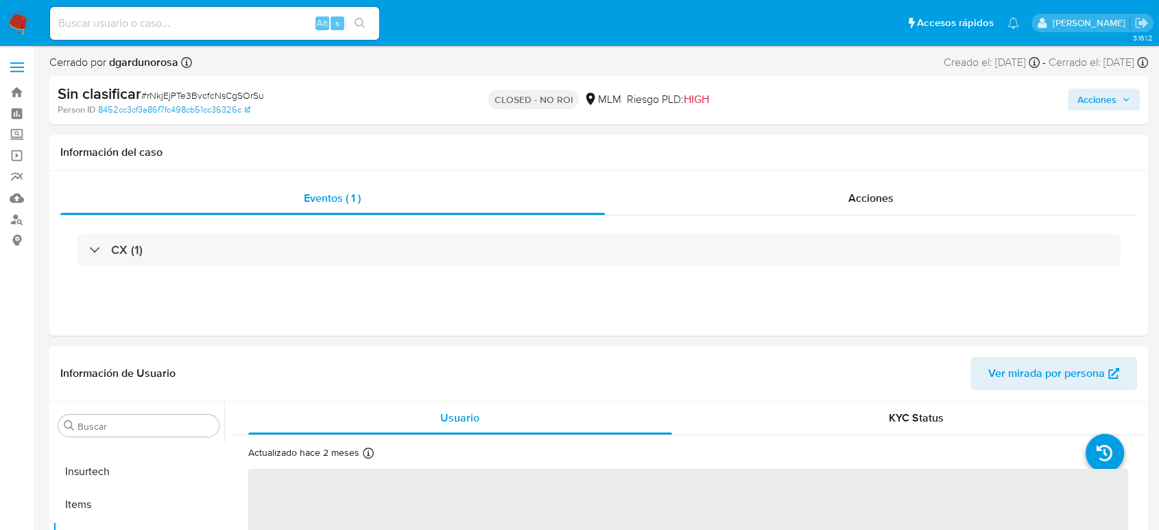
select select "10"
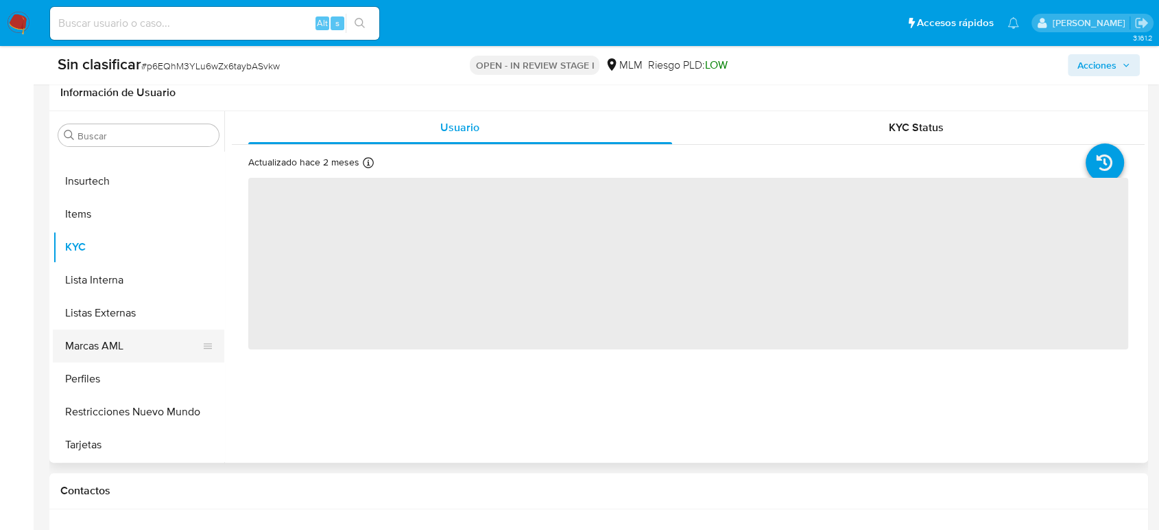
scroll to position [228, 0]
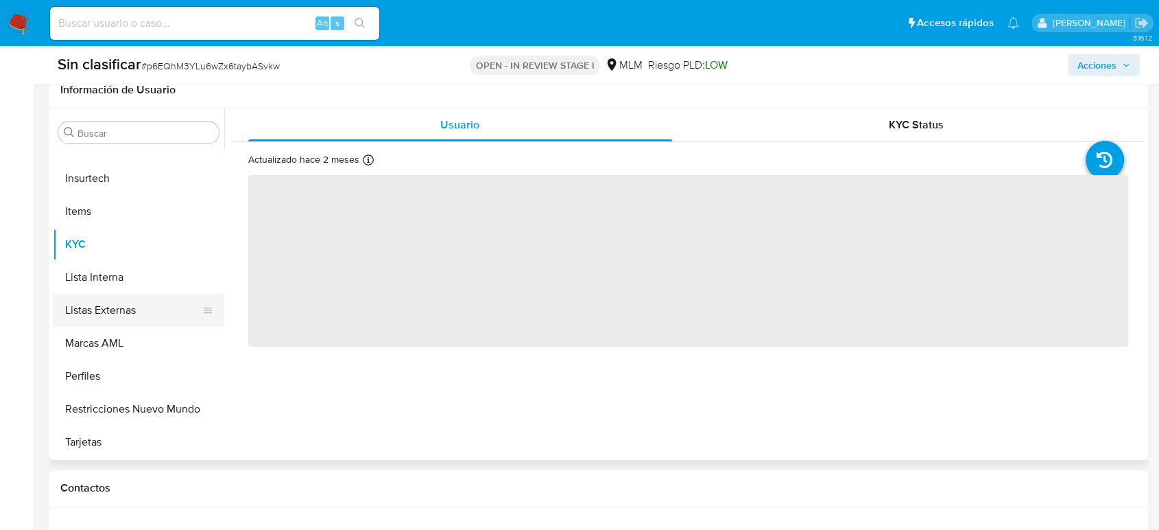
select select "10"
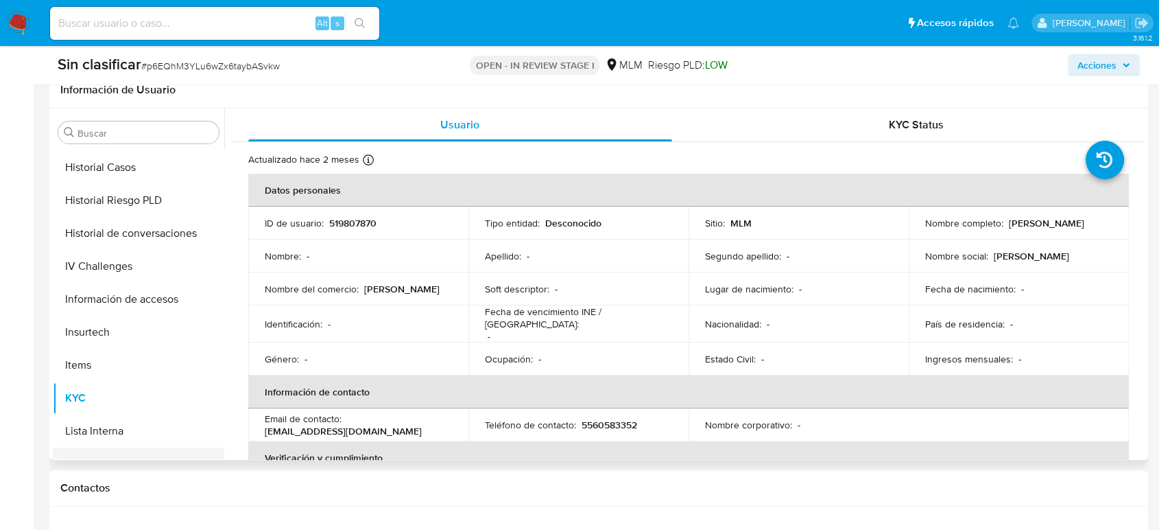
scroll to position [340, 0]
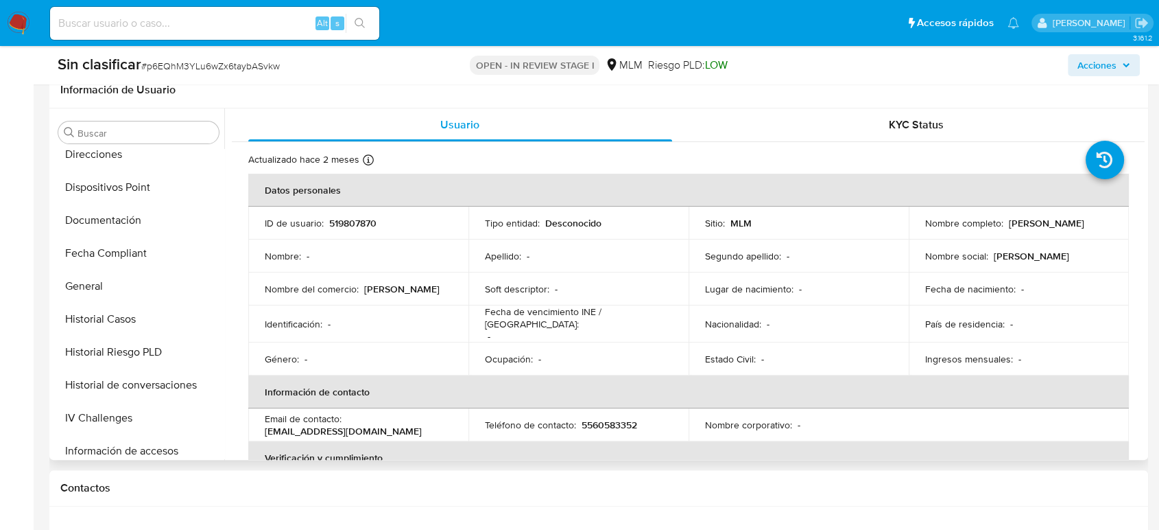
click at [115, 303] on button "Historial Casos" at bounding box center [138, 319] width 171 height 33
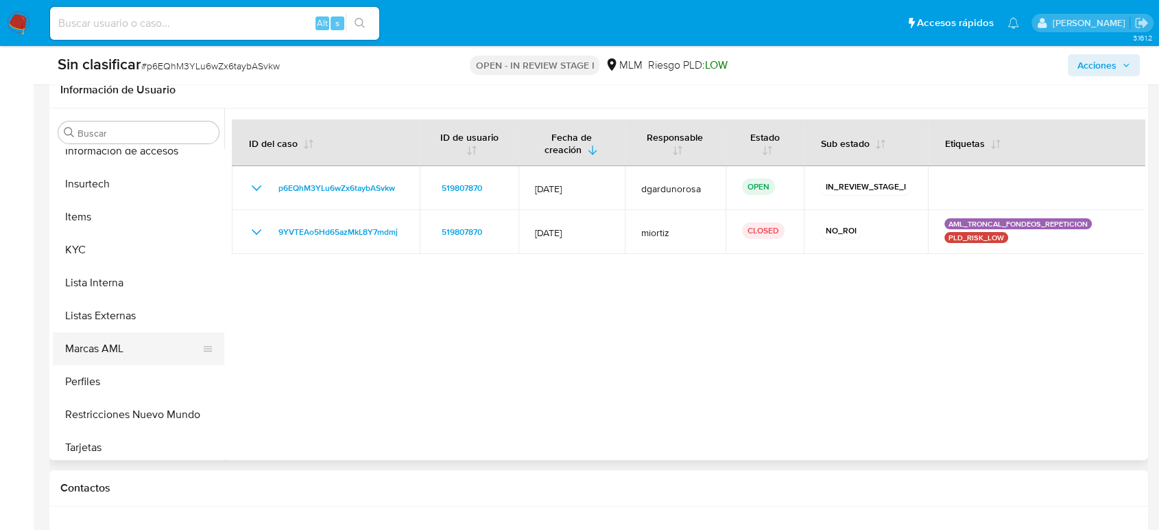
scroll to position [645, 0]
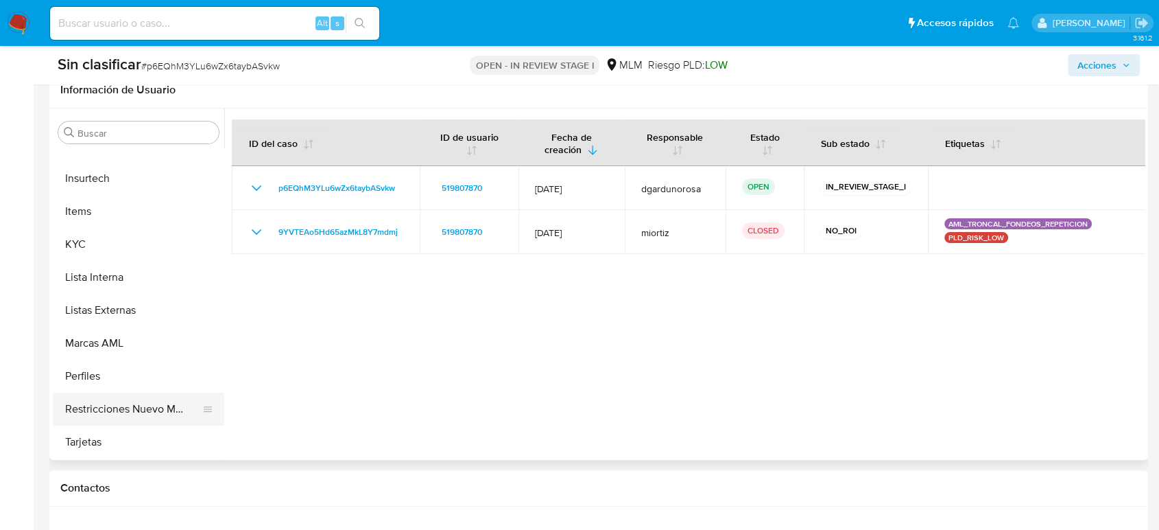
click at [149, 419] on button "Restricciones Nuevo Mundo" at bounding box center [133, 408] width 161 height 33
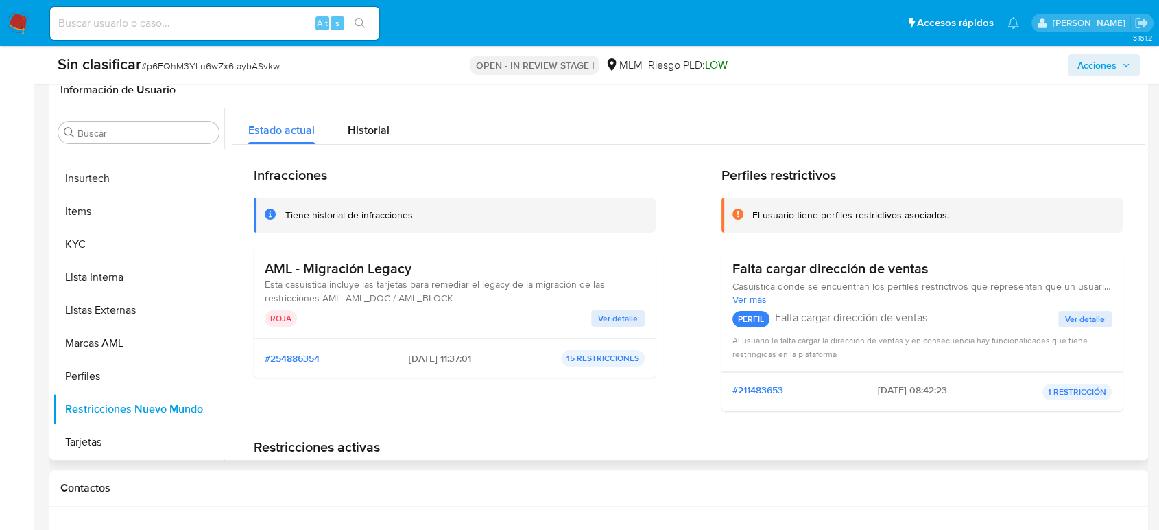
click at [609, 317] on span "Ver detalle" at bounding box center [618, 318] width 40 height 14
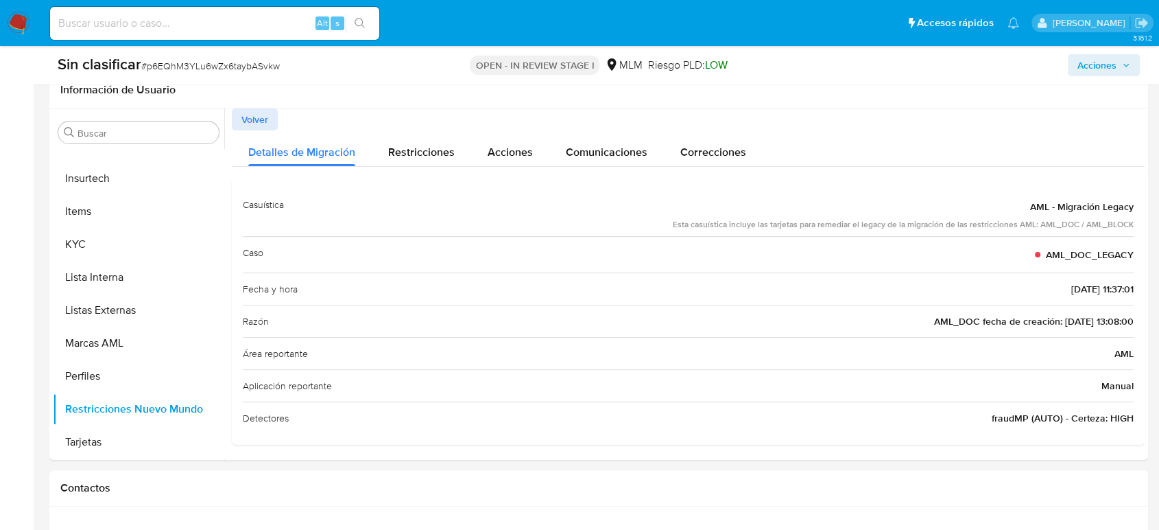
click at [1138, 73] on button "Acciones" at bounding box center [1104, 65] width 72 height 22
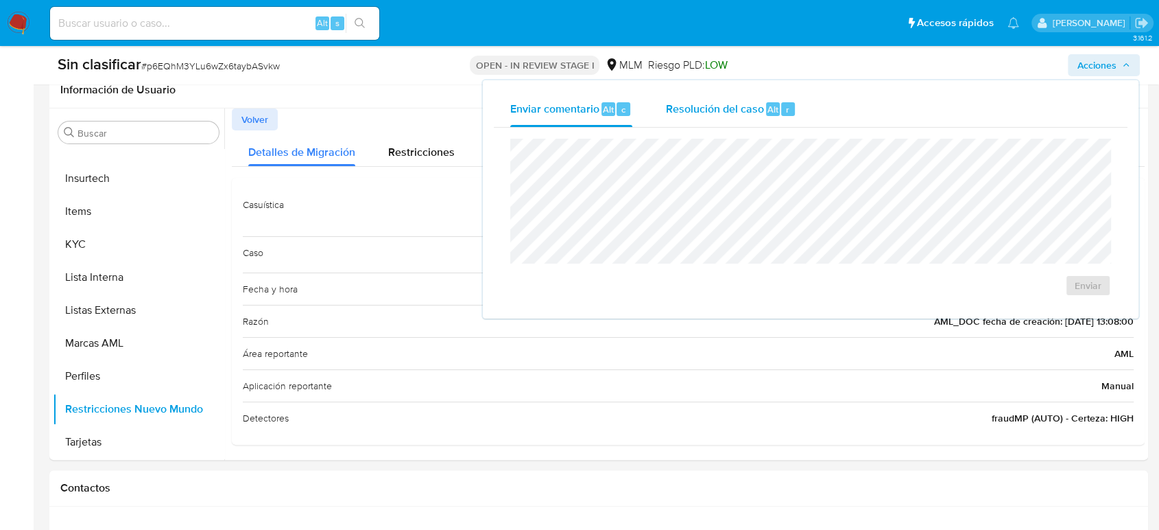
click at [721, 105] on span "Resolución del caso" at bounding box center [714, 109] width 98 height 16
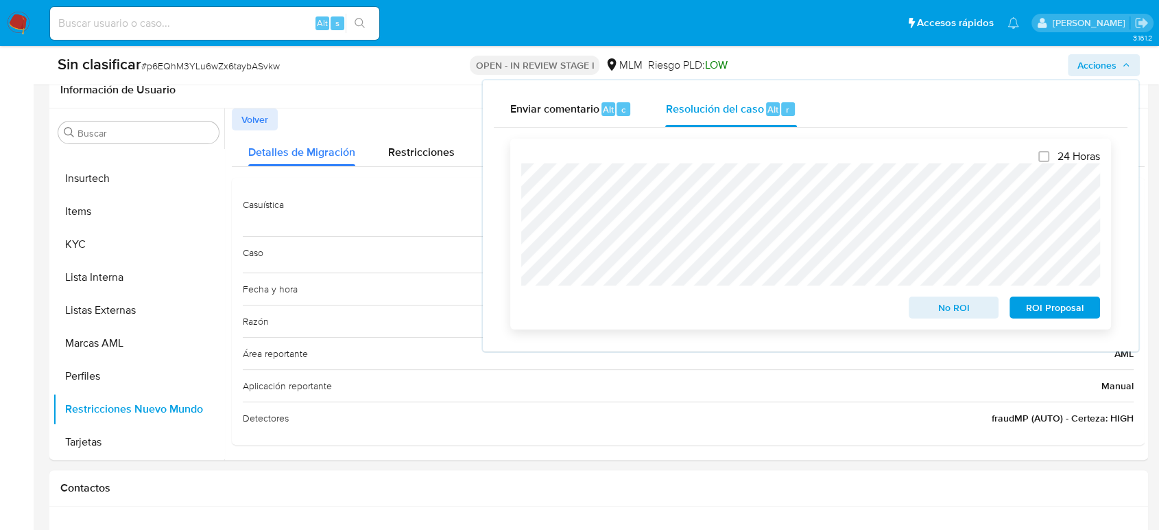
click at [960, 306] on span "No ROI" at bounding box center [953, 307] width 71 height 19
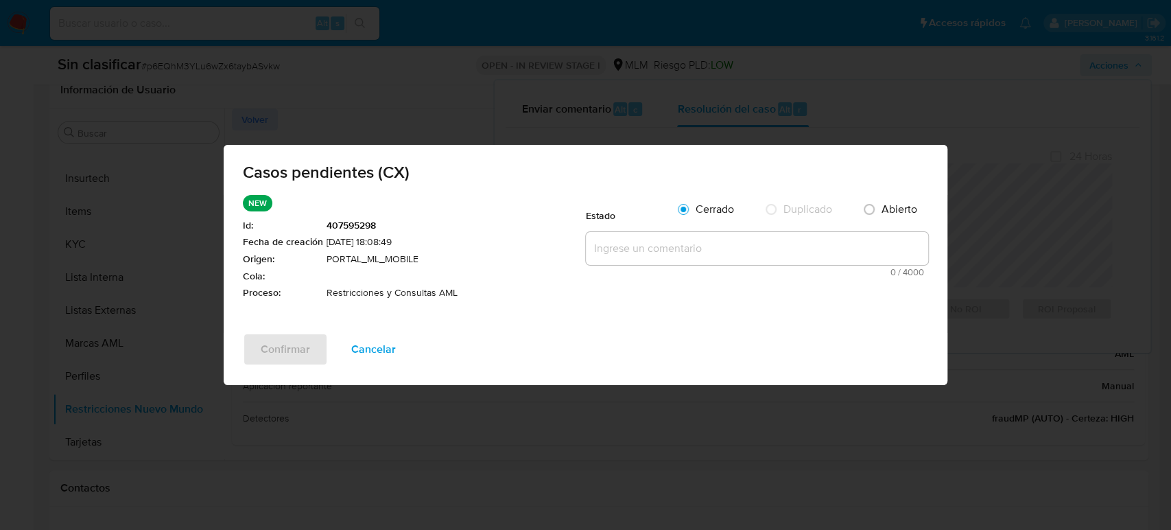
click at [654, 241] on textarea at bounding box center [757, 248] width 342 height 33
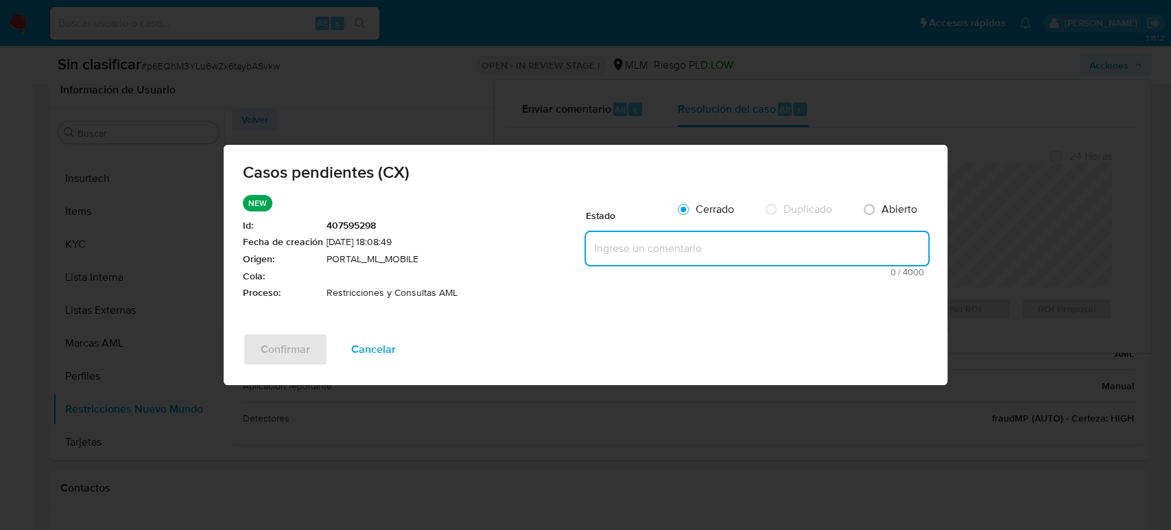
paste textarea "Se valida caso CX, se trata de un cliente quien presenta bloqueo por temas de A…"
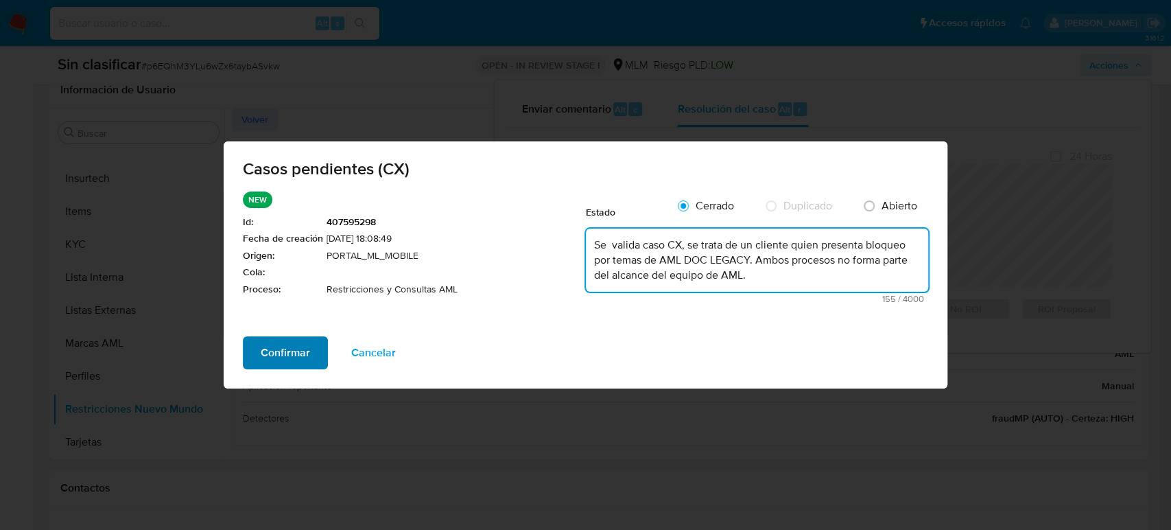
type textarea "Se valida caso CX, se trata de un cliente quien presenta bloqueo por temas de A…"
click at [313, 355] on button "Confirmar" at bounding box center [285, 352] width 85 height 33
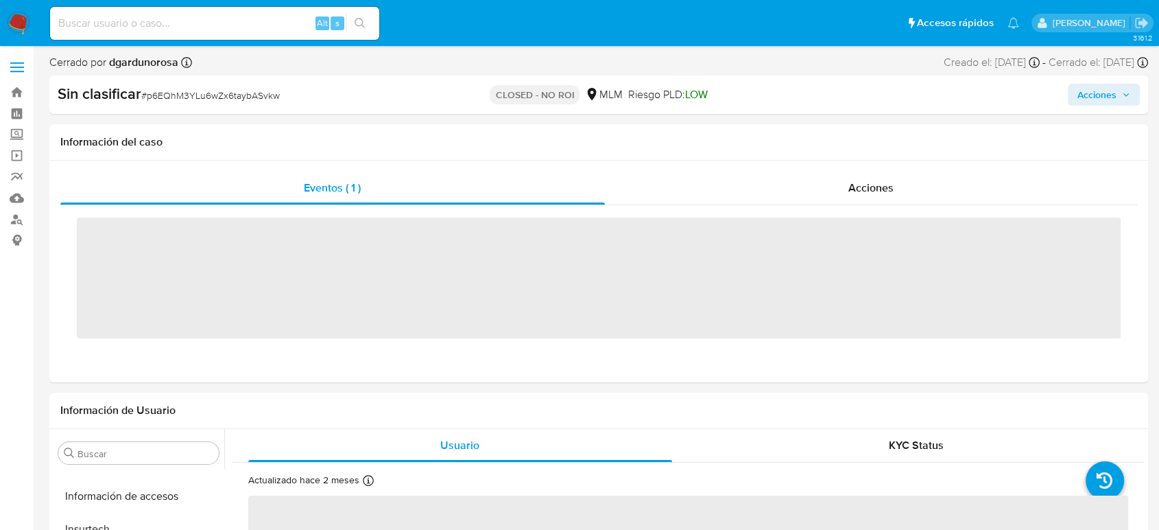
scroll to position [645, 0]
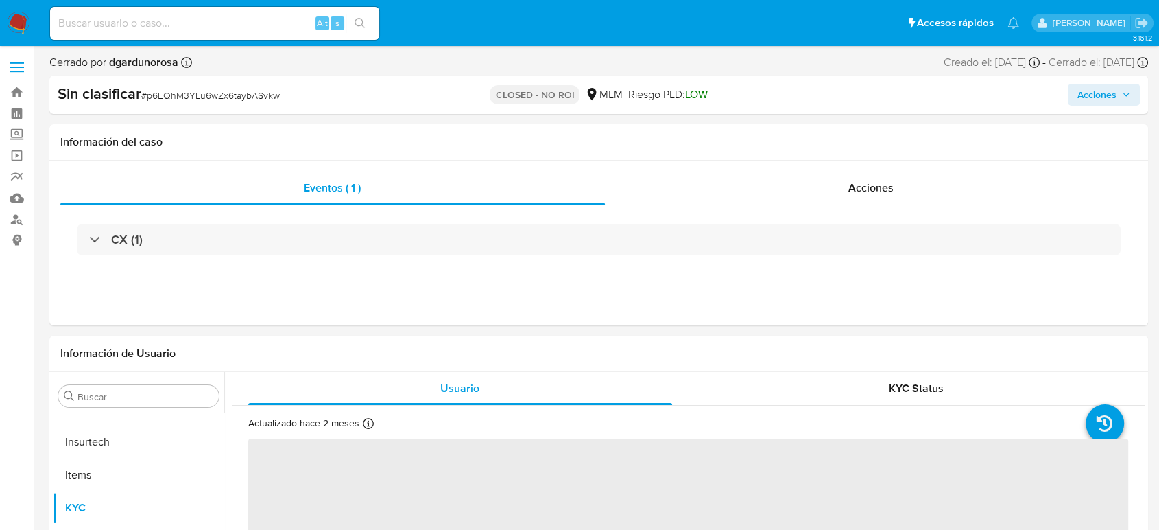
select select "10"
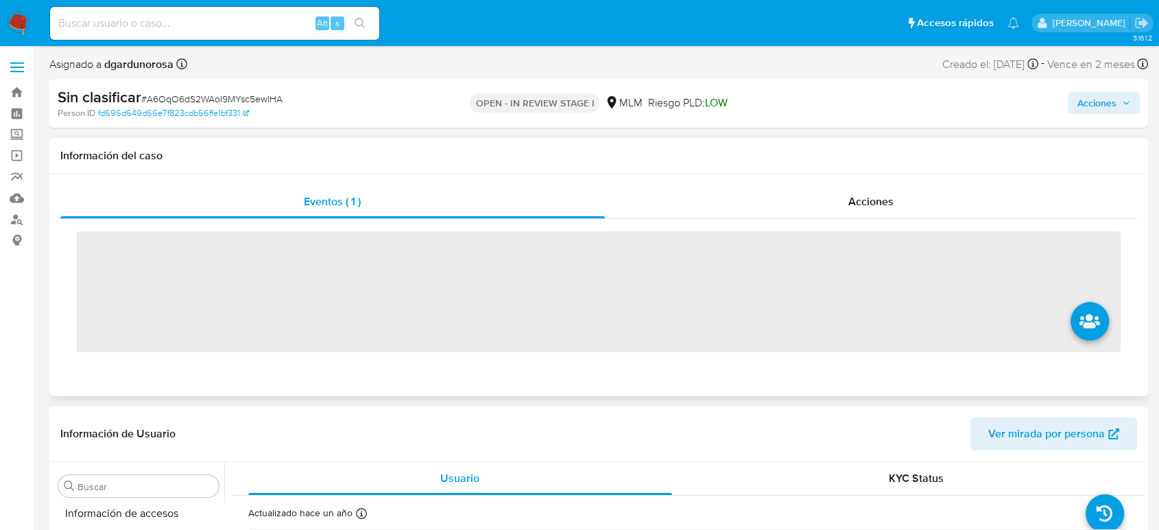
scroll to position [645, 0]
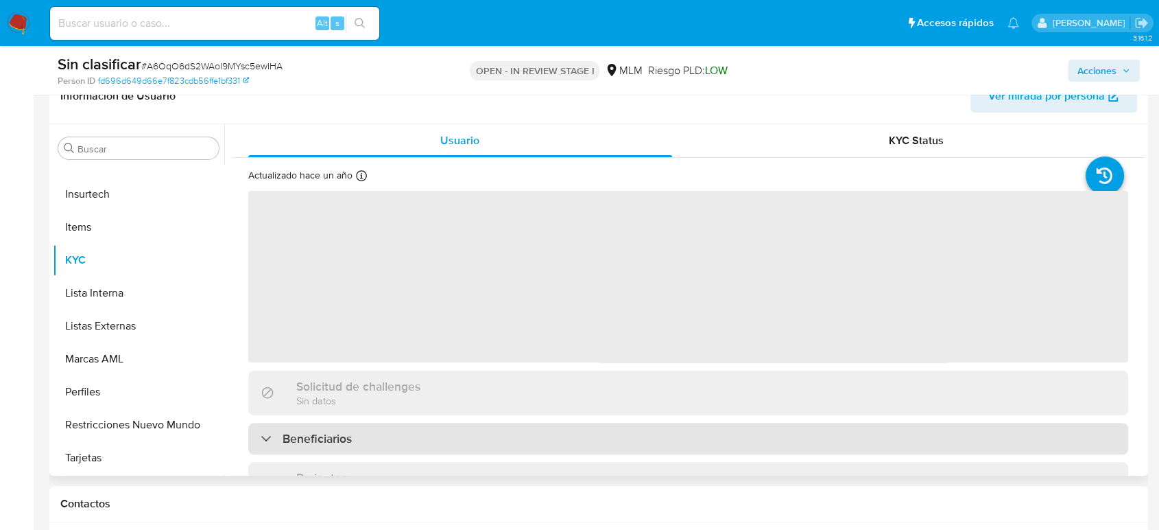
select select "10"
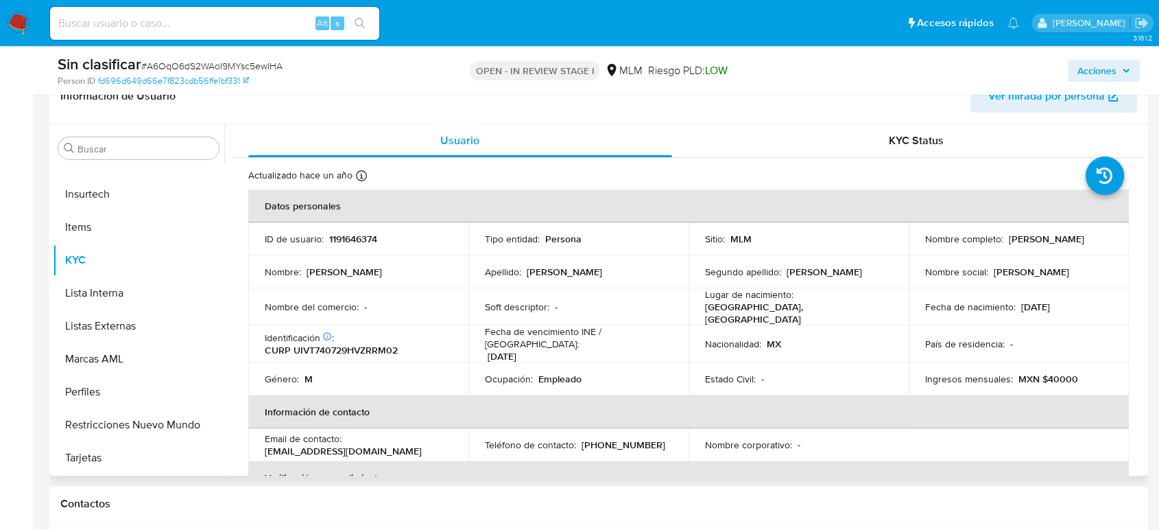
scroll to position [305, 0]
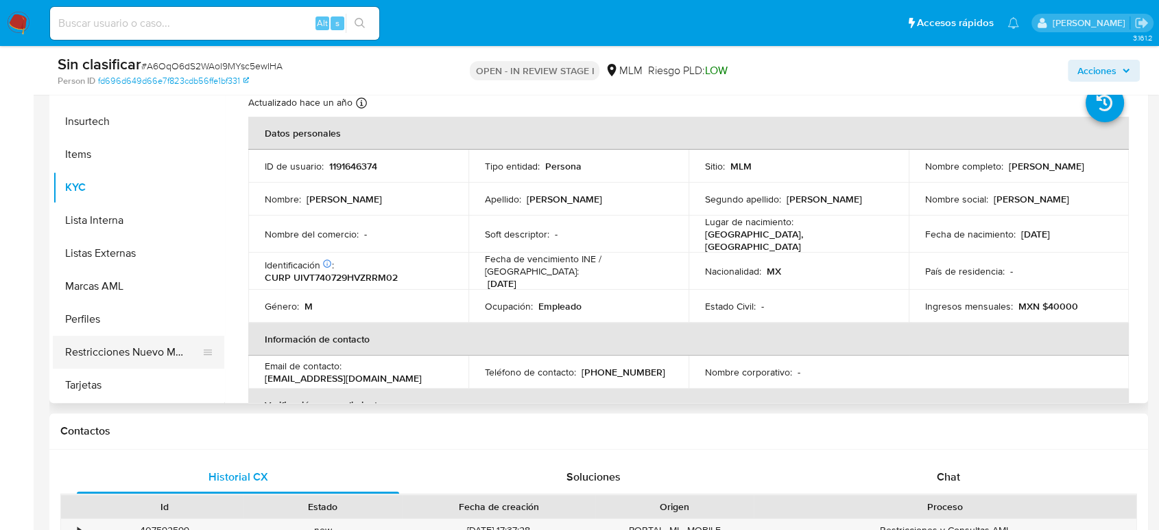
click at [123, 353] on button "Restricciones Nuevo Mundo" at bounding box center [133, 351] width 161 height 33
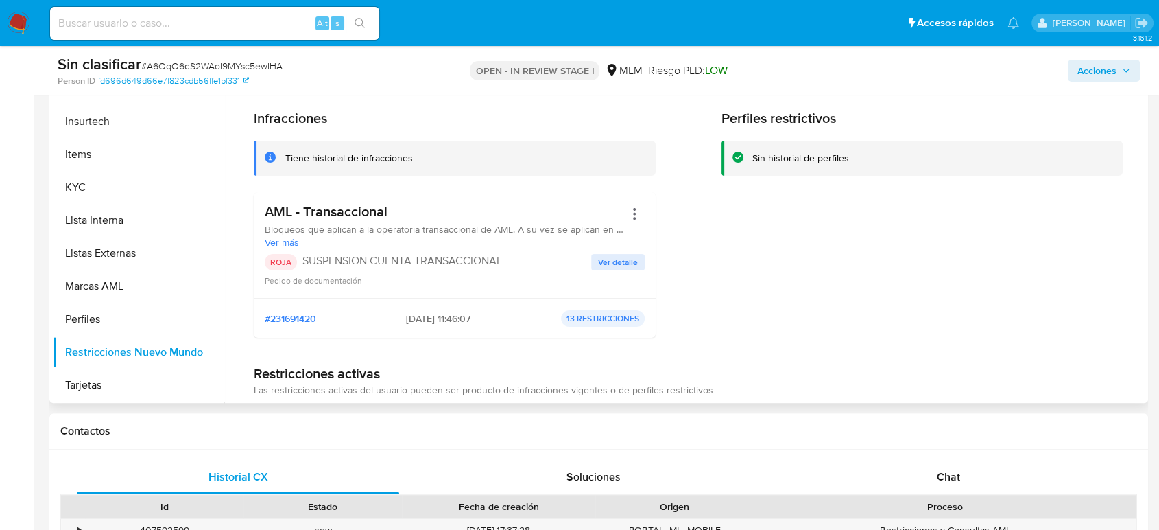
click at [631, 263] on span "Ver detalle" at bounding box center [618, 262] width 40 height 14
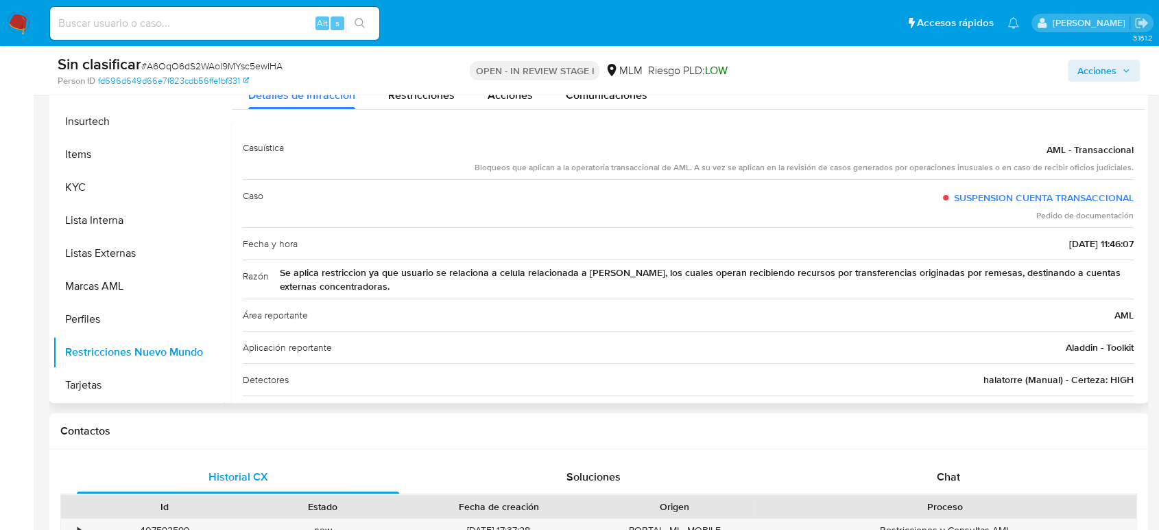
click at [651, 267] on span "Se aplica restriccion ya que usuario se relaciona a celula relacionada a [PERSO…" at bounding box center [707, 278] width 854 height 27
drag, startPoint x: 525, startPoint y: 273, endPoint x: 755, endPoint y: 289, distance: 230.3
click at [755, 288] on span "Se aplica restriccion ya que usuario se relaciona a celula relacionada a [PERSO…" at bounding box center [707, 278] width 854 height 27
drag, startPoint x: 1123, startPoint y: 76, endPoint x: 1112, endPoint y: 81, distance: 12.0
click at [1123, 76] on span "Acciones" at bounding box center [1104, 70] width 53 height 19
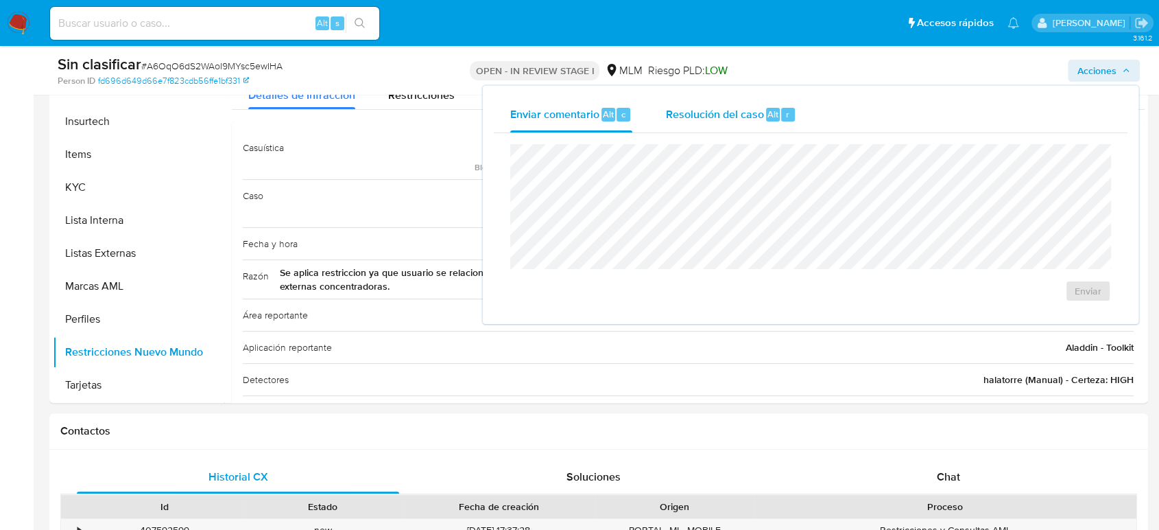
click at [738, 114] on span "Resolución del caso" at bounding box center [714, 114] width 98 height 16
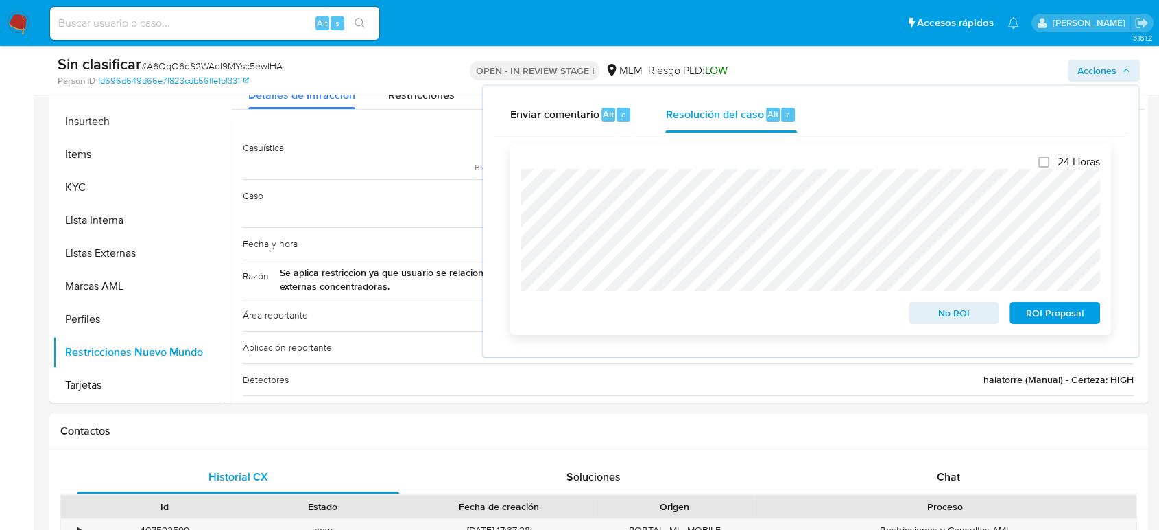
click at [942, 321] on span "No ROI" at bounding box center [953, 312] width 71 height 19
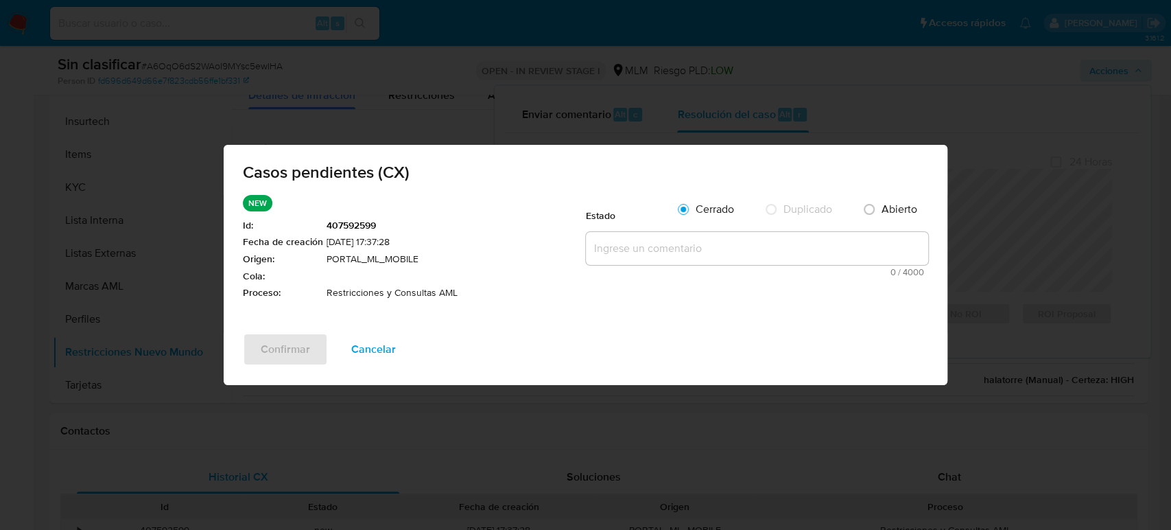
click at [639, 262] on textarea at bounding box center [757, 248] width 342 height 33
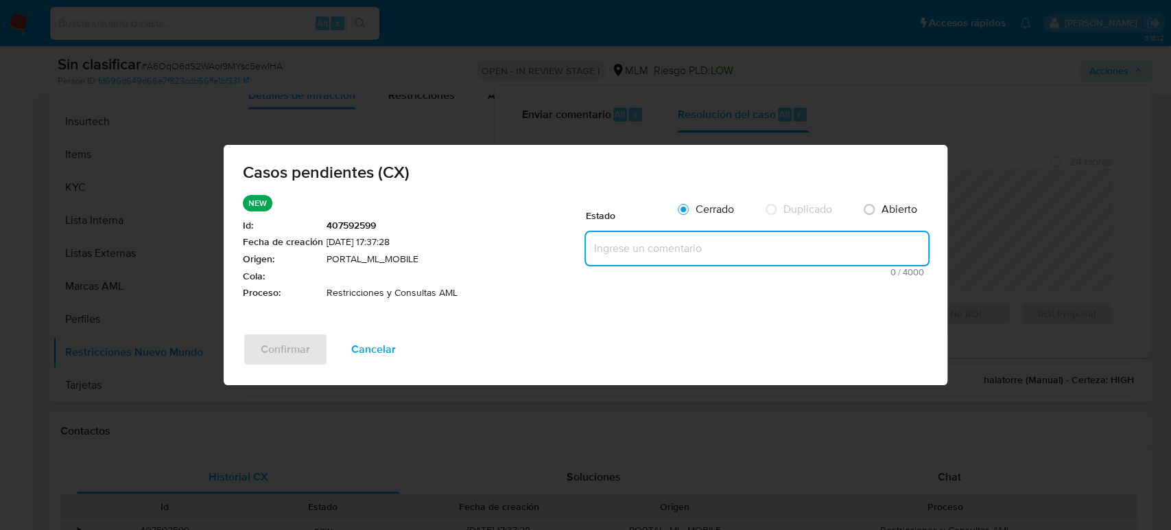
paste textarea "Se valida CX, se trata de cliente con bloqueo por estar vinculado a celula rela…"
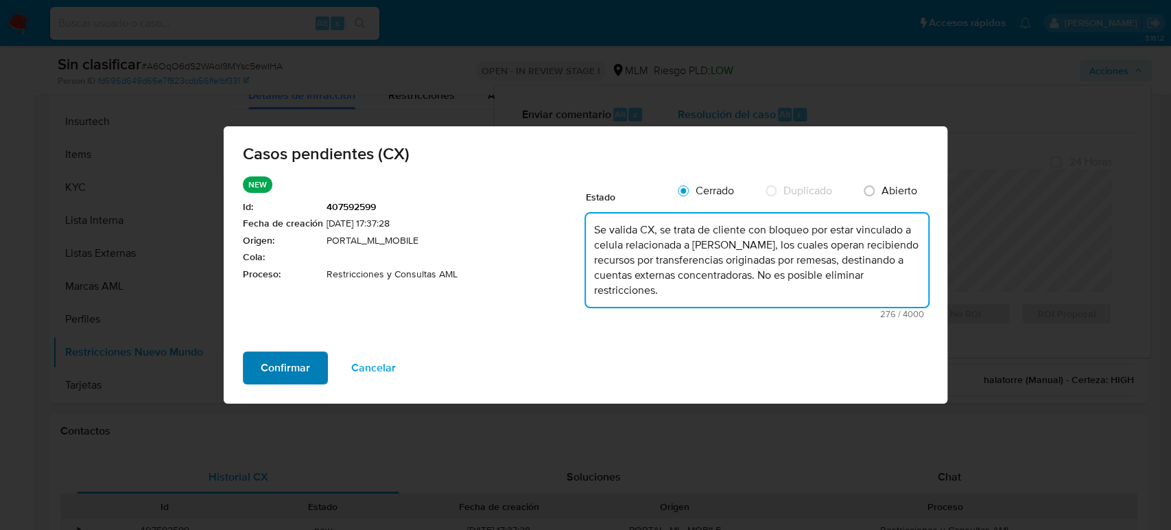
type textarea "Se valida CX, se trata de cliente con bloqueo por estar vinculado a celula rela…"
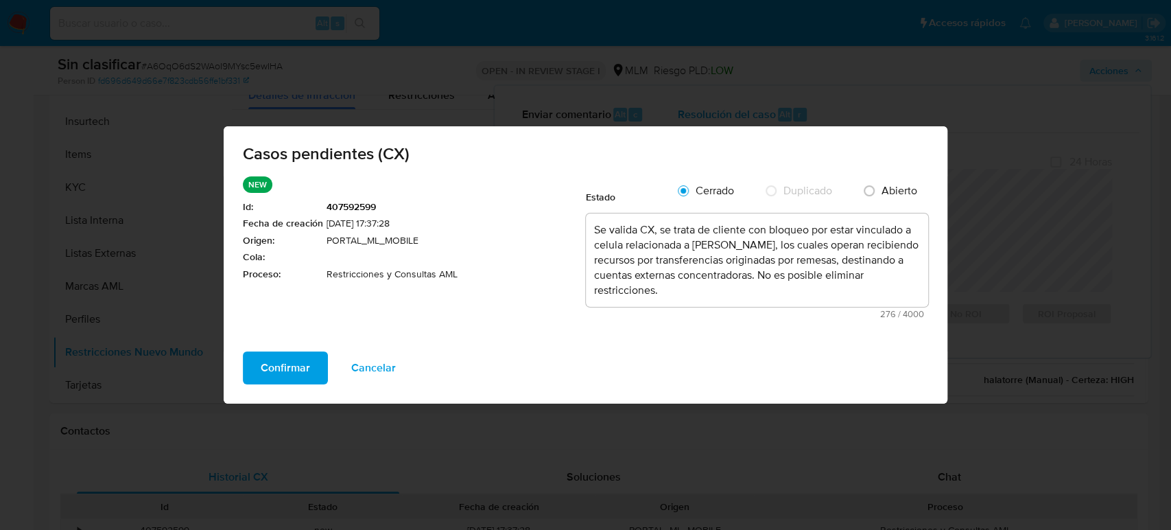
click at [313, 374] on button "Confirmar" at bounding box center [285, 367] width 85 height 33
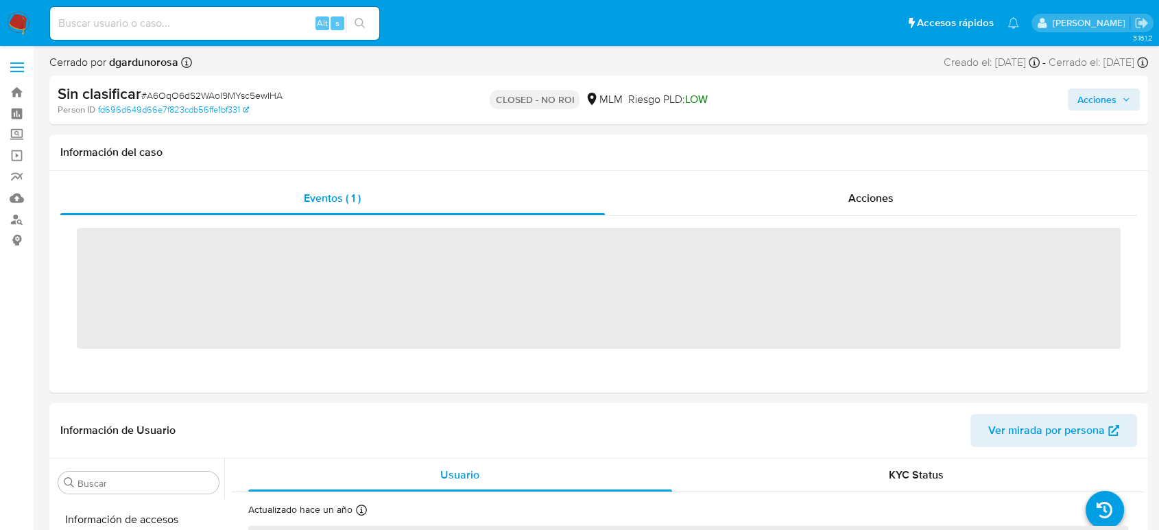
scroll to position [645, 0]
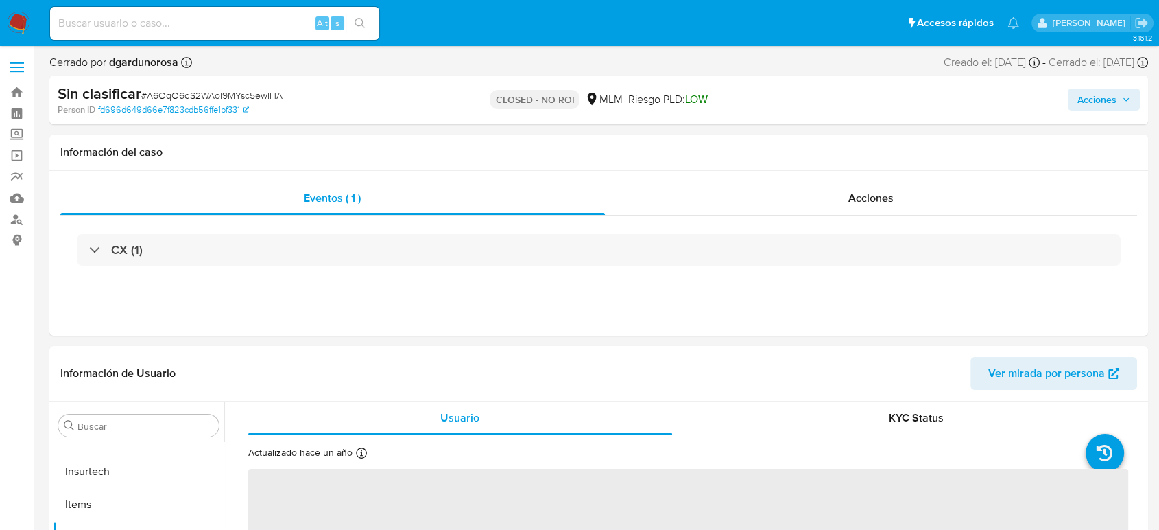
select select "10"
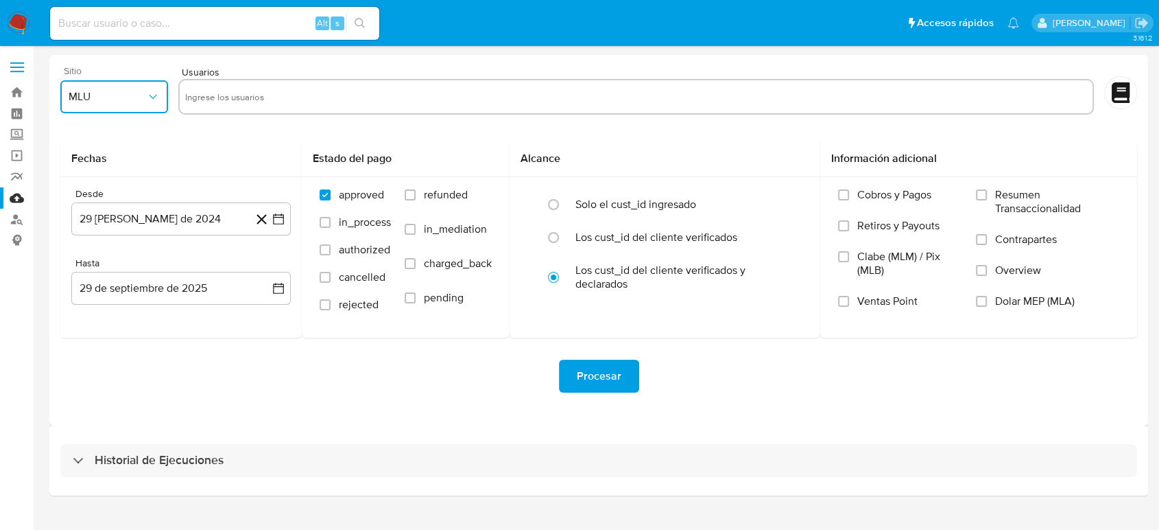
click at [93, 99] on span "MLU" at bounding box center [108, 97] width 78 height 14
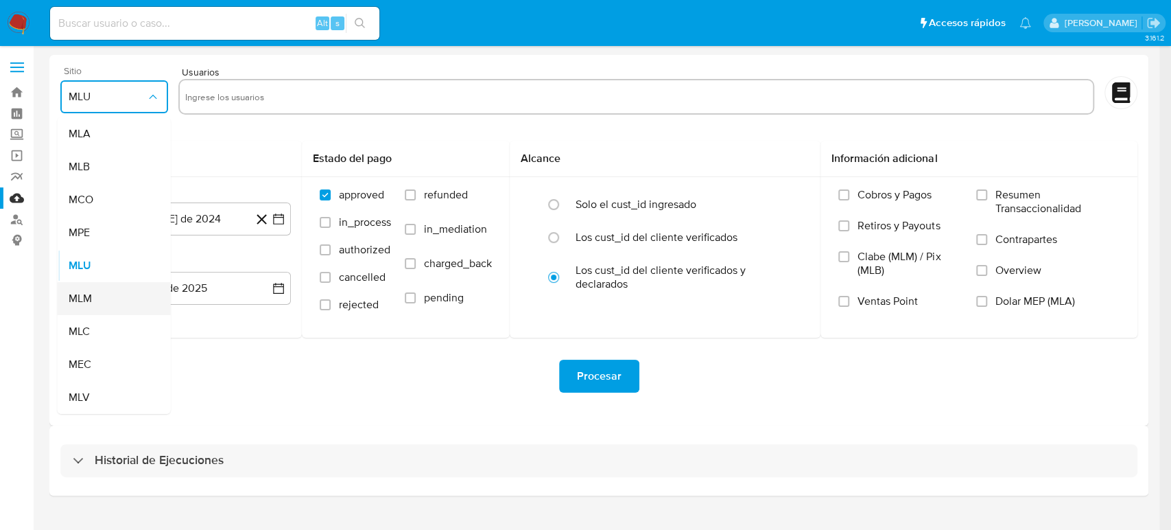
click at [88, 298] on span "MLM" at bounding box center [80, 299] width 23 height 14
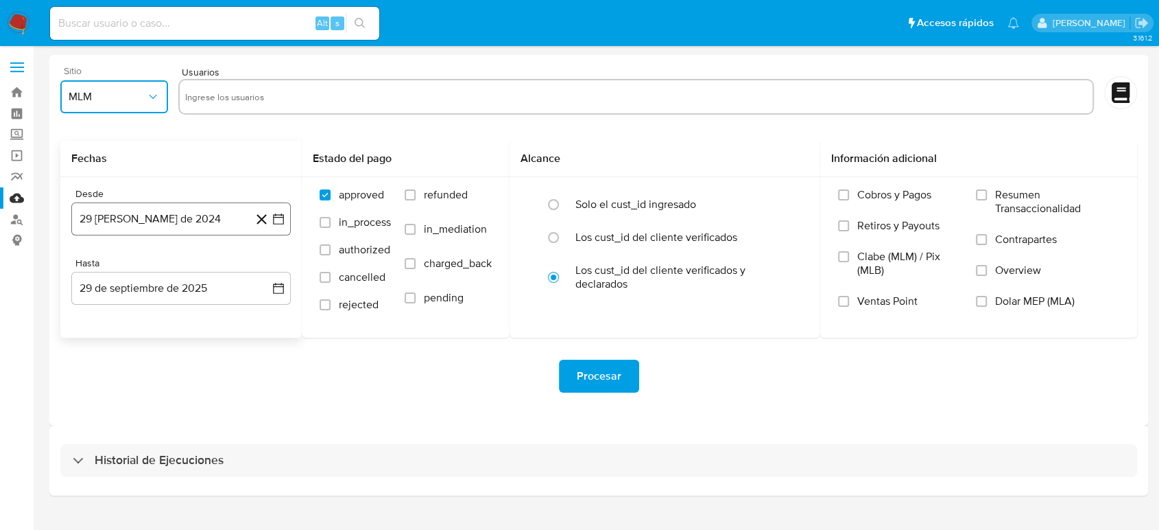
click at [281, 226] on button "29 de agosto de 2024" at bounding box center [181, 218] width 220 height 33
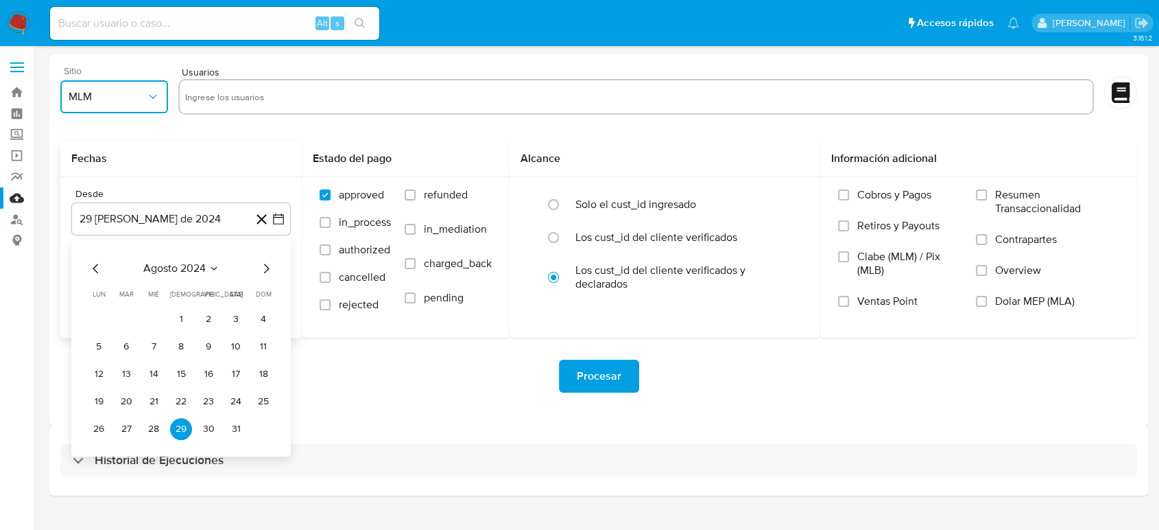
click at [213, 269] on icon "Seleccionar mes y año" at bounding box center [214, 268] width 6 height 3
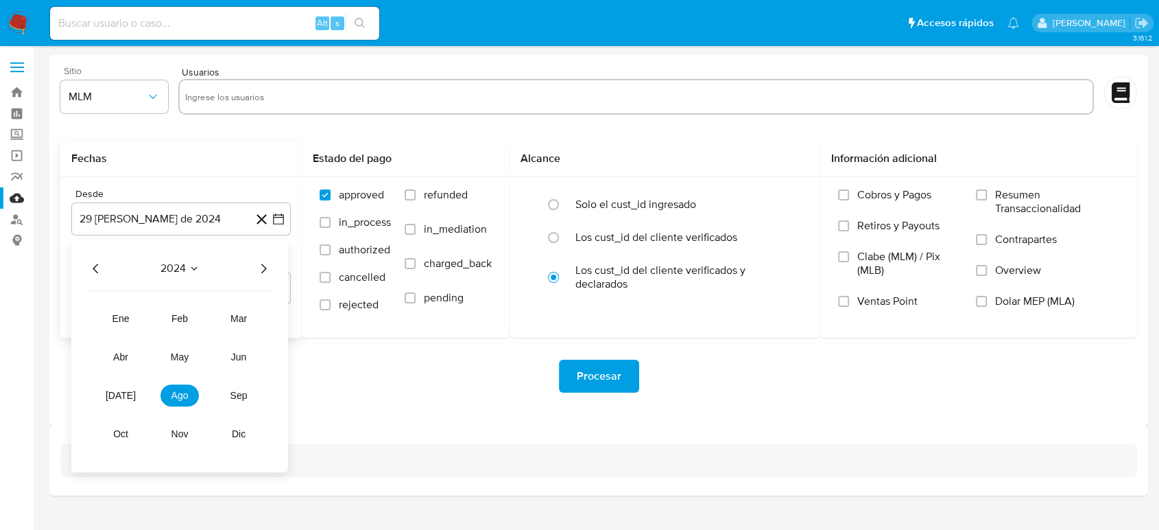
click at [268, 273] on icon "Año siguiente" at bounding box center [263, 268] width 16 height 16
click at [233, 315] on span "mar" at bounding box center [238, 318] width 16 height 11
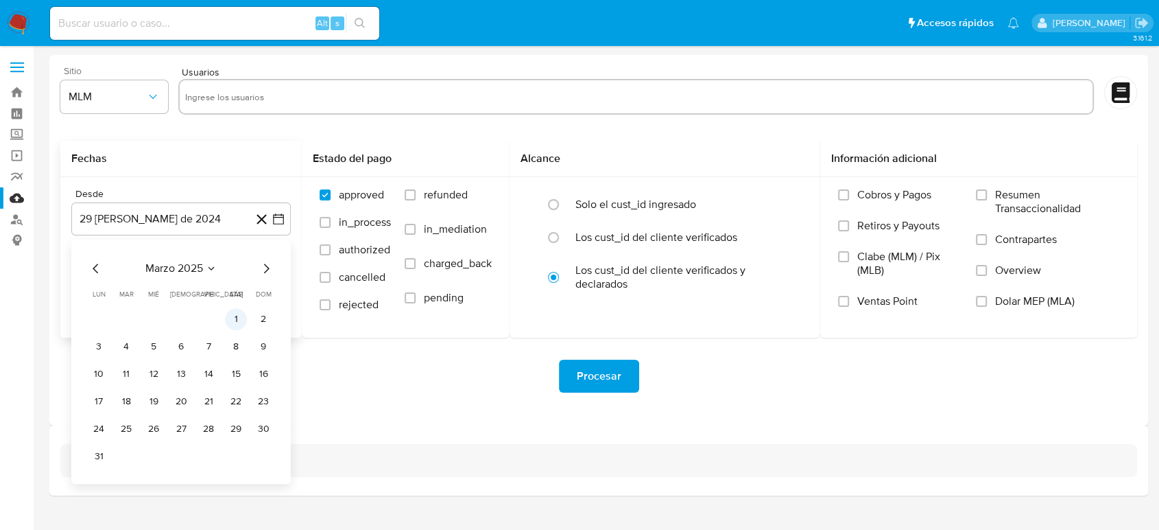
click at [235, 314] on button "1" at bounding box center [236, 319] width 22 height 22
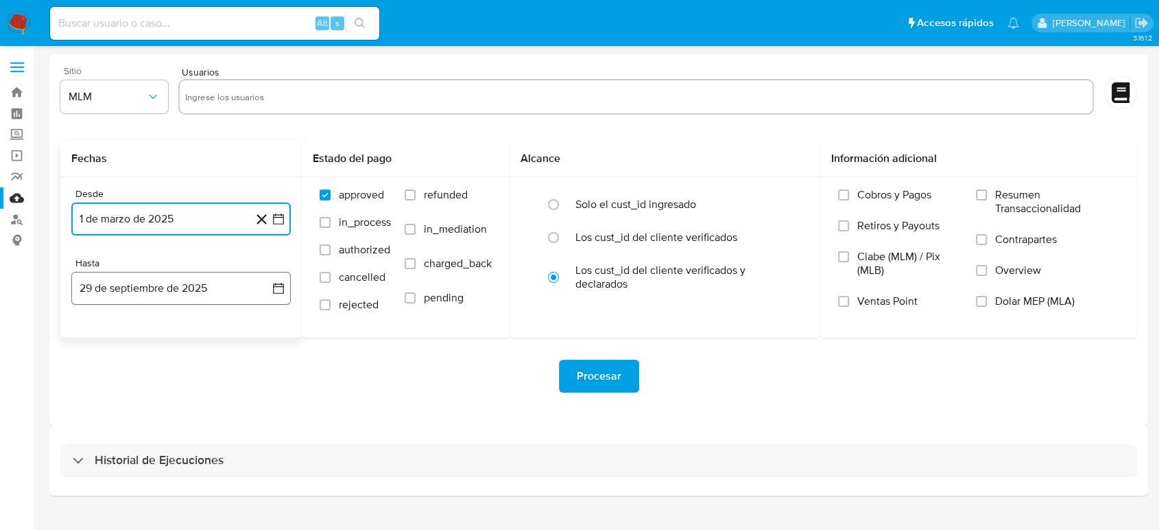
click at [275, 281] on icon "button" at bounding box center [279, 288] width 14 height 14
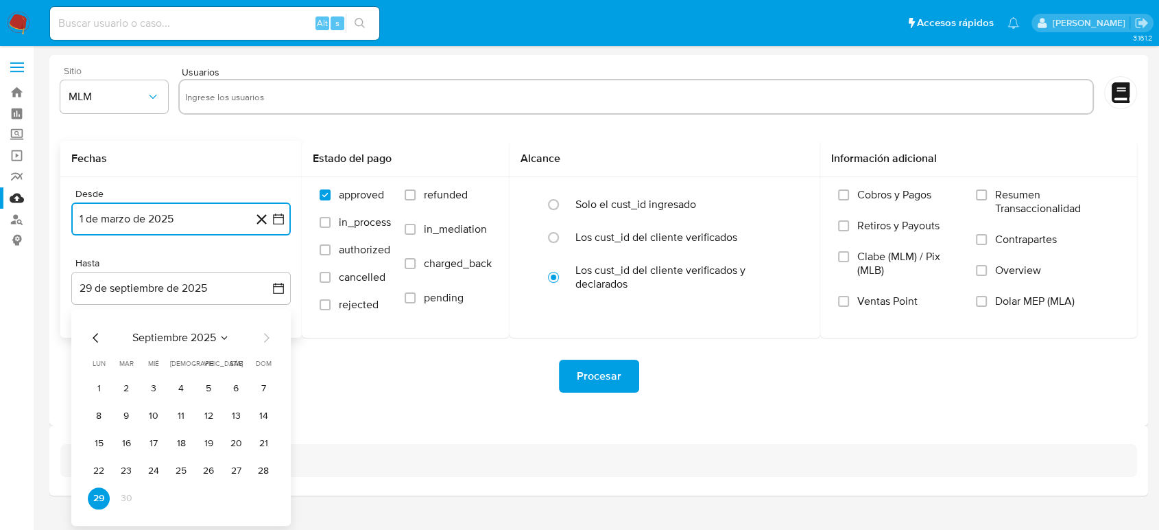
click at [222, 340] on icon "Seleccionar mes y año" at bounding box center [224, 337] width 11 height 11
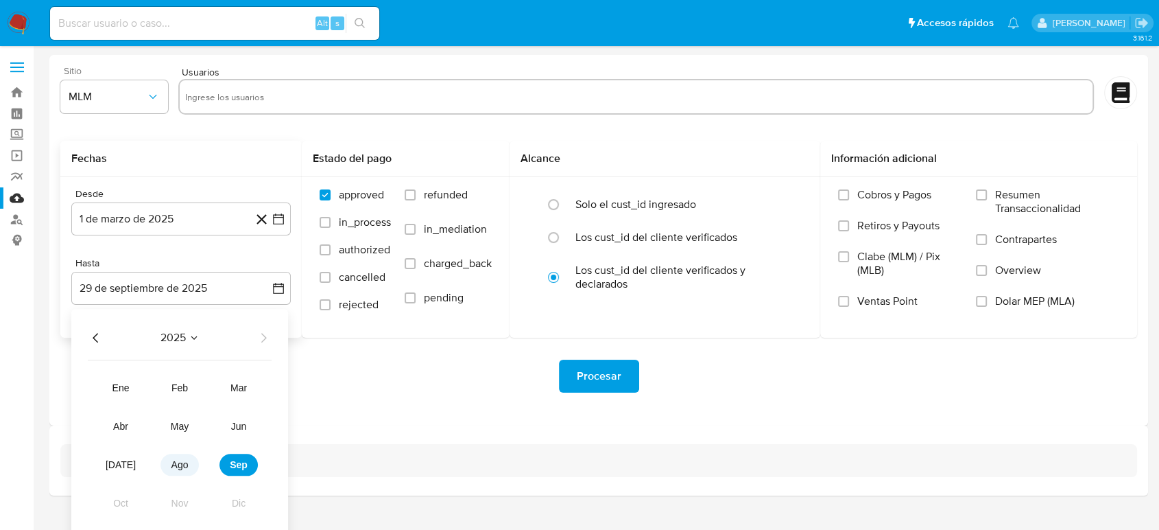
click at [180, 471] on button "ago" at bounding box center [180, 464] width 38 height 22
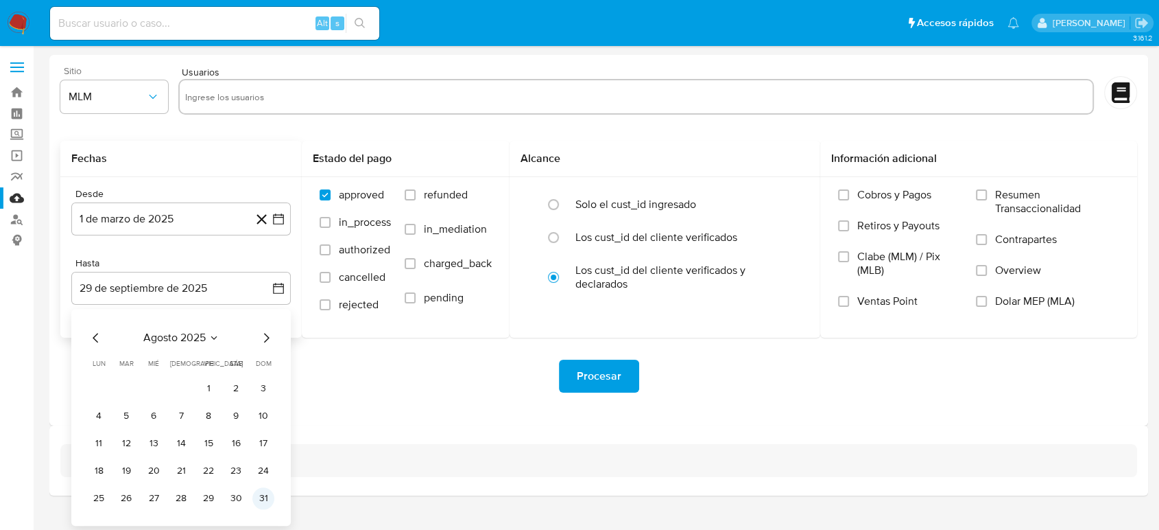
click at [257, 503] on button "31" at bounding box center [263, 498] width 22 height 22
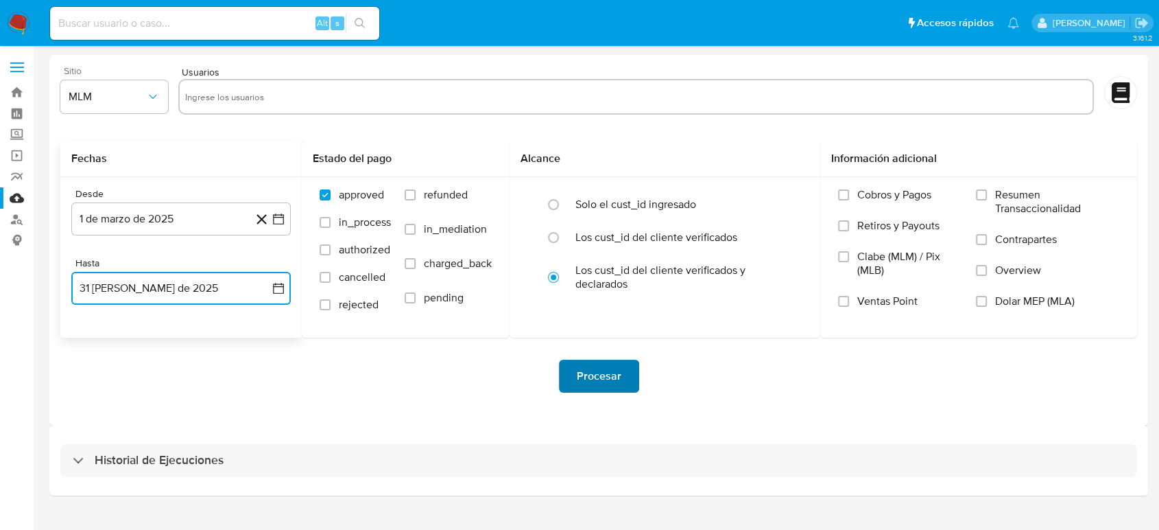
click at [589, 376] on span "Procesar" at bounding box center [599, 376] width 45 height 30
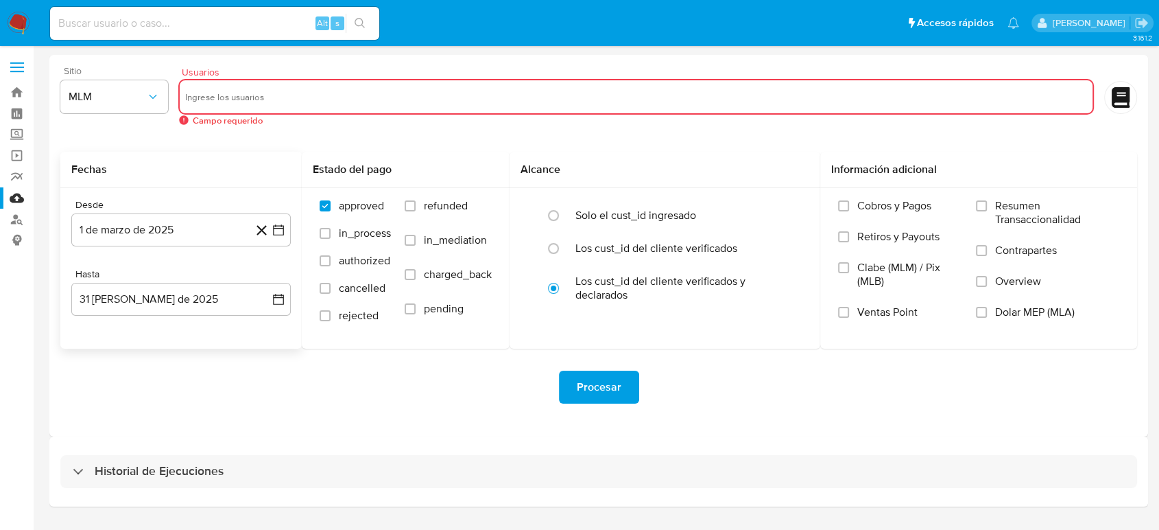
click at [296, 95] on input "text" at bounding box center [636, 97] width 902 height 22
type input "2599310386"
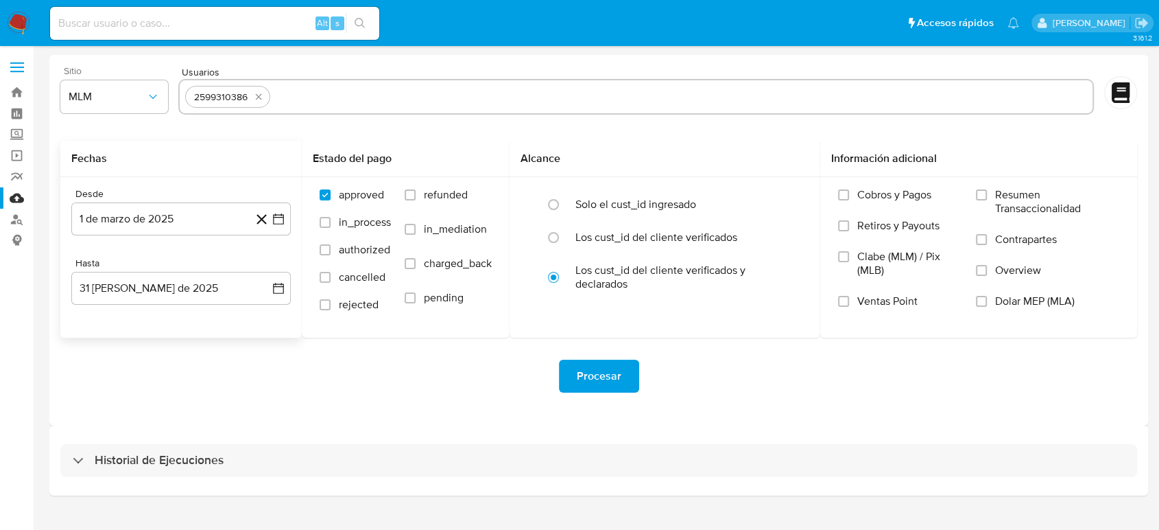
click at [298, 93] on input "text" at bounding box center [681, 97] width 811 height 22
paste input "98432689"
type input "98432689"
click at [373, 110] on div "2599310386 98432689" at bounding box center [636, 97] width 916 height 36
click at [381, 97] on input "text" at bounding box center [722, 97] width 731 height 22
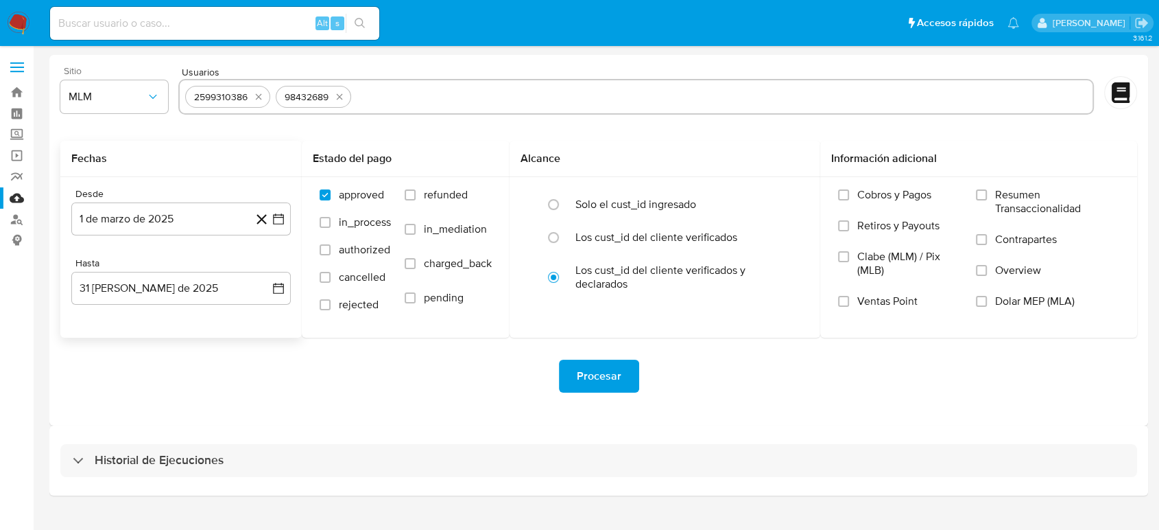
paste input "1120190655"
type input "1120190655"
click at [575, 102] on input "text" at bounding box center [765, 97] width 643 height 22
paste input "798844717"
type input "798844717"
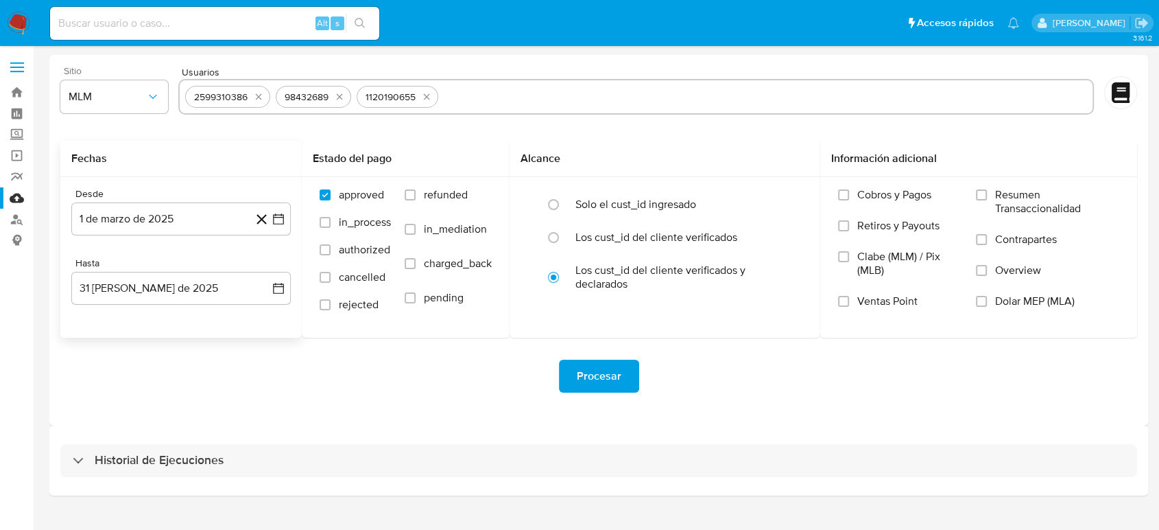
click at [675, 374] on div "Procesar" at bounding box center [598, 375] width 1077 height 33
click at [587, 382] on span "Procesar" at bounding box center [599, 376] width 45 height 30
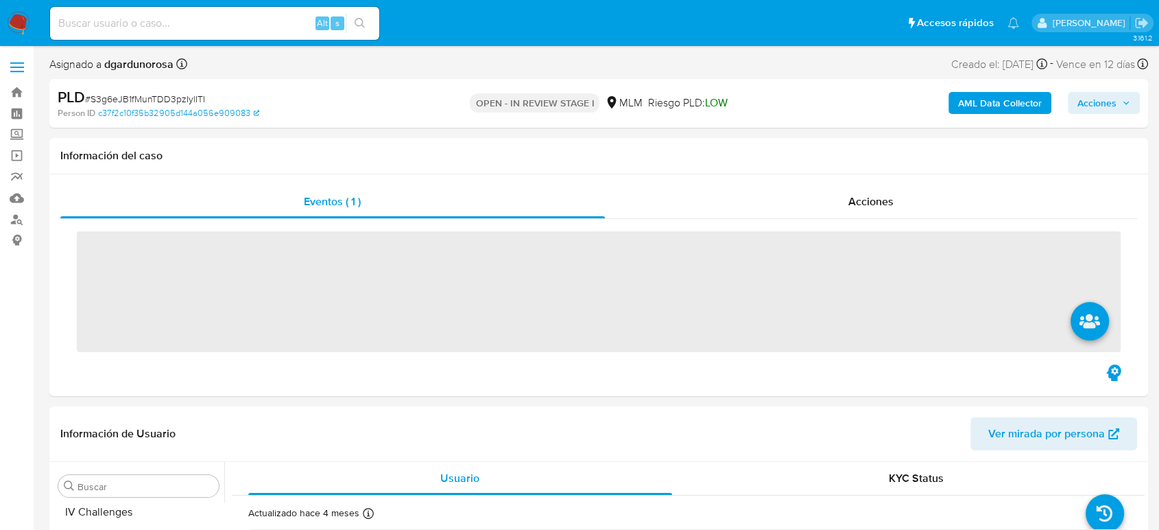
scroll to position [645, 0]
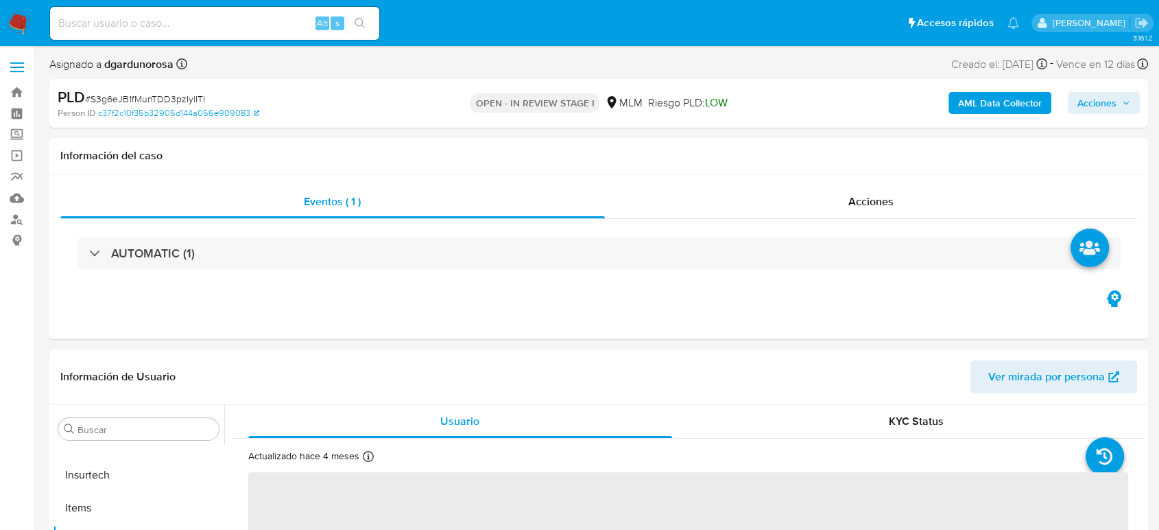
select select "10"
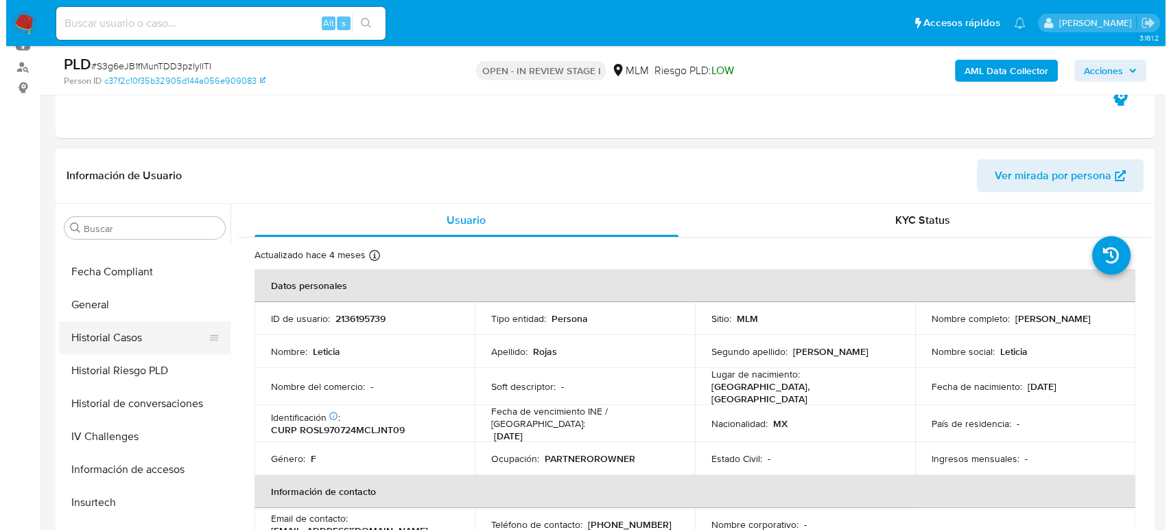
scroll to position [340, 0]
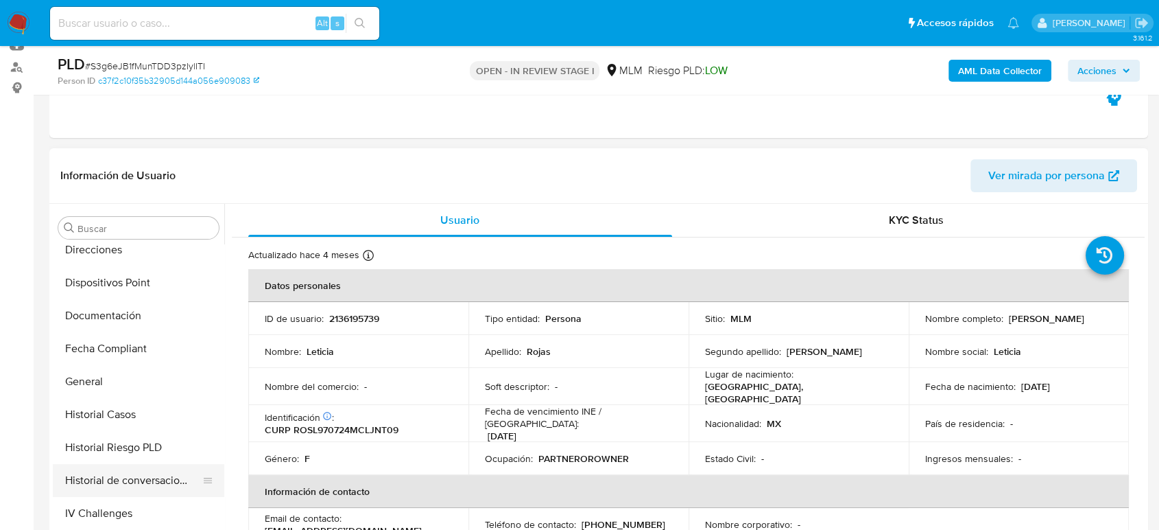
click at [151, 484] on button "Historial de conversaciones" at bounding box center [133, 480] width 161 height 33
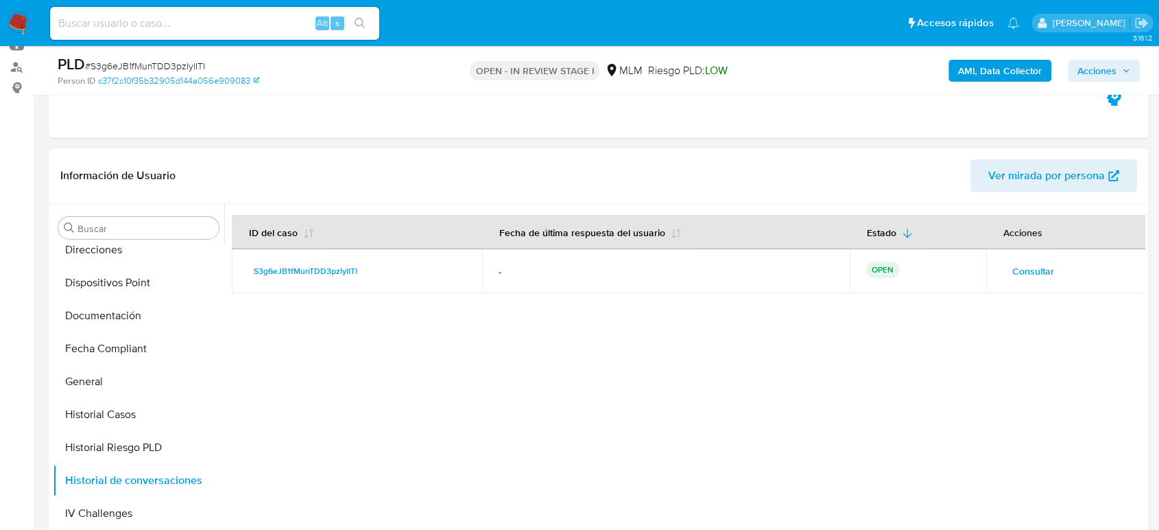
click at [1044, 276] on span "Consultar" at bounding box center [1033, 270] width 42 height 19
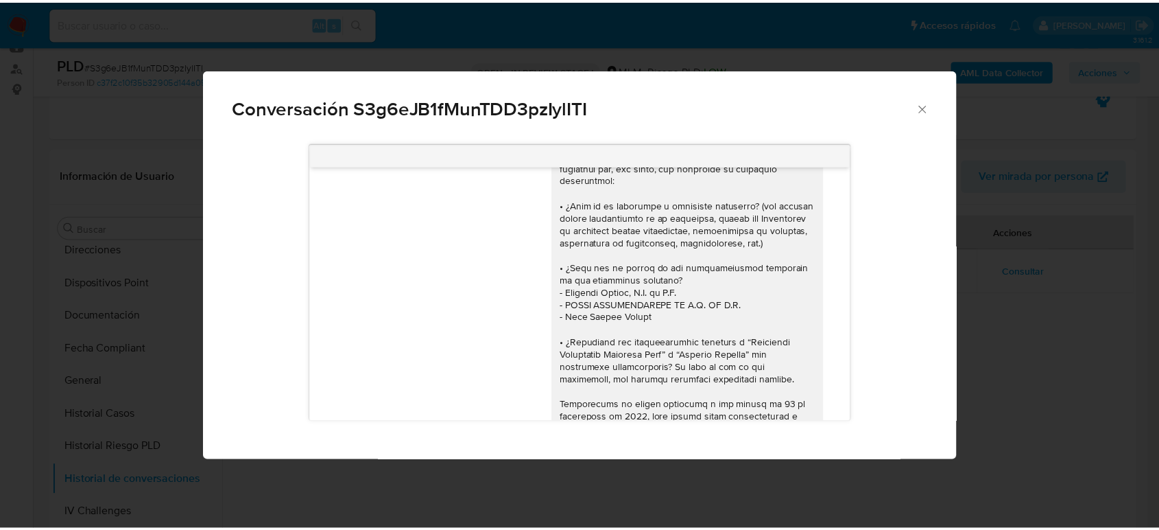
scroll to position [228, 0]
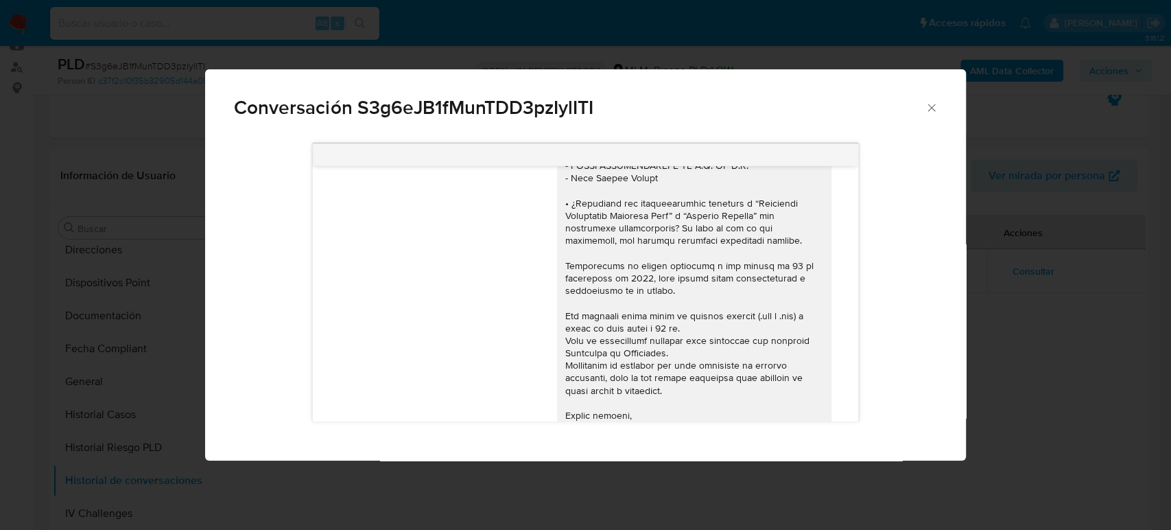
click at [931, 108] on icon "Cerrar" at bounding box center [931, 108] width 8 height 8
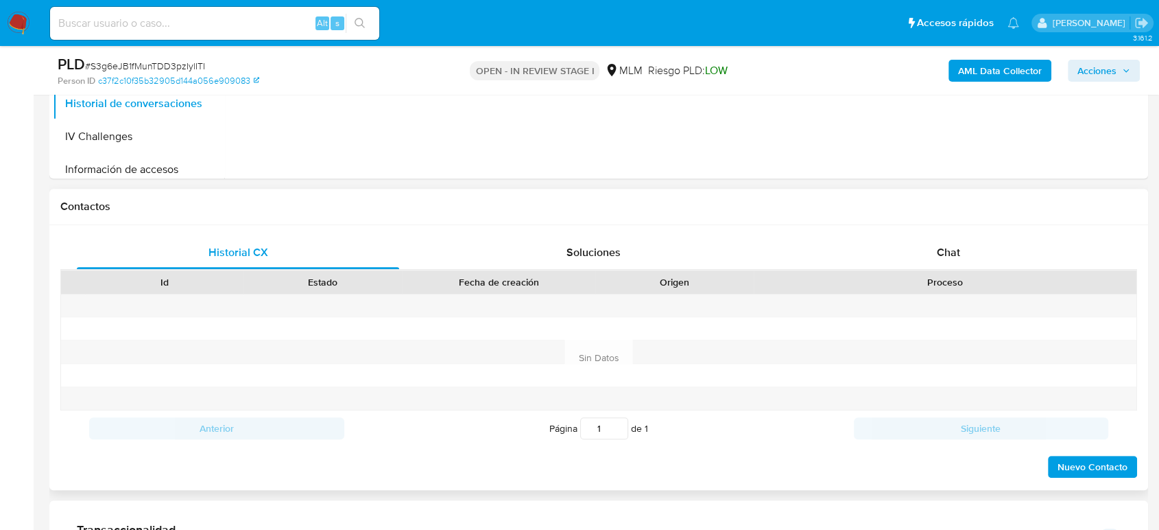
scroll to position [533, 0]
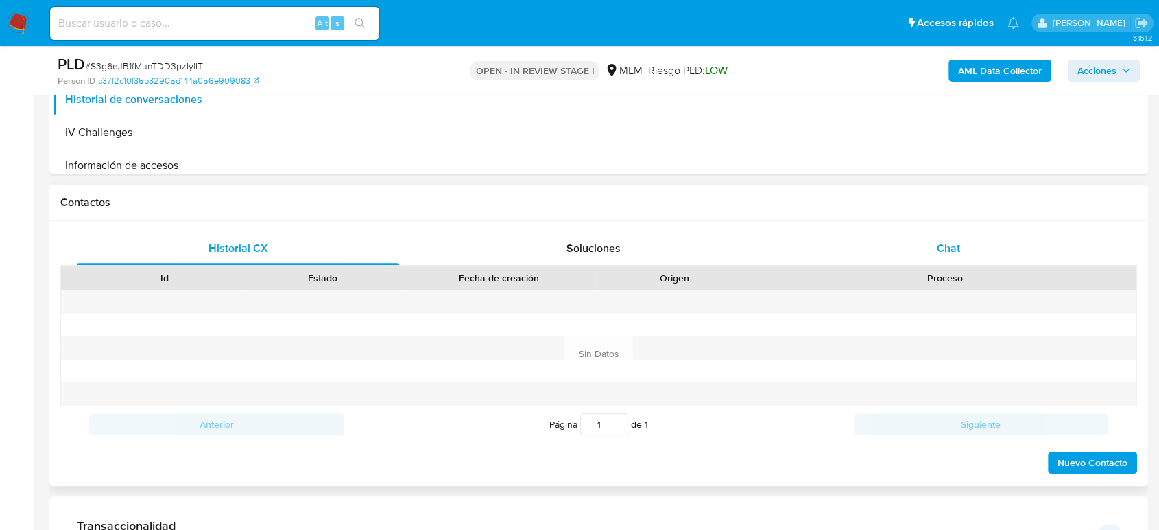
click at [960, 248] on div "Chat" at bounding box center [948, 248] width 322 height 33
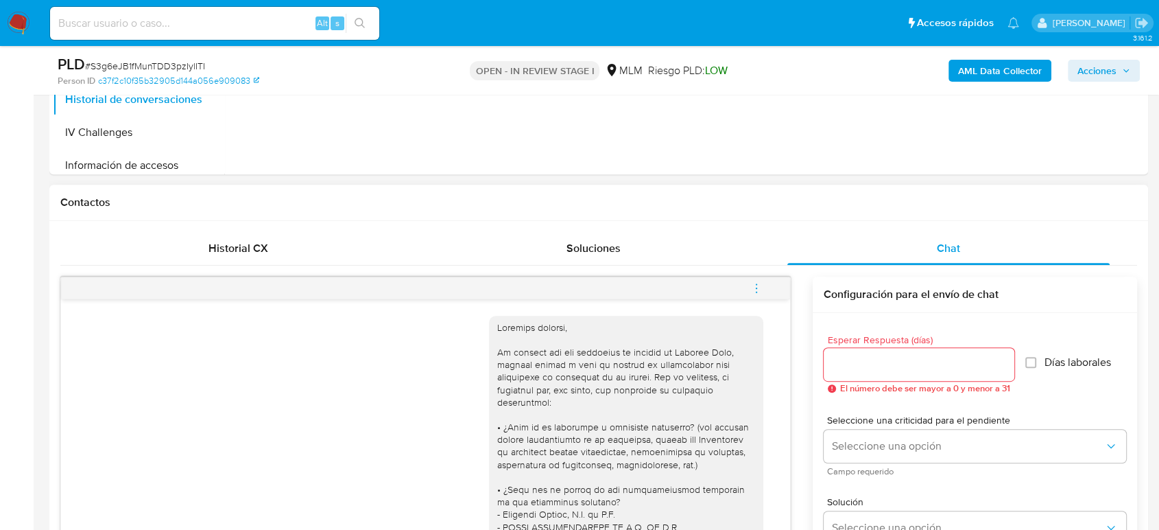
scroll to position [296, 0]
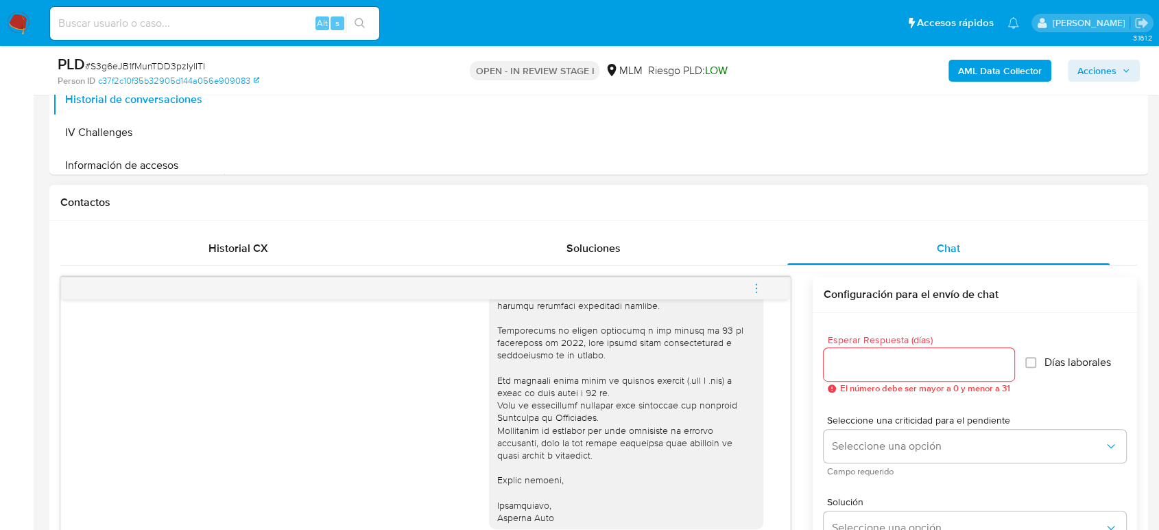
click at [752, 291] on icon "menu-action" at bounding box center [756, 288] width 12 height 12
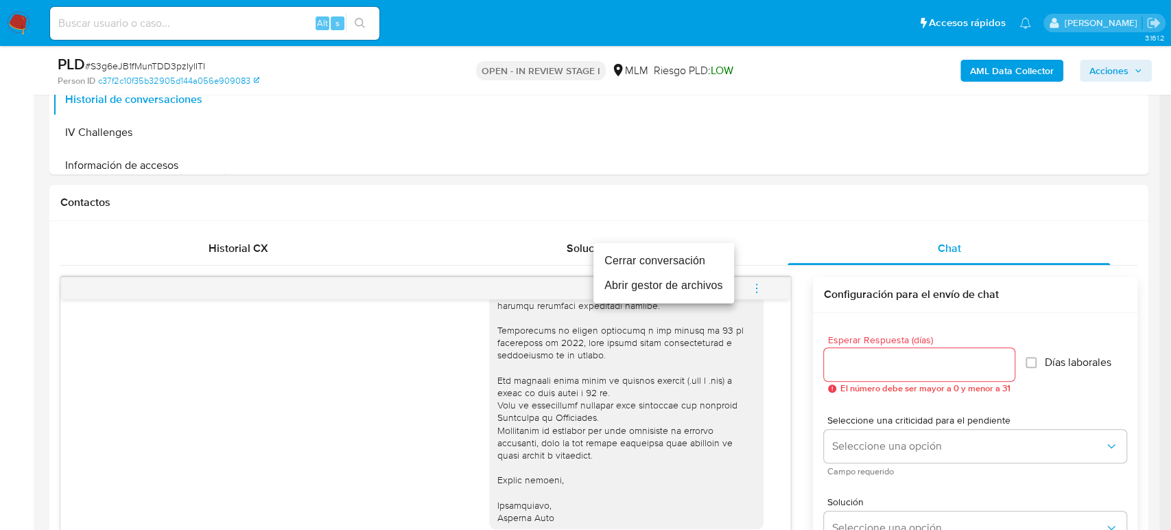
click at [683, 257] on li "Cerrar conversación" at bounding box center [663, 260] width 141 height 25
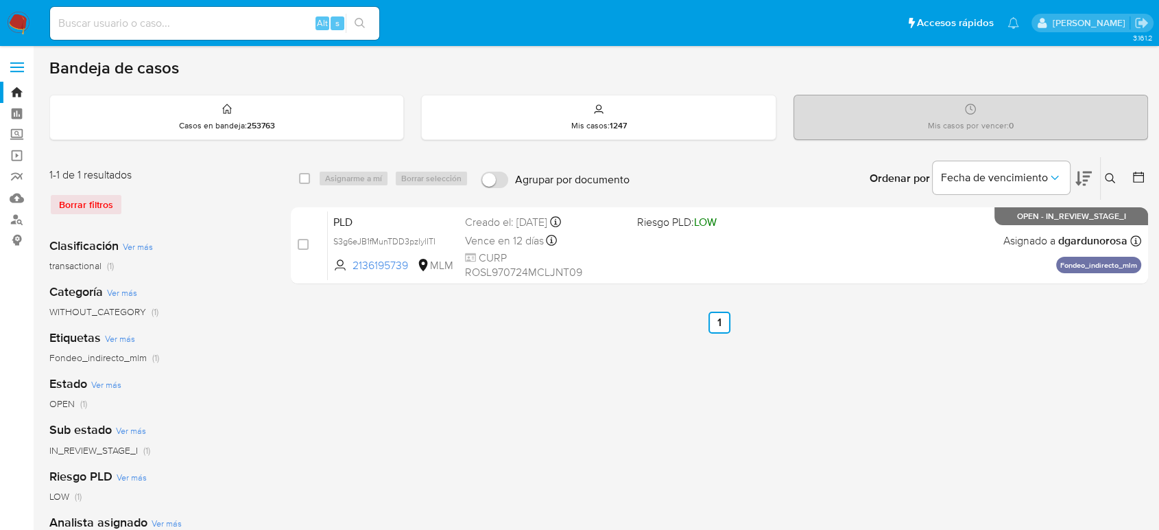
click at [1115, 176] on icon at bounding box center [1110, 178] width 11 height 11
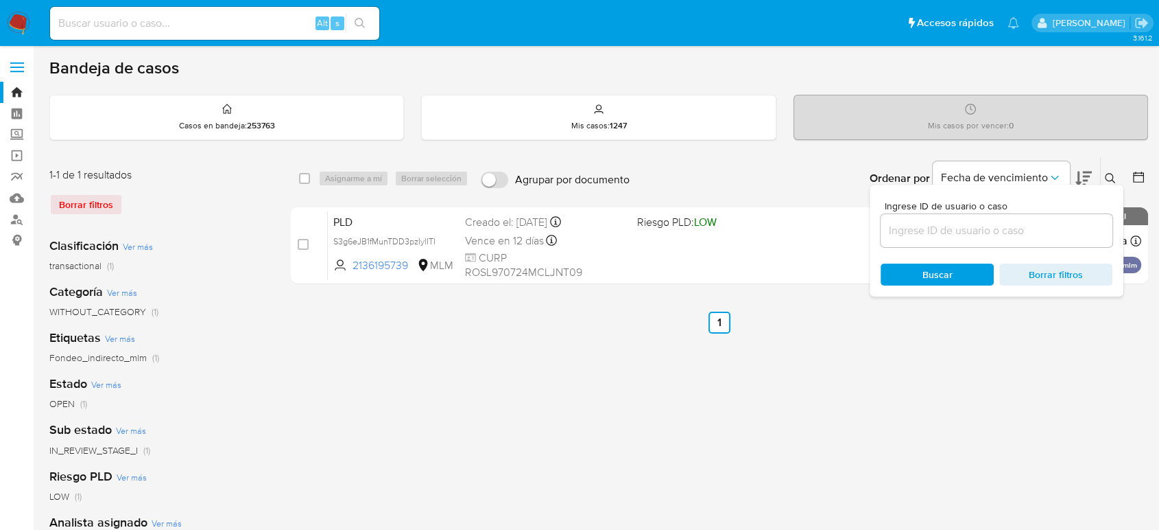
click at [1028, 222] on input at bounding box center [997, 231] width 232 height 18
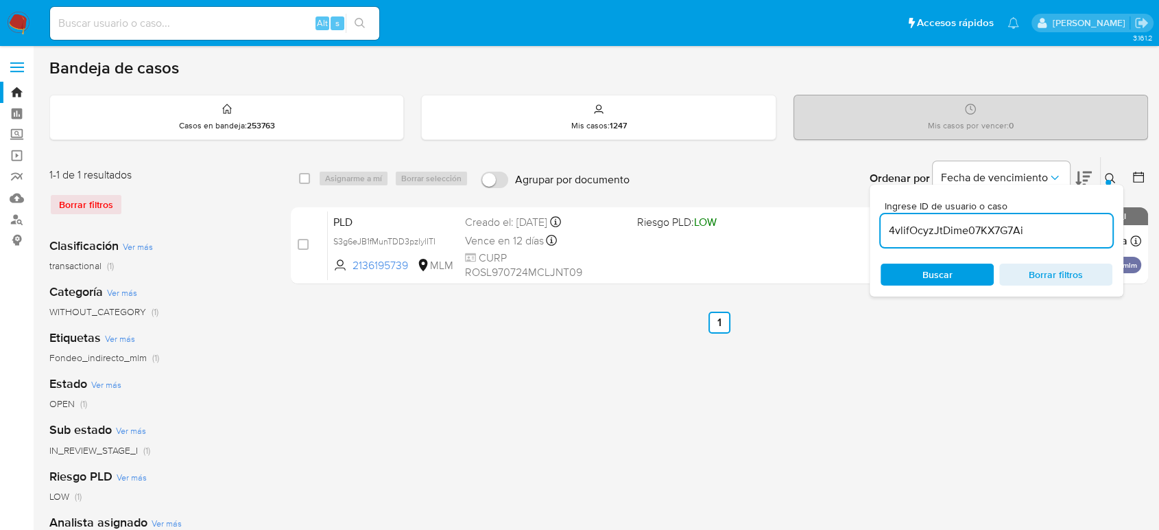
type input "4vlifOcyzJtDime07KX7G7Ai"
click at [1107, 180] on div at bounding box center [1108, 182] width 5 height 5
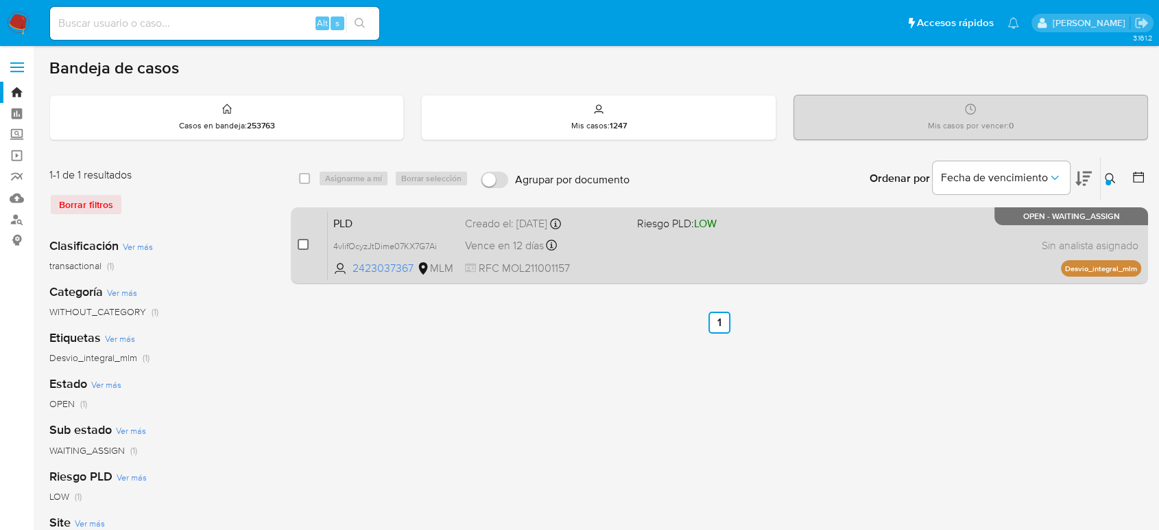
click at [302, 242] on input "checkbox" at bounding box center [303, 244] width 11 height 11
checkbox input "true"
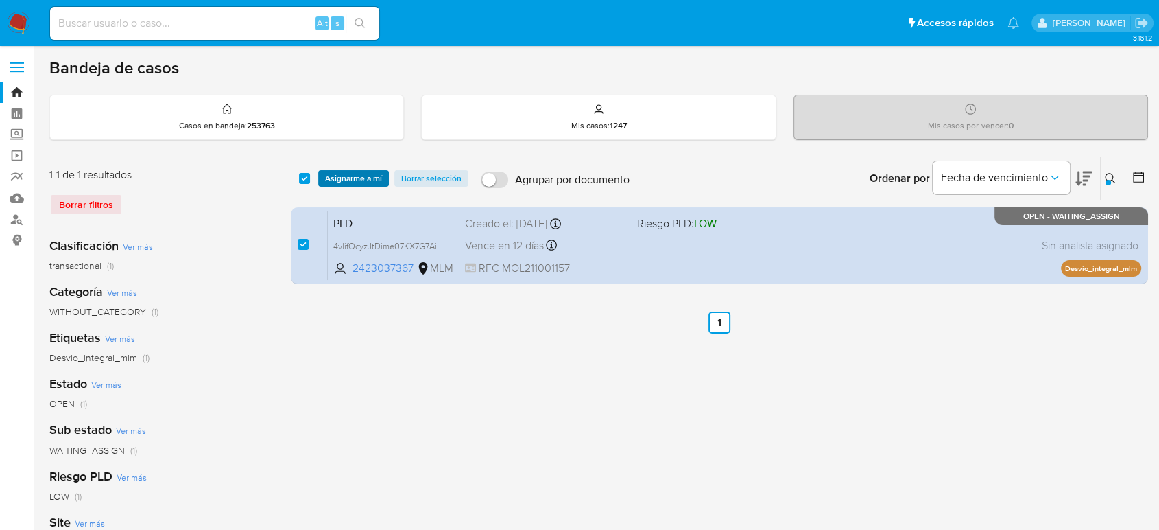
click at [362, 181] on span "Asignarme a mí" at bounding box center [353, 178] width 57 height 14
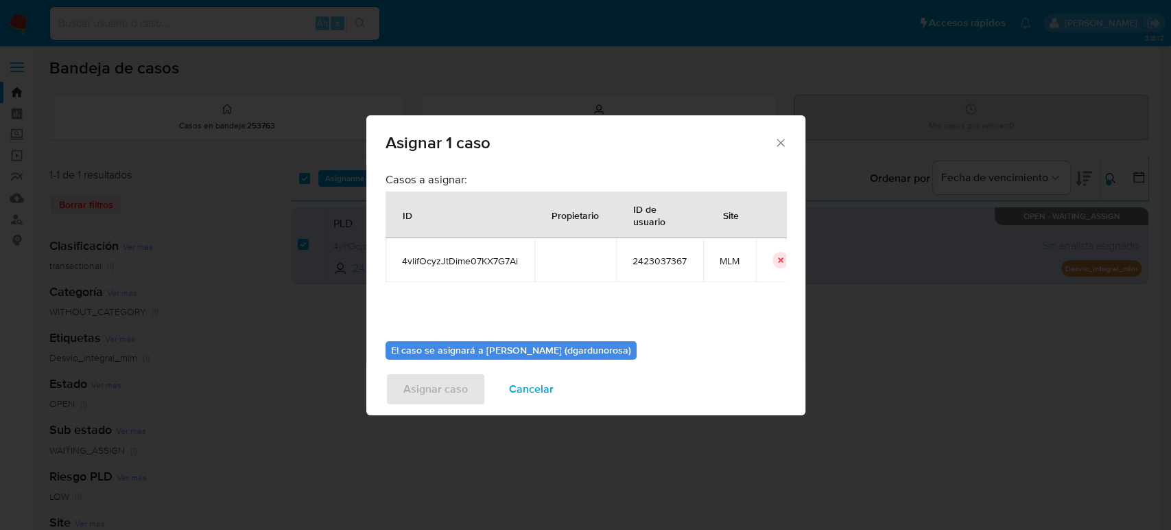
click at [669, 268] on td "2423037367" at bounding box center [659, 260] width 87 height 44
copy span "2423037367"
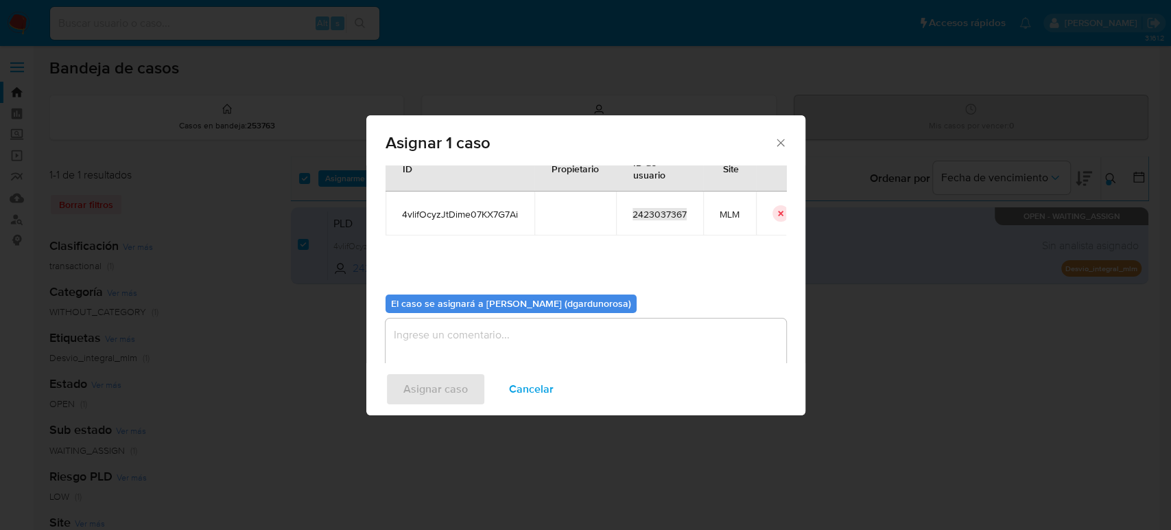
scroll to position [70, 0]
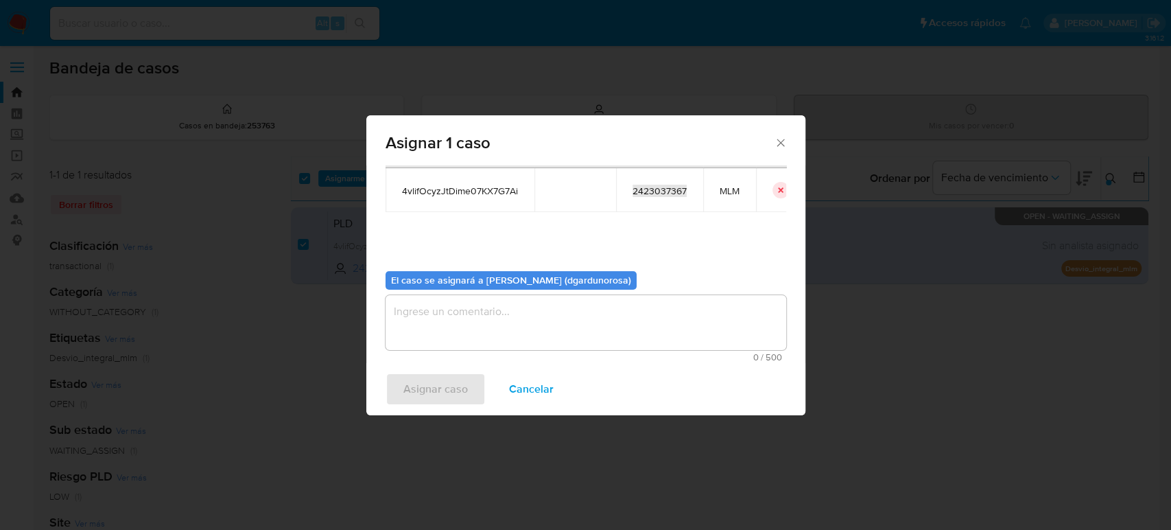
click at [566, 308] on textarea "assign-modal" at bounding box center [586, 322] width 401 height 55
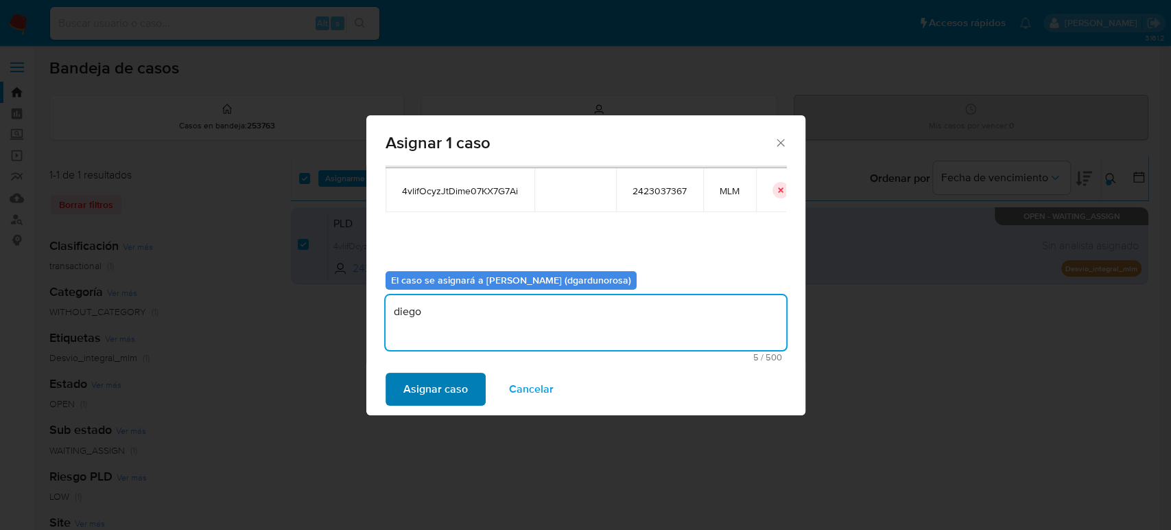
type textarea "diego"
click at [469, 391] on button "Asignar caso" at bounding box center [436, 388] width 100 height 33
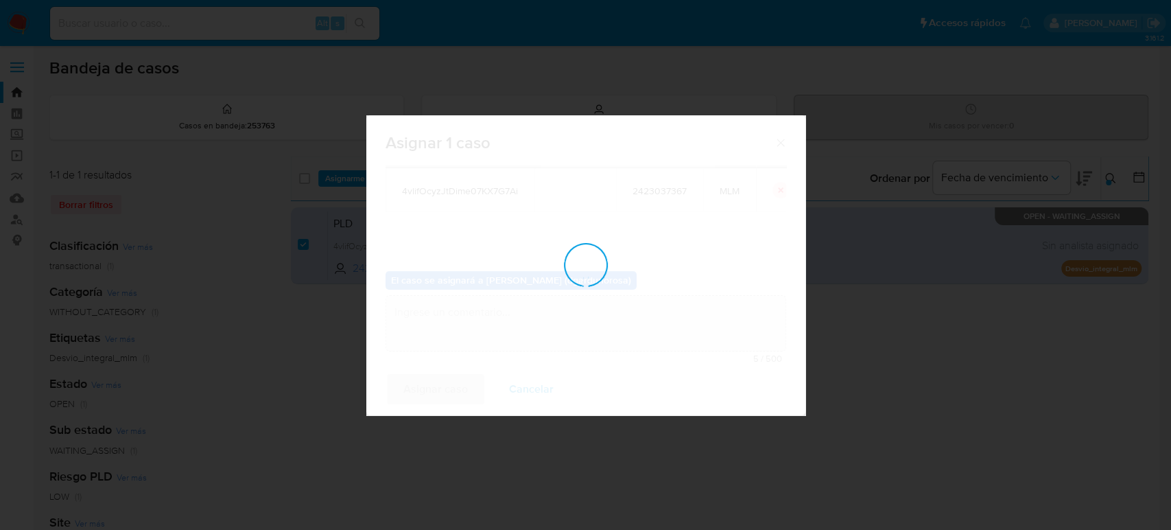
checkbox input "false"
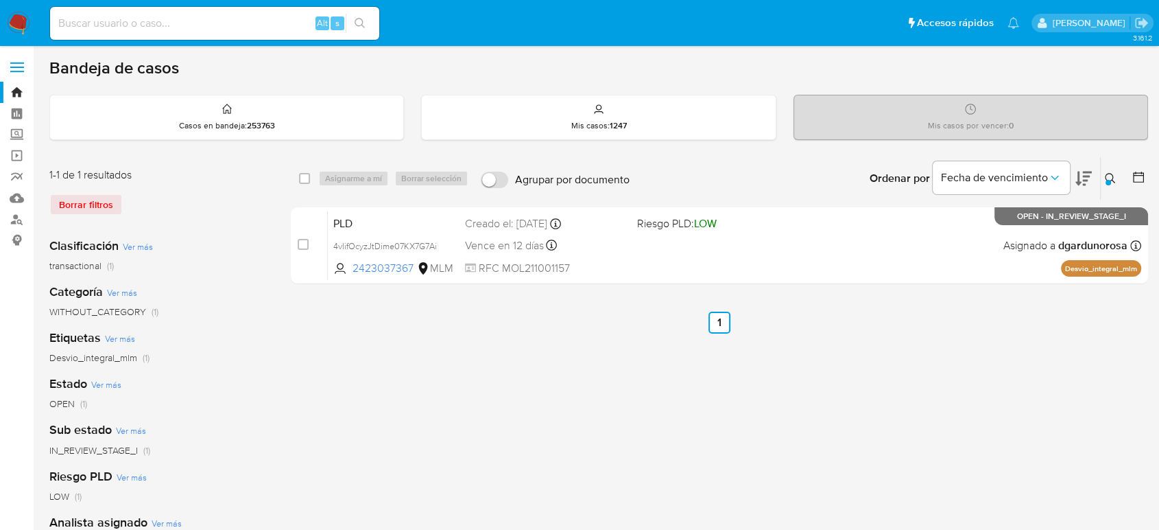
click at [1106, 177] on icon at bounding box center [1110, 178] width 11 height 11
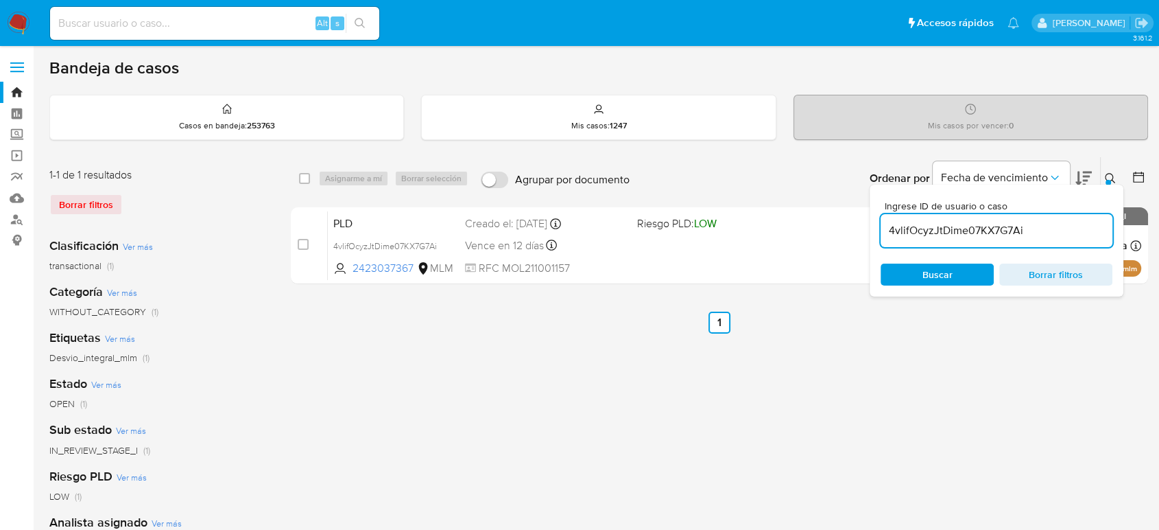
click at [1001, 233] on input "4vlifOcyzJtDime07KX7G7Ai" at bounding box center [997, 231] width 232 height 18
click at [1001, 235] on input "4vlifOcyzJtDime07KX7G7Ai" at bounding box center [997, 231] width 232 height 18
type input "N0OUdEz21fqYZC6JXTH5HfYr"
click at [1108, 175] on icon at bounding box center [1110, 178] width 11 height 11
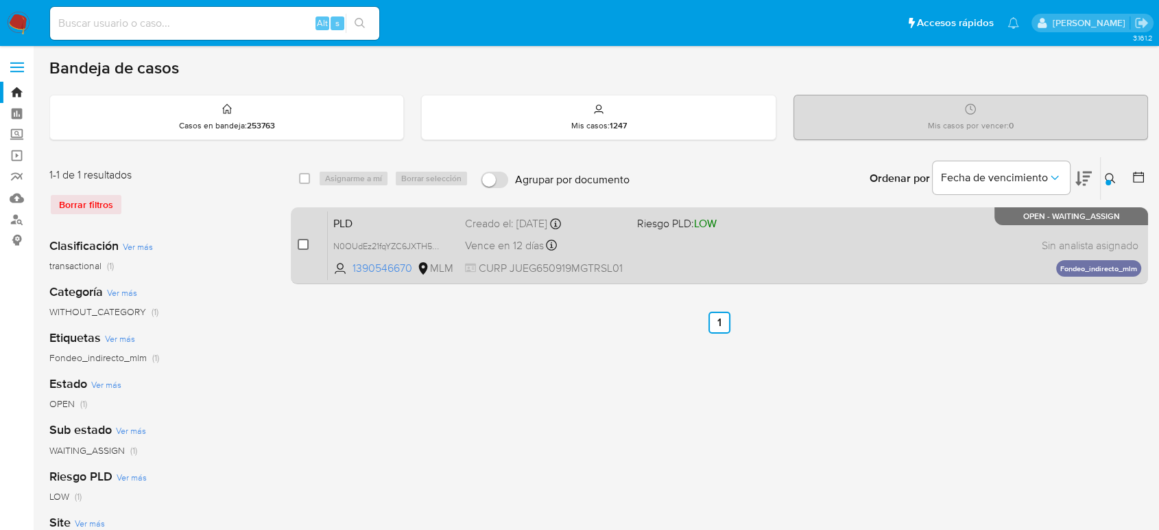
click at [300, 246] on input "checkbox" at bounding box center [303, 244] width 11 height 11
checkbox input "true"
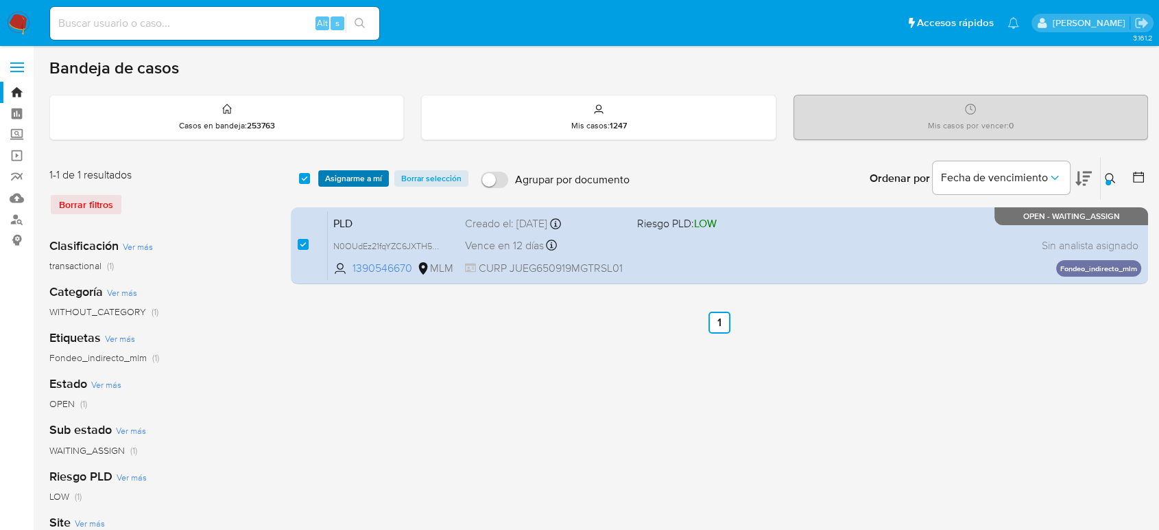
click at [354, 182] on span "Asignarme a mí" at bounding box center [353, 178] width 57 height 14
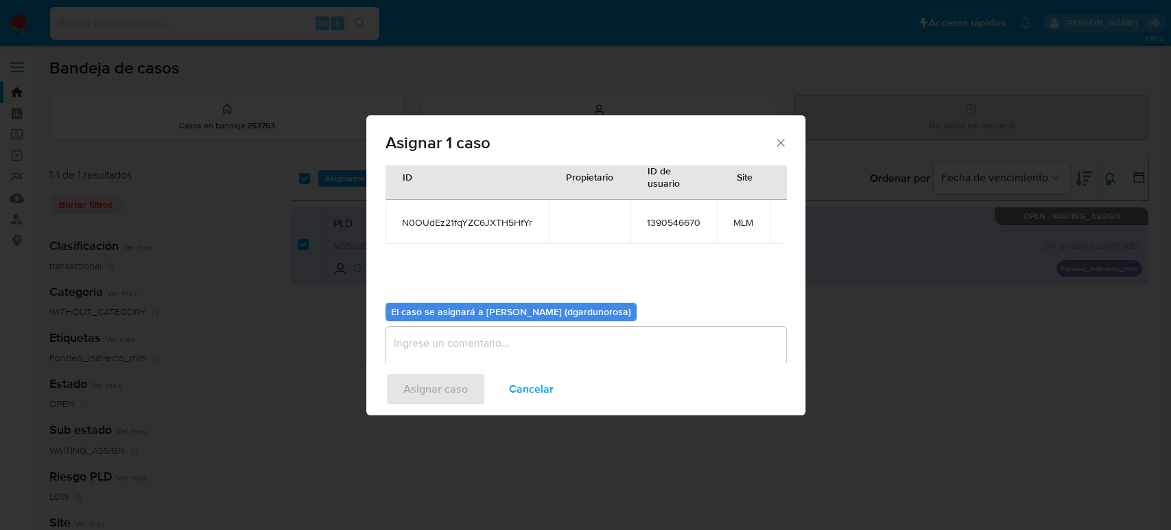
scroll to position [70, 0]
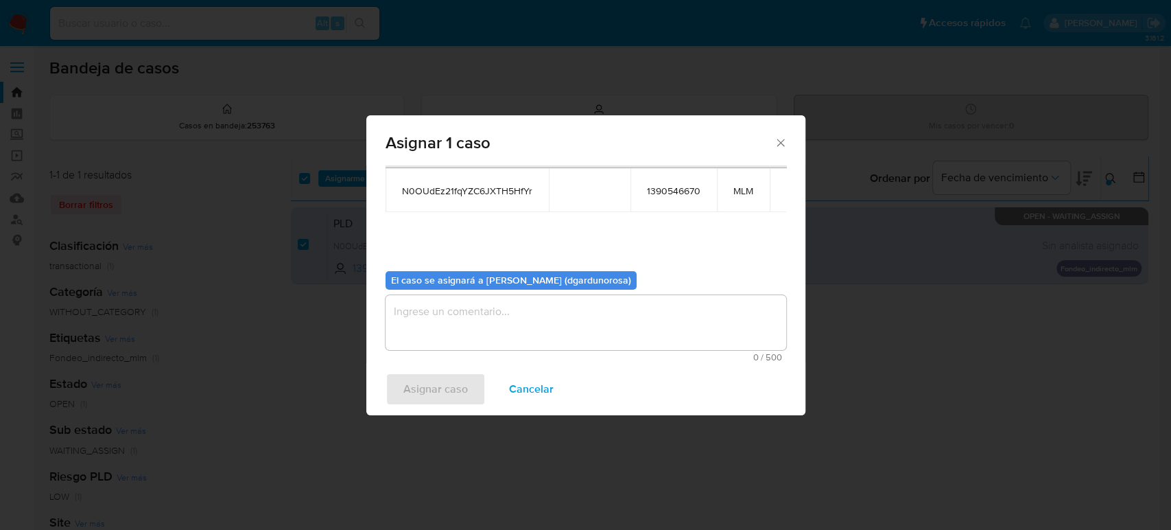
click at [587, 317] on textarea "assign-modal" at bounding box center [586, 322] width 401 height 55
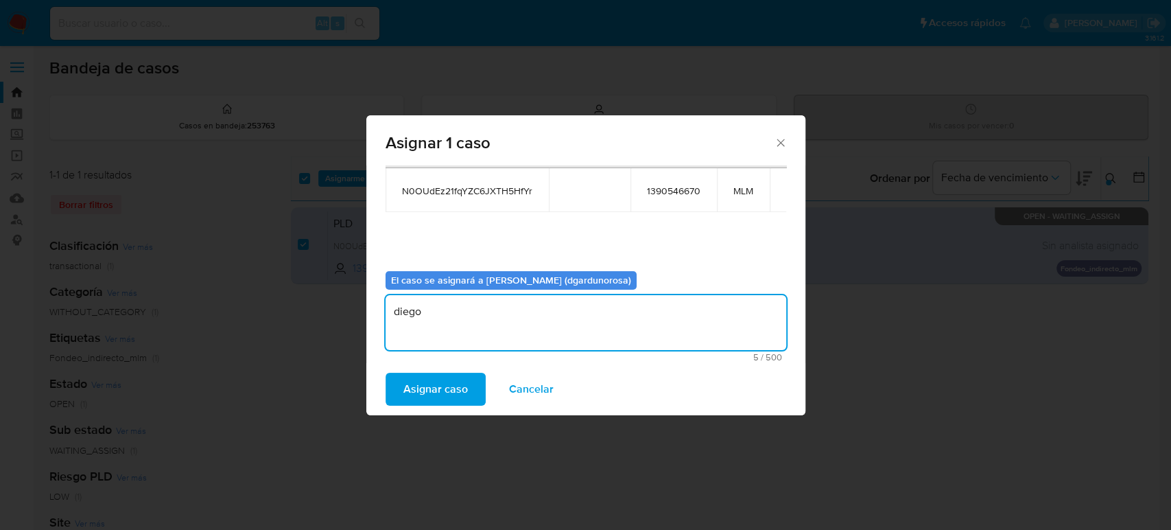
type textarea "diego"
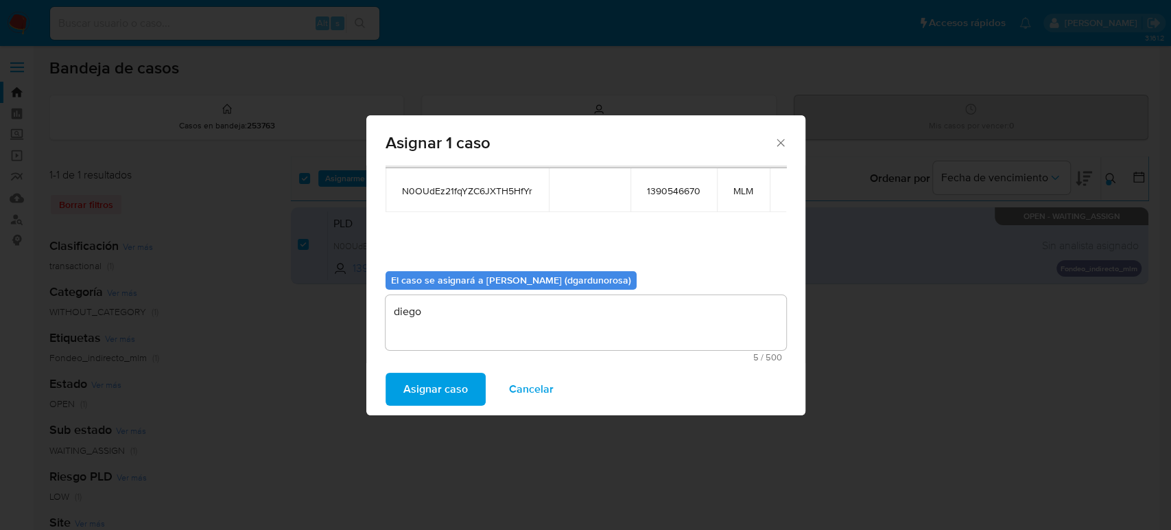
click at [671, 187] on span "1390546670" at bounding box center [674, 191] width 54 height 12
copy span "1390546670"
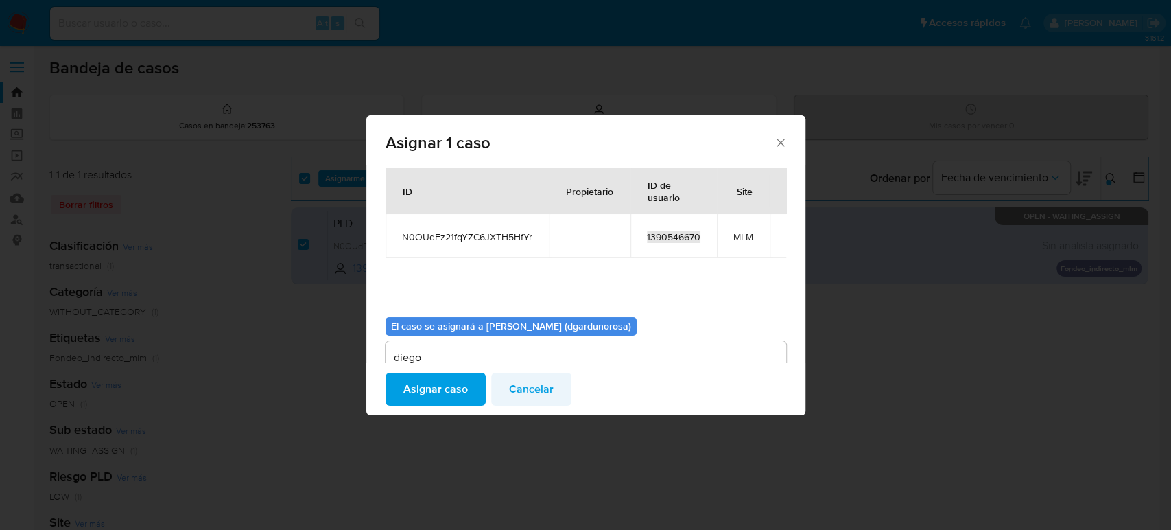
scroll to position [0, 0]
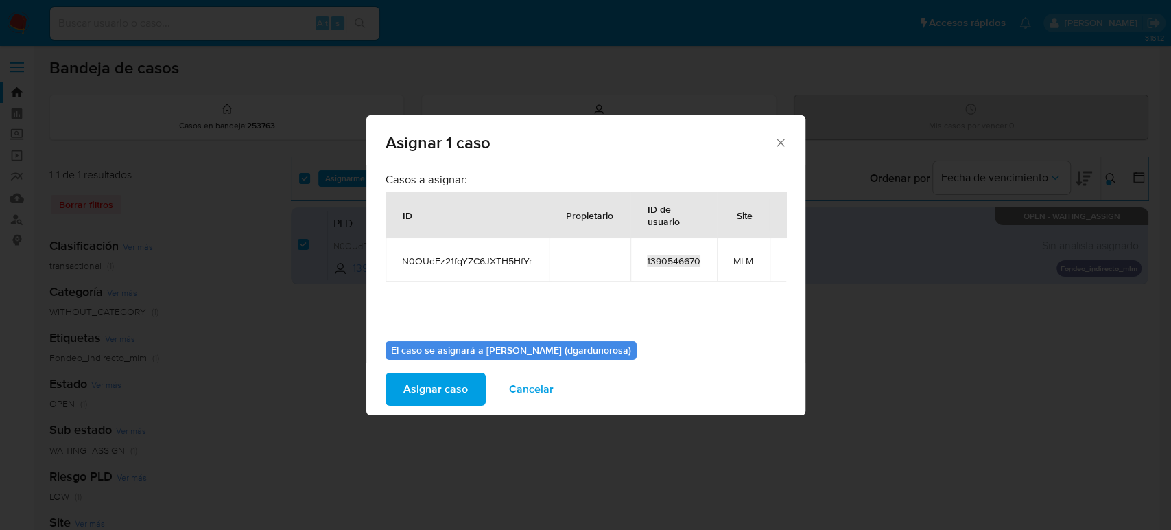
click at [437, 394] on span "Asignar caso" at bounding box center [435, 389] width 64 height 30
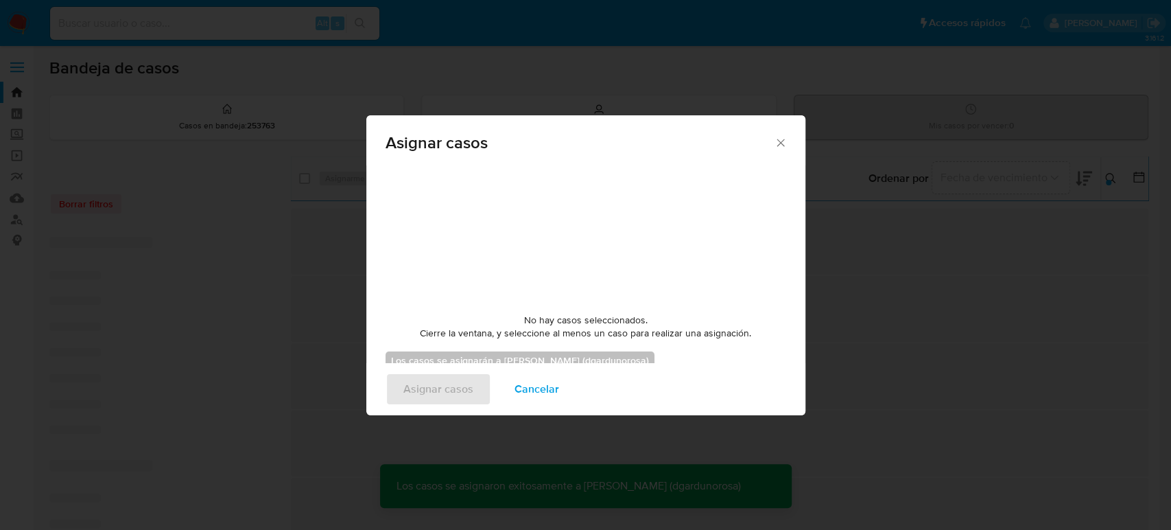
checkbox input "false"
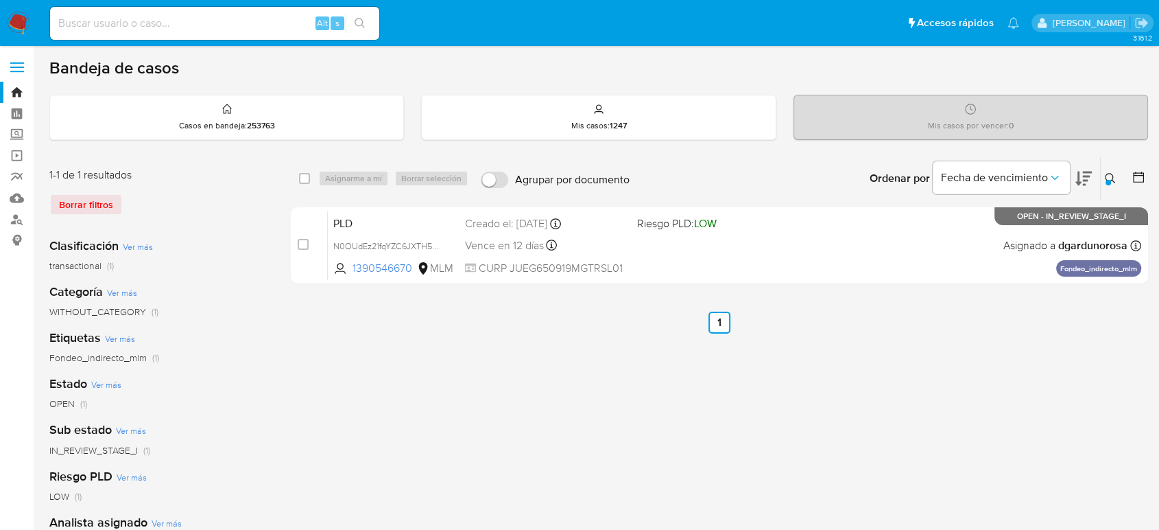
click at [1107, 177] on icon at bounding box center [1110, 178] width 11 height 11
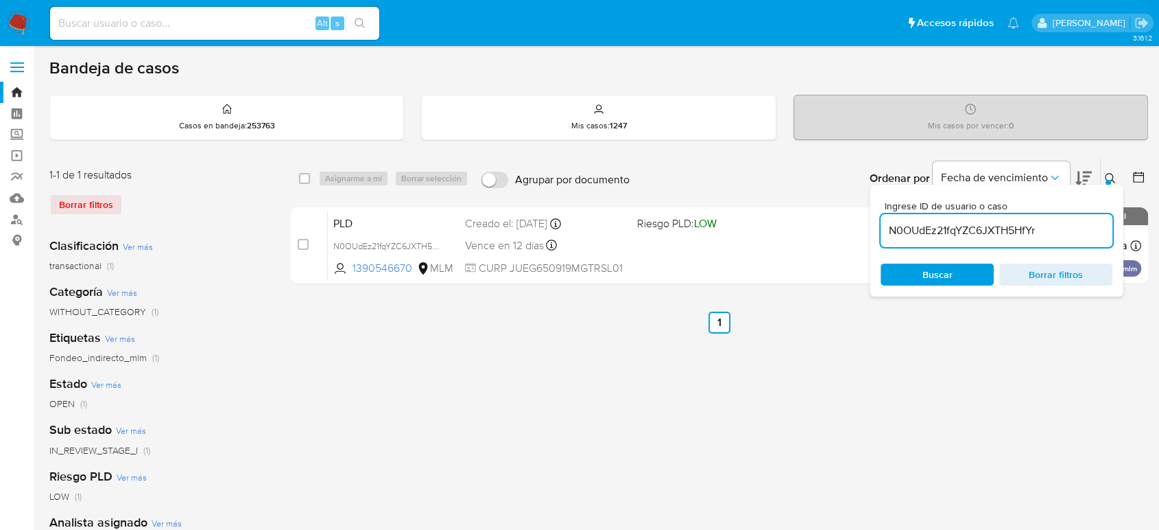
click at [931, 228] on input "N0OUdEz21fqYZC6JXTH5HfYr" at bounding box center [997, 231] width 232 height 18
type input "bpllC3Ch0NPLmdmFUnzWX4No"
click at [1110, 182] on div at bounding box center [1108, 182] width 5 height 5
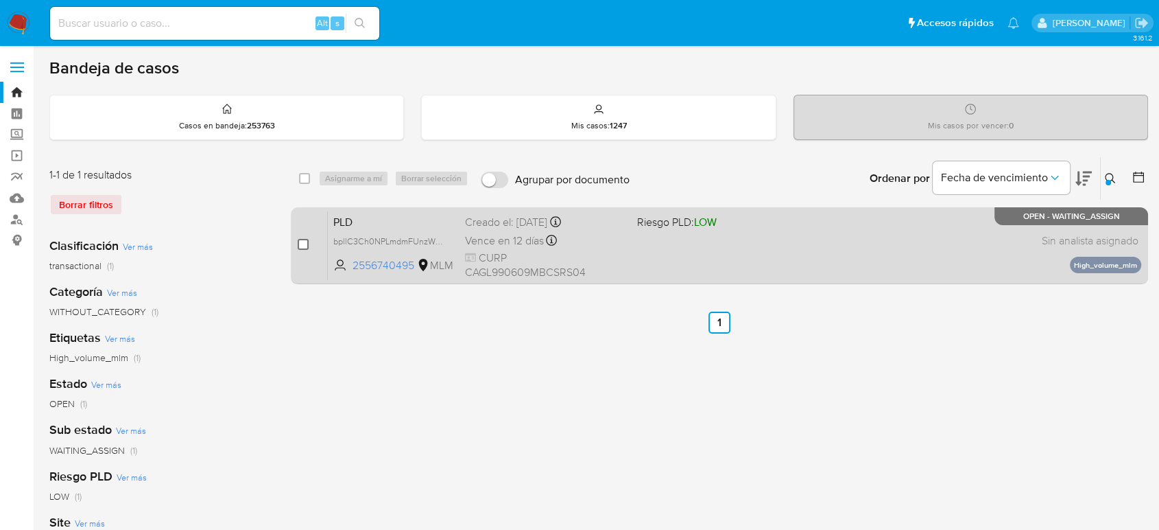
click at [300, 244] on input "checkbox" at bounding box center [303, 244] width 11 height 11
checkbox input "true"
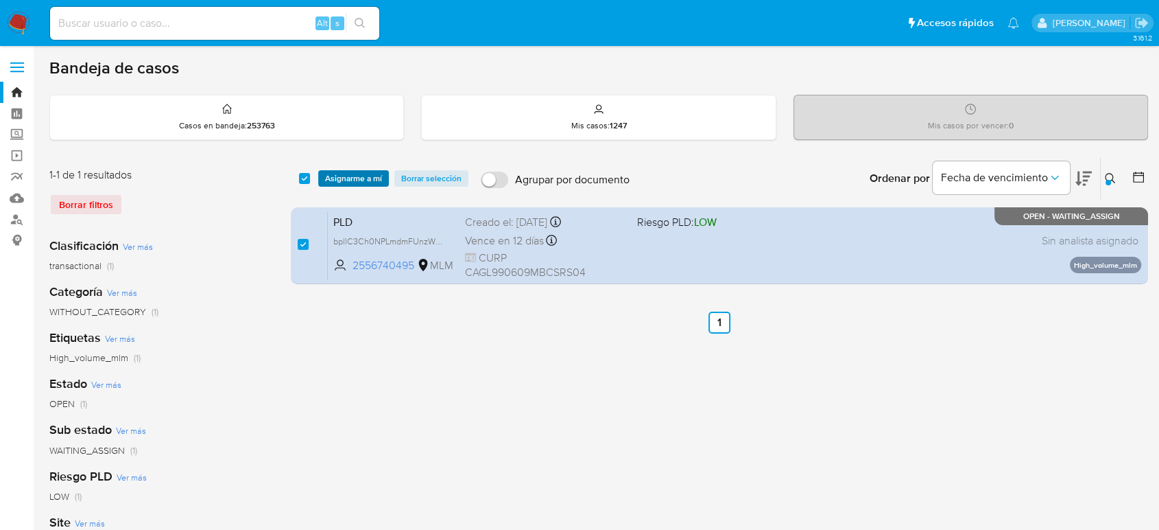
click at [365, 176] on span "Asignarme a mí" at bounding box center [353, 178] width 57 height 14
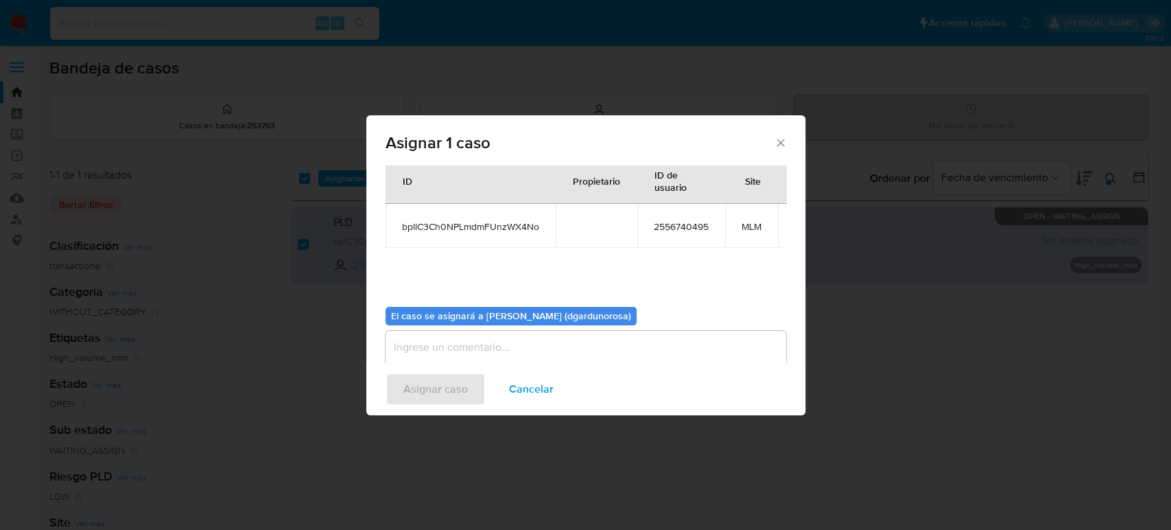
scroll to position [82, 0]
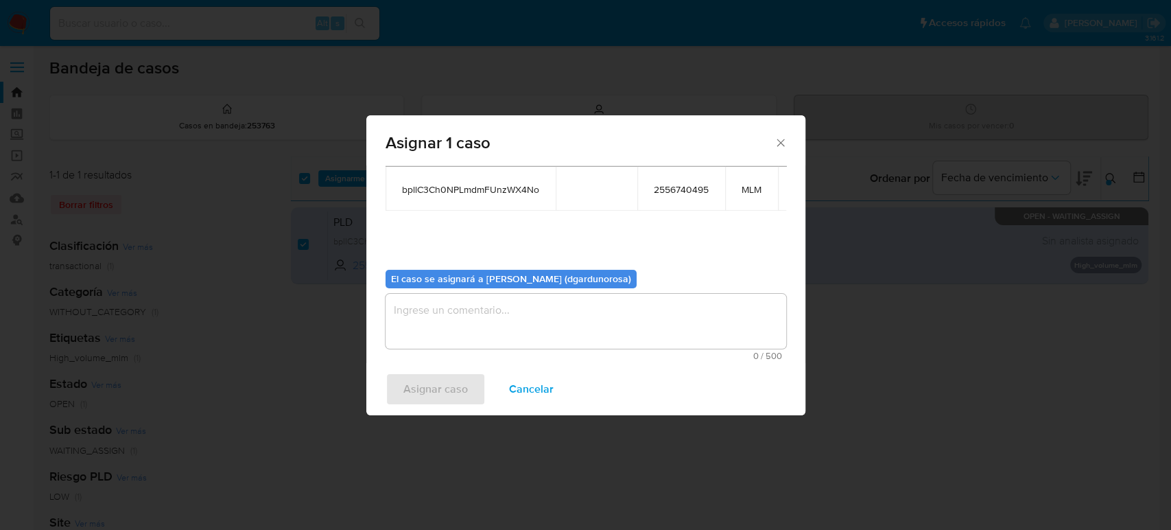
click at [595, 320] on textarea "assign-modal" at bounding box center [586, 321] width 401 height 55
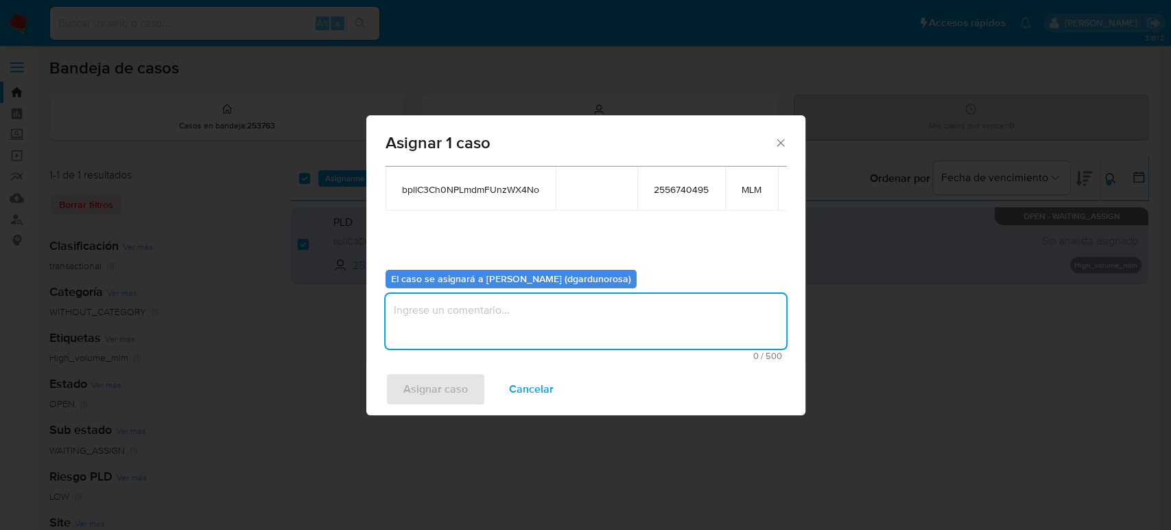
click at [678, 183] on span "2556740495" at bounding box center [681, 189] width 55 height 12
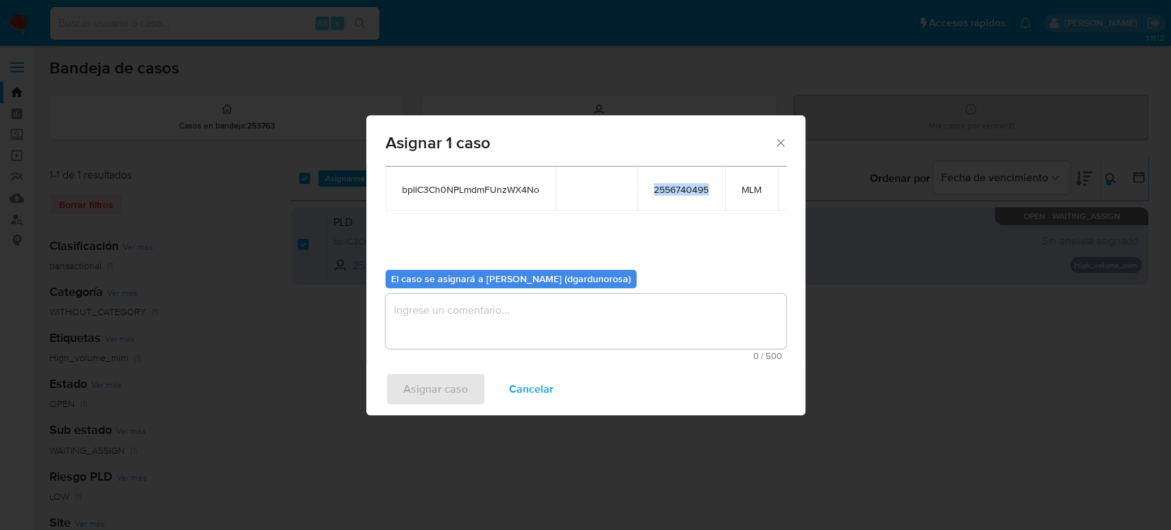
click at [680, 183] on span "2556740495" at bounding box center [681, 189] width 55 height 12
copy span "2556740495"
click at [510, 308] on textarea "assign-modal" at bounding box center [586, 321] width 401 height 55
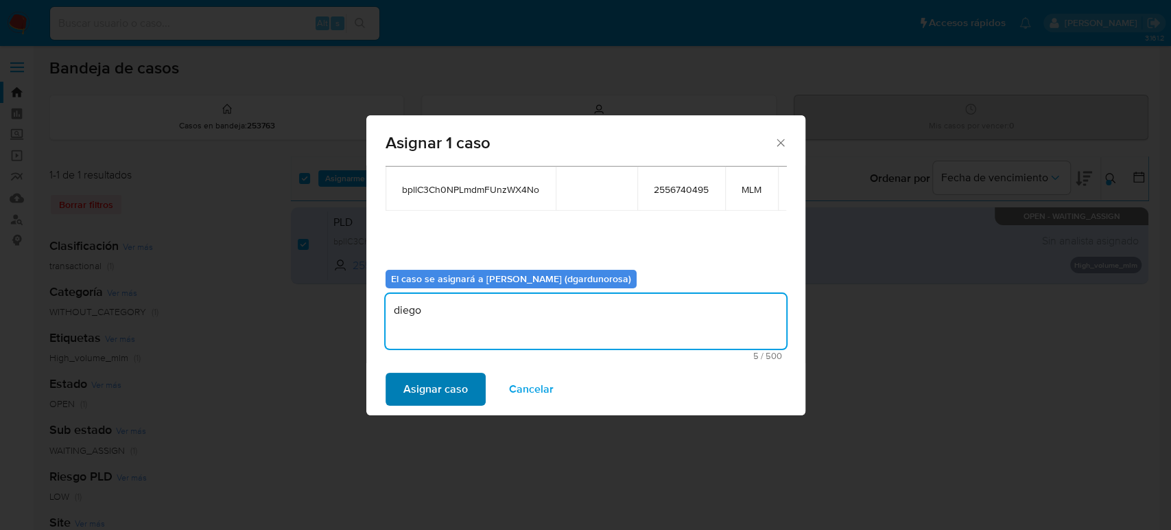
type textarea "diego"
click at [461, 383] on span "Asignar caso" at bounding box center [435, 389] width 64 height 30
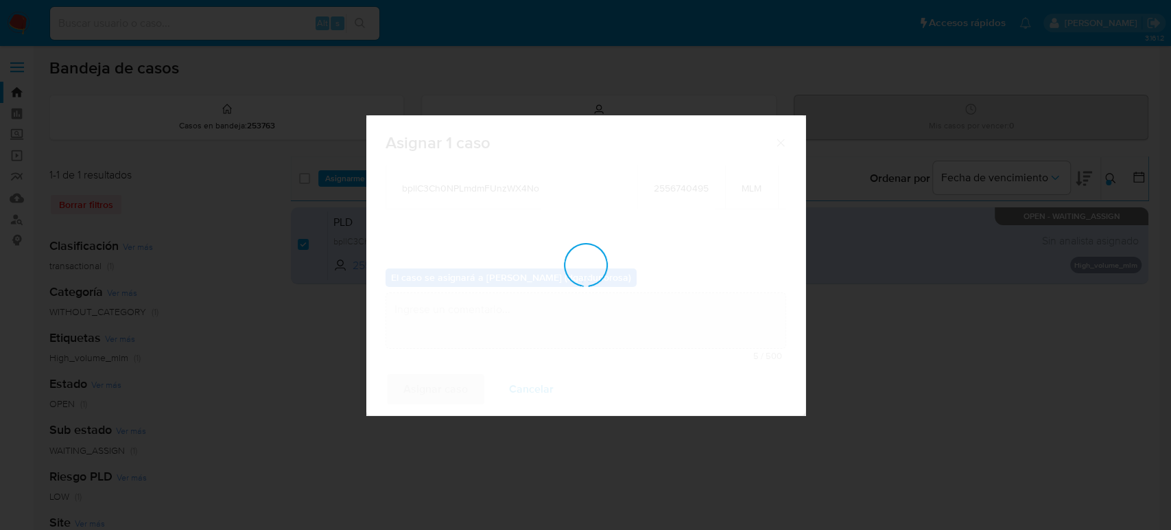
checkbox input "false"
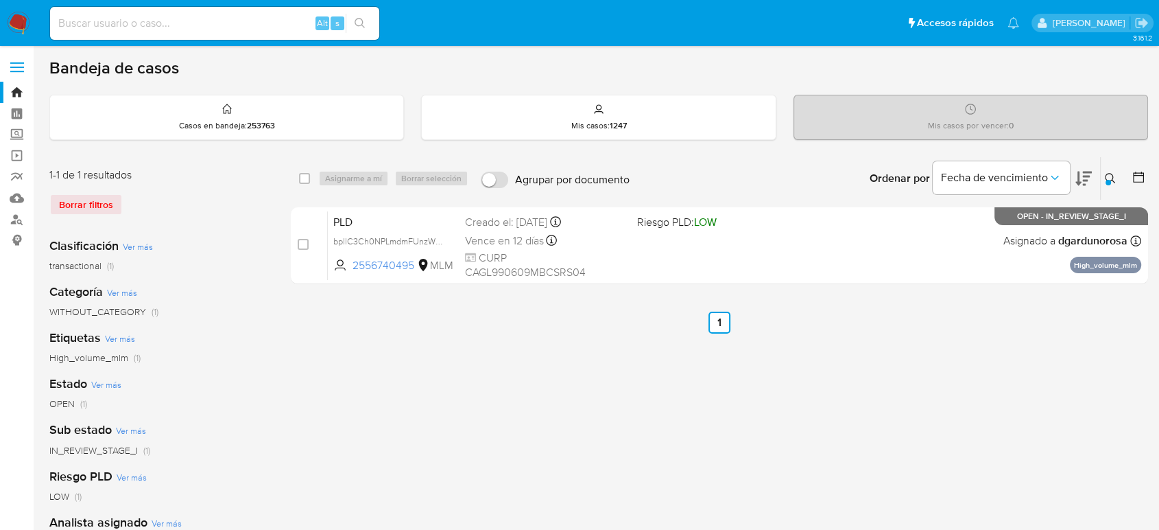
click at [1108, 180] on div at bounding box center [1108, 182] width 5 height 5
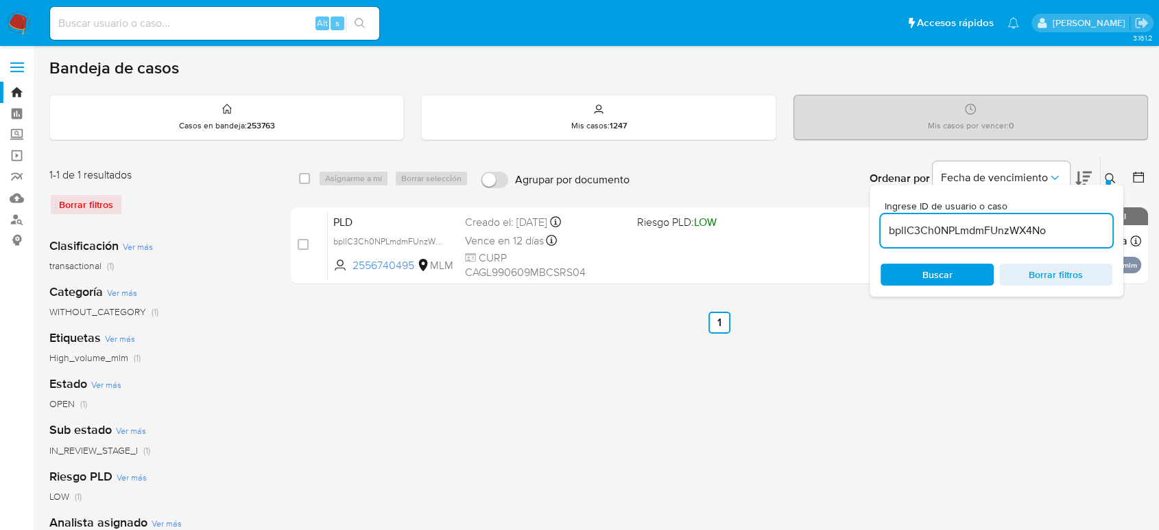
click at [1010, 222] on input "bpllC3Ch0NPLmdmFUnzWX4No" at bounding box center [997, 231] width 232 height 18
click at [1008, 222] on input "bpllC3Ch0NPLmdmFUnzWX4No" at bounding box center [997, 231] width 232 height 18
type input "tUc2E1JNkOpoLeL5XOw9dbnC"
click at [1112, 173] on icon at bounding box center [1110, 178] width 11 height 11
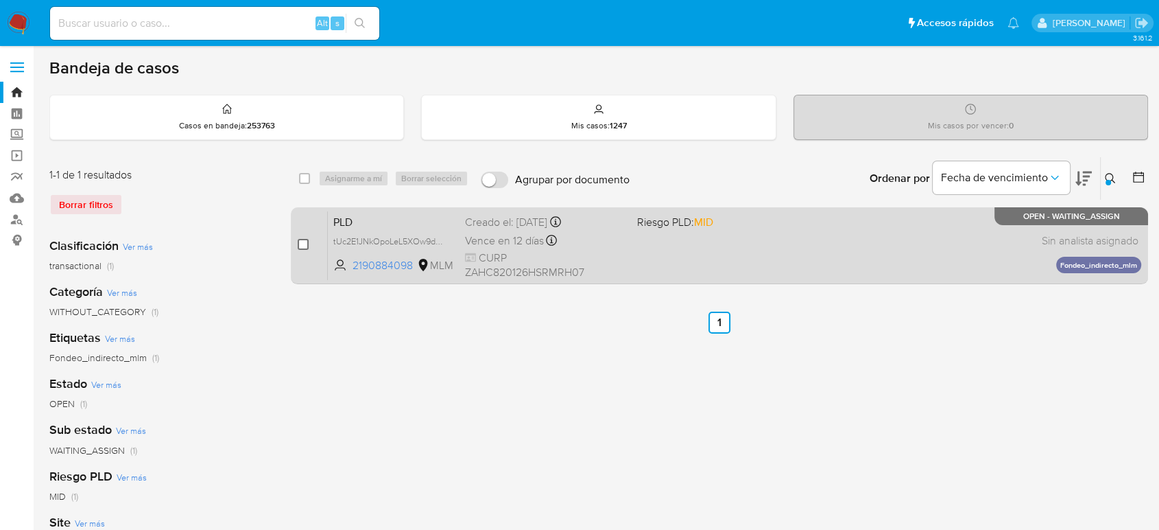
click at [302, 244] on input "checkbox" at bounding box center [303, 244] width 11 height 11
checkbox input "true"
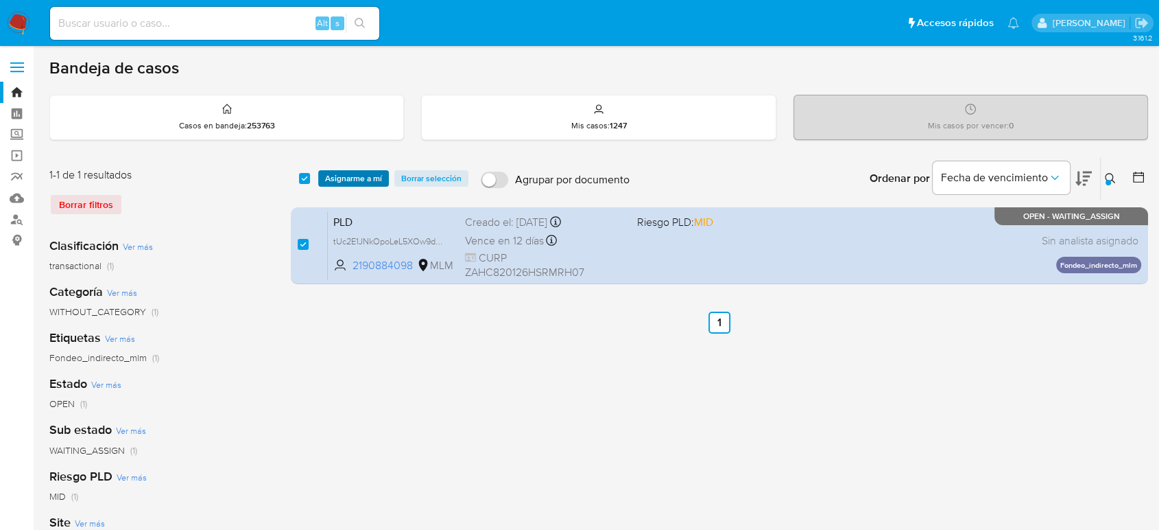
click at [343, 178] on span "Asignarme a mí" at bounding box center [353, 178] width 57 height 14
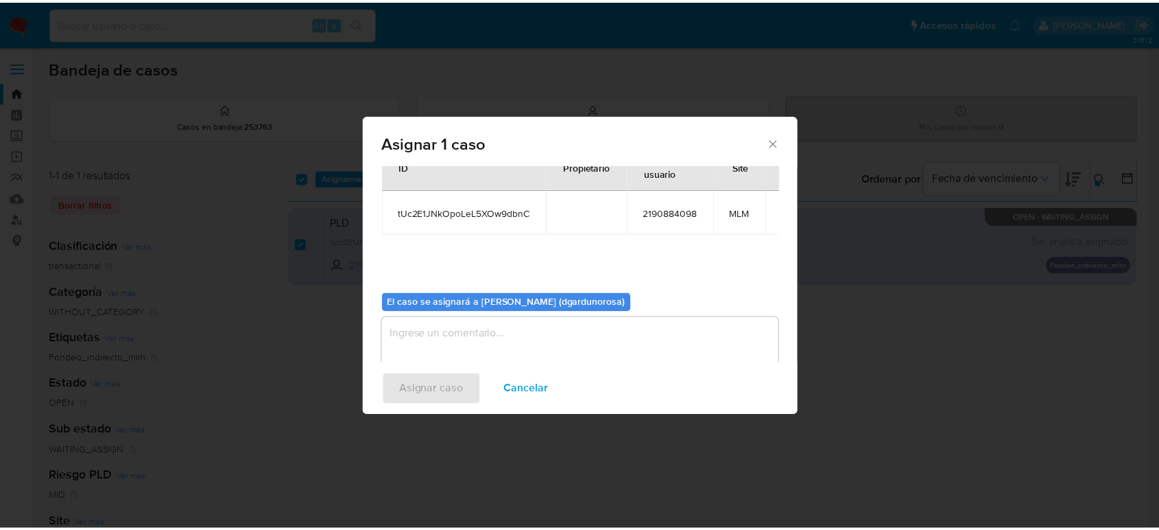
scroll to position [70, 0]
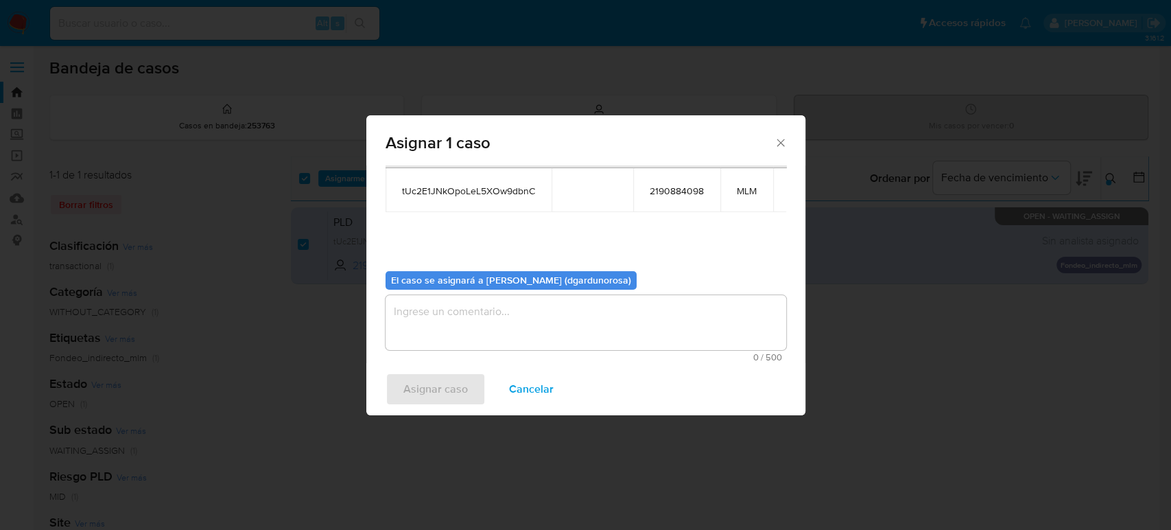
click at [675, 193] on span "2190884098" at bounding box center [677, 191] width 54 height 12
copy span "2190884098"
click at [642, 325] on textarea "assign-modal" at bounding box center [586, 322] width 401 height 55
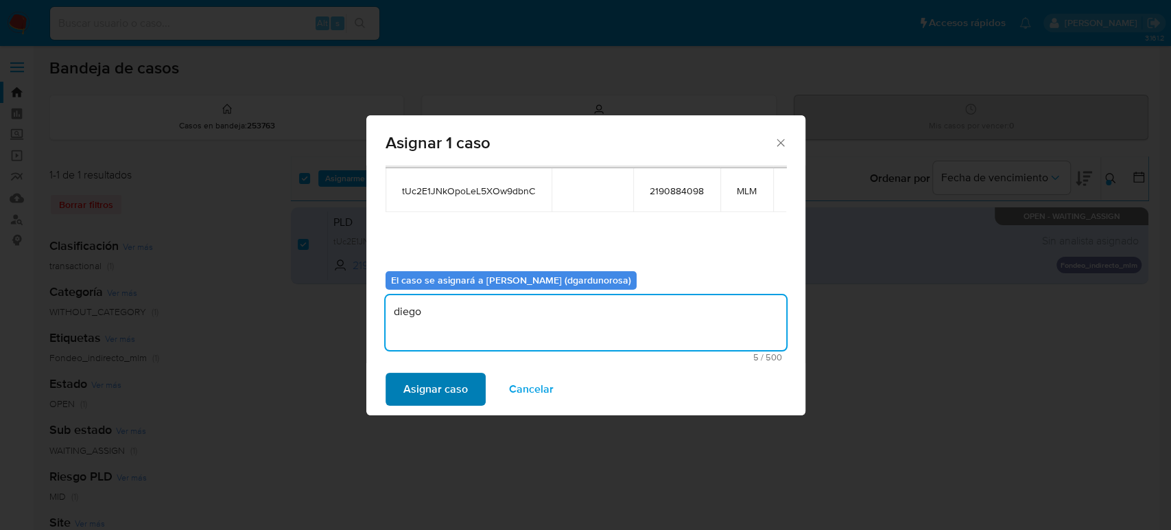
type textarea "diego"
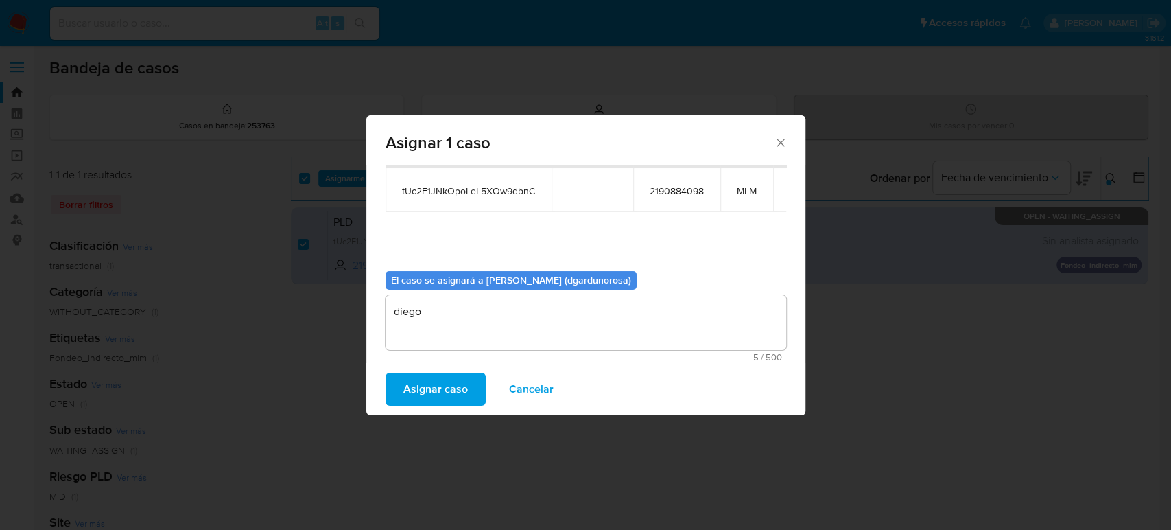
click at [458, 390] on span "Asignar caso" at bounding box center [435, 389] width 64 height 30
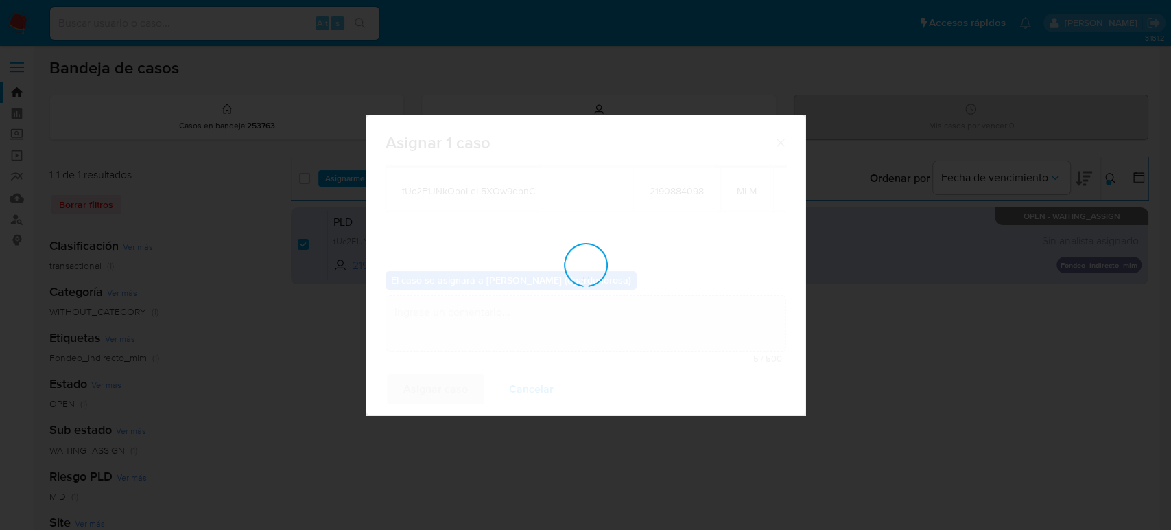
checkbox input "false"
